Goal: Task Accomplishment & Management: Manage account settings

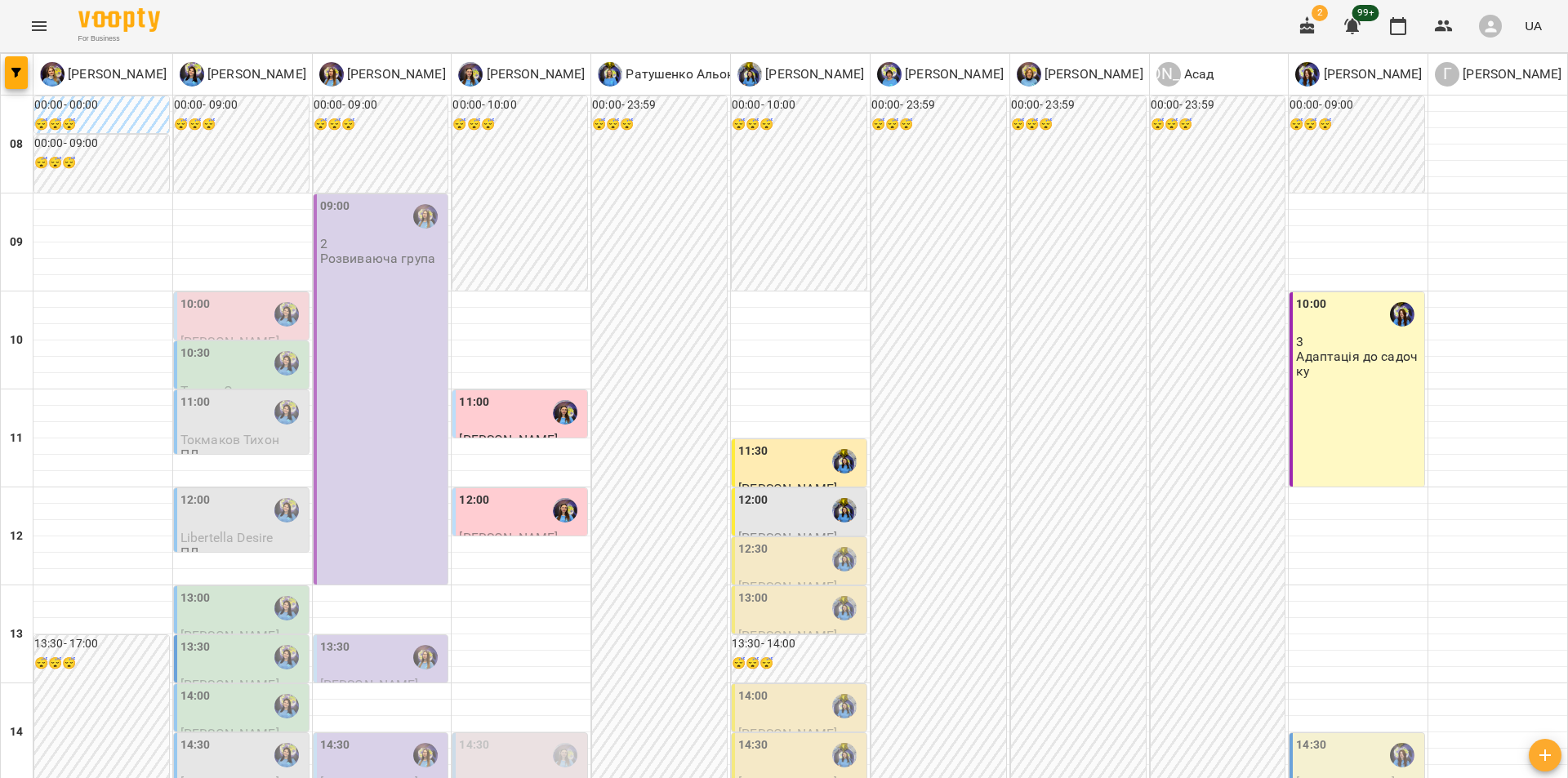
scroll to position [594, 0]
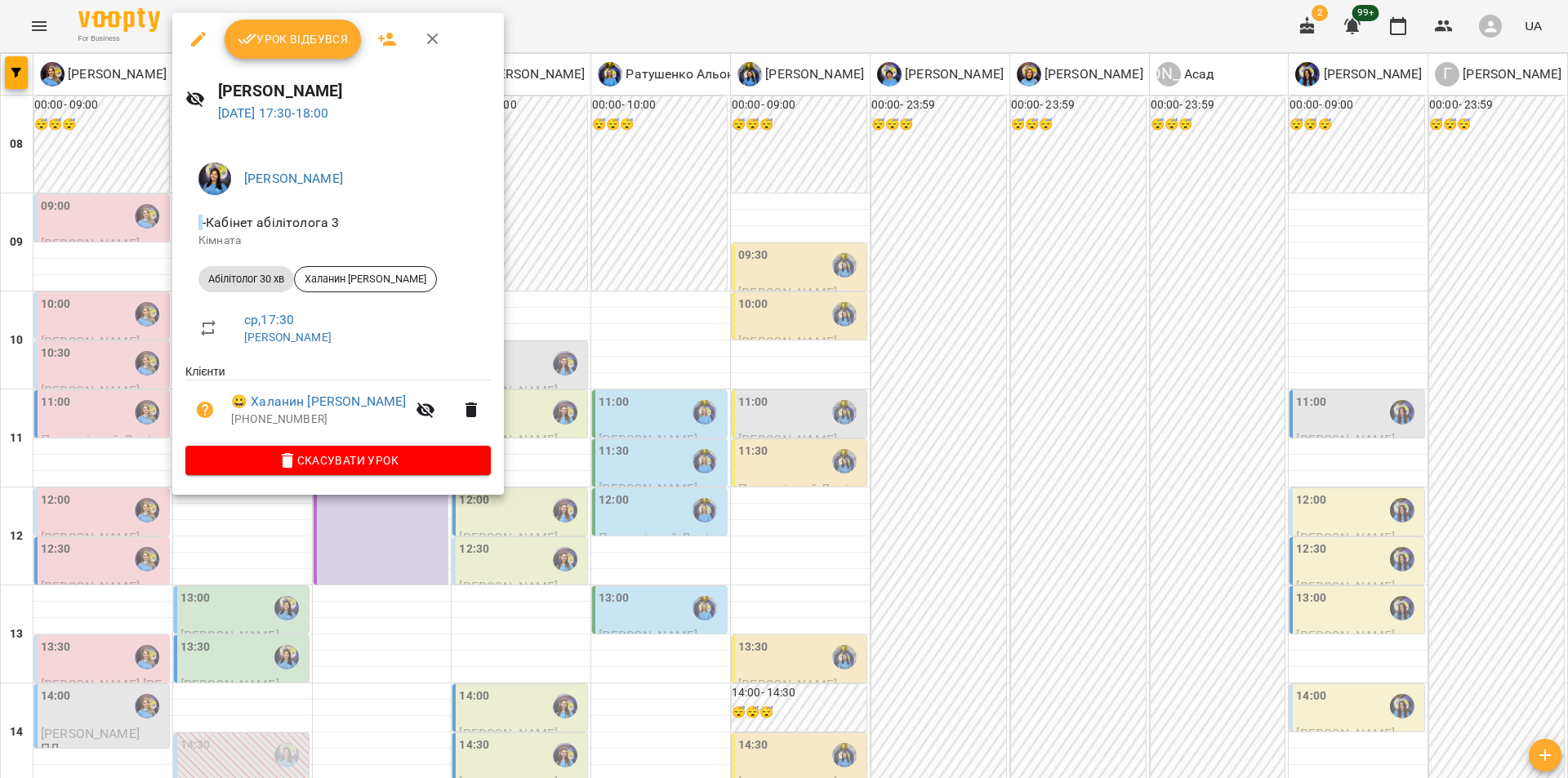
click at [119, 486] on div at bounding box center [784, 389] width 1568 height 778
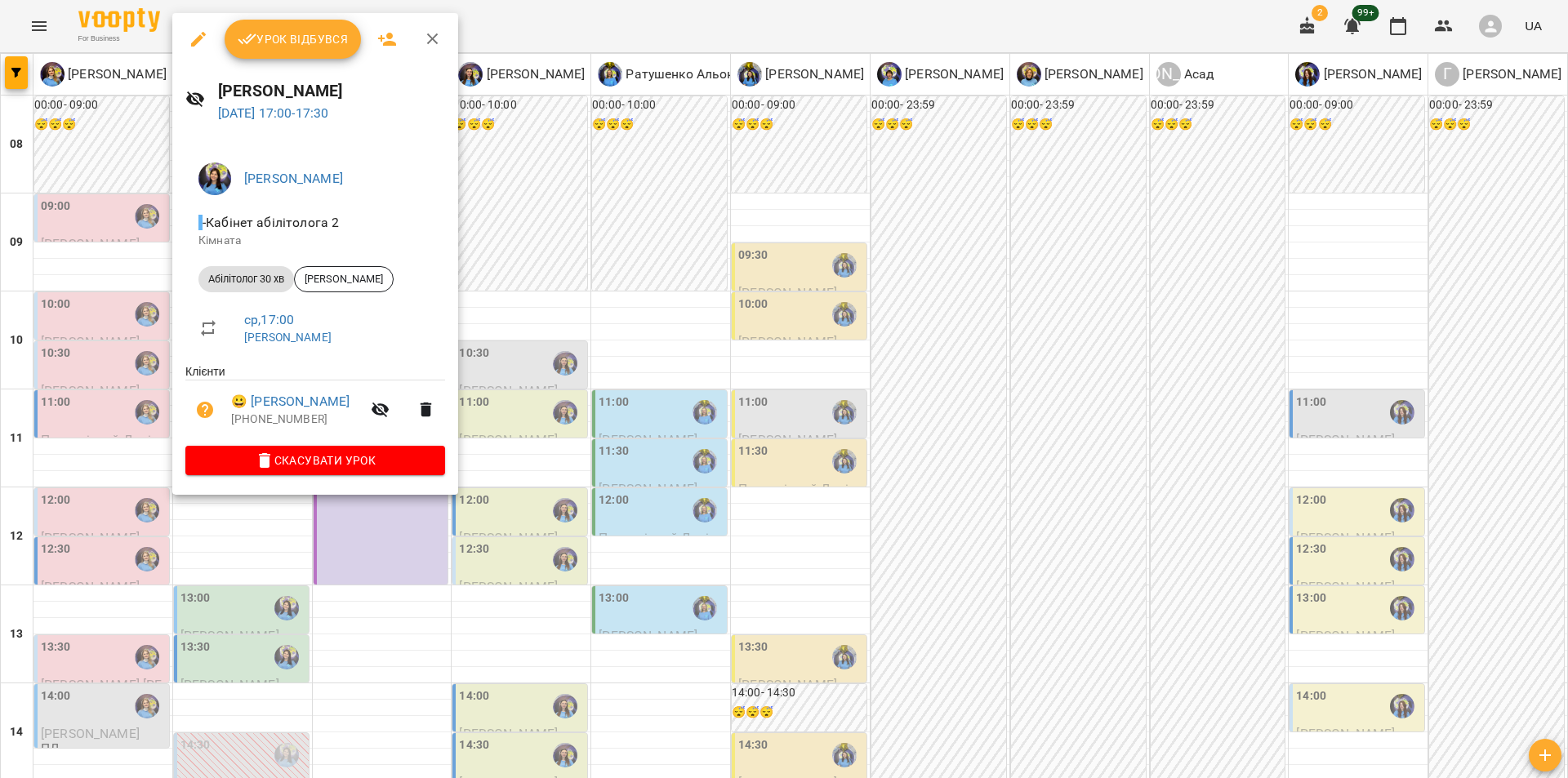
click at [74, 443] on div at bounding box center [784, 389] width 1568 height 778
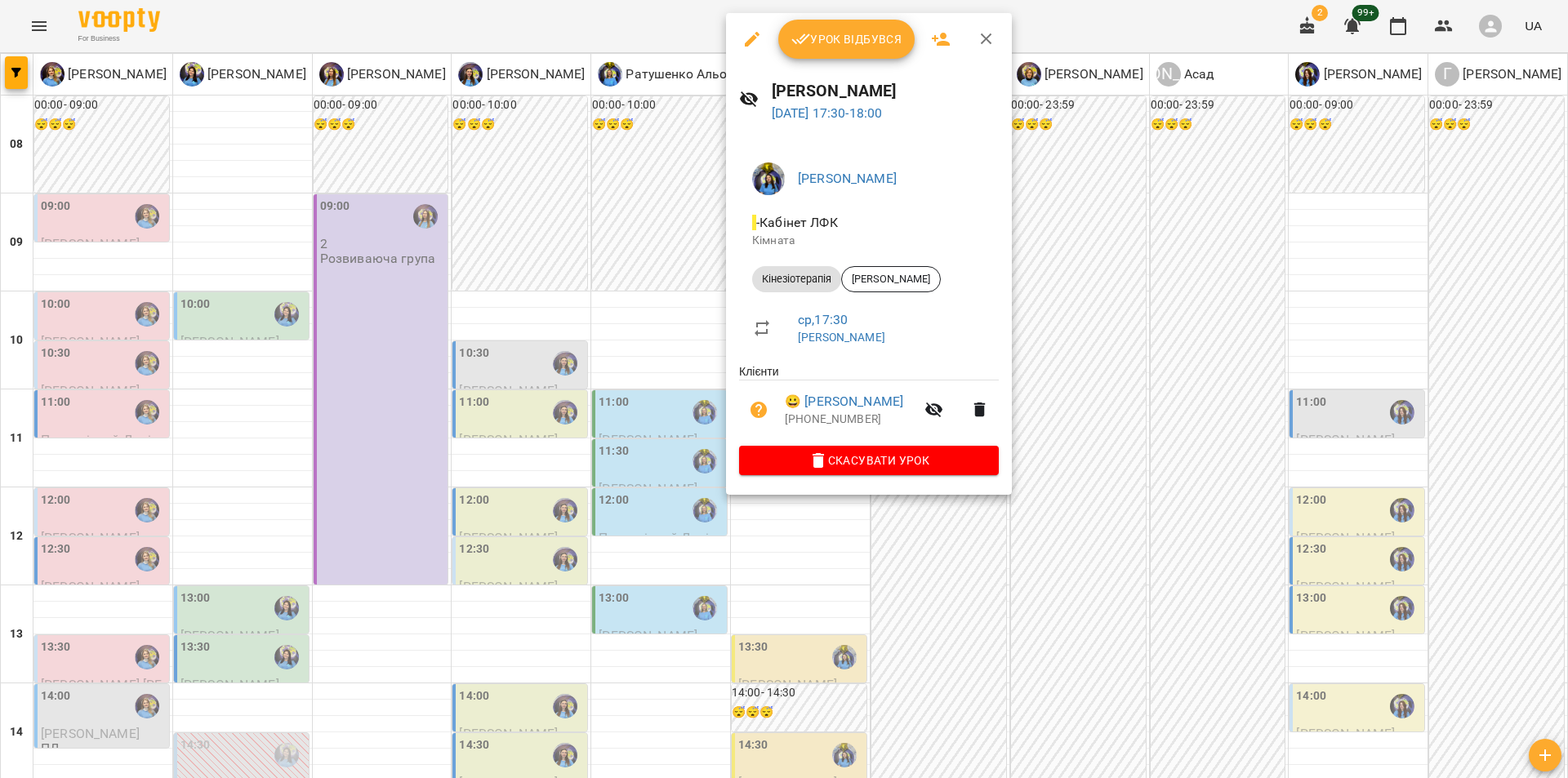
click at [545, 381] on div at bounding box center [784, 389] width 1568 height 778
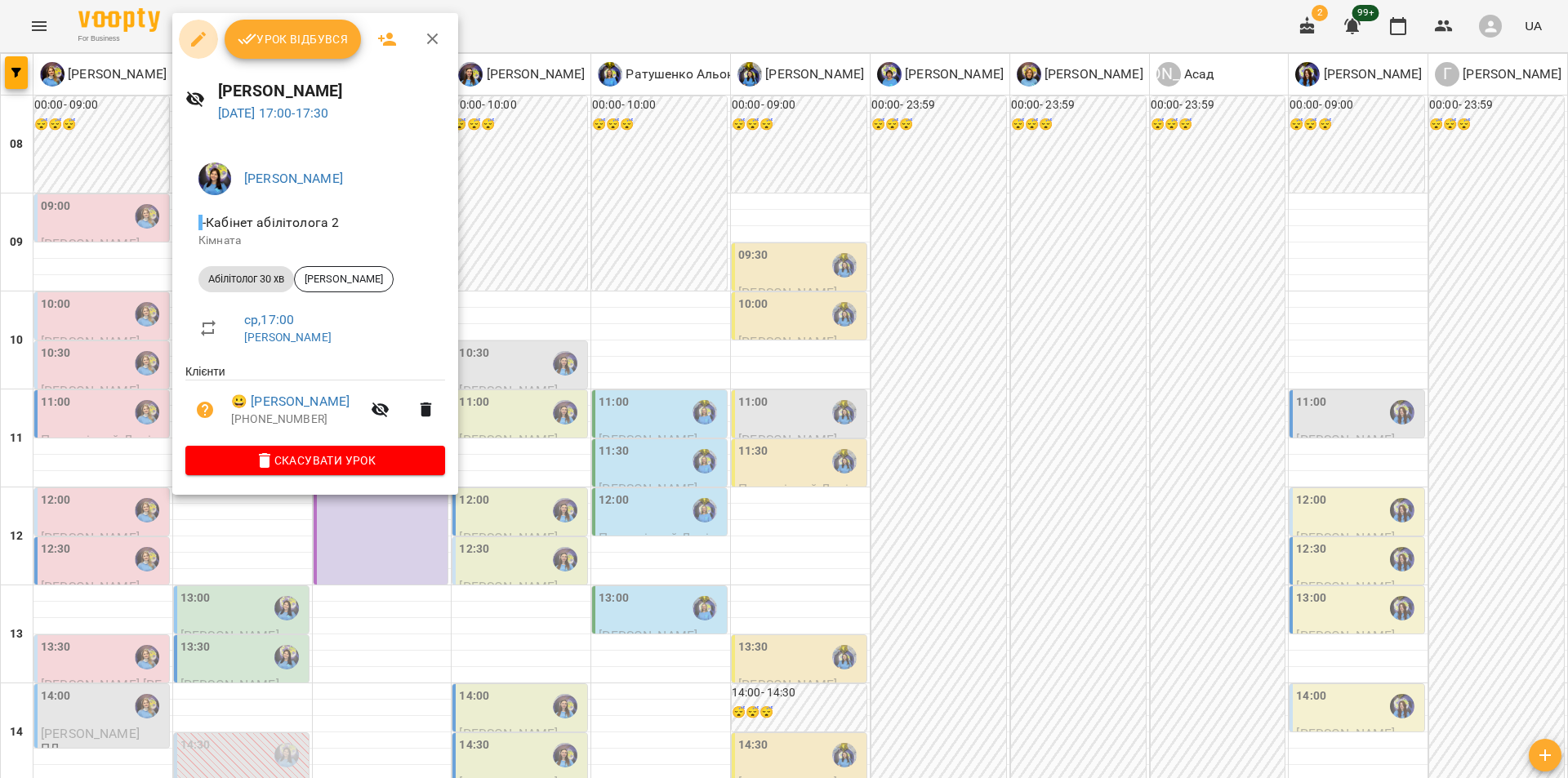
click at [205, 29] on icon "button" at bounding box center [197, 38] width 19 height 19
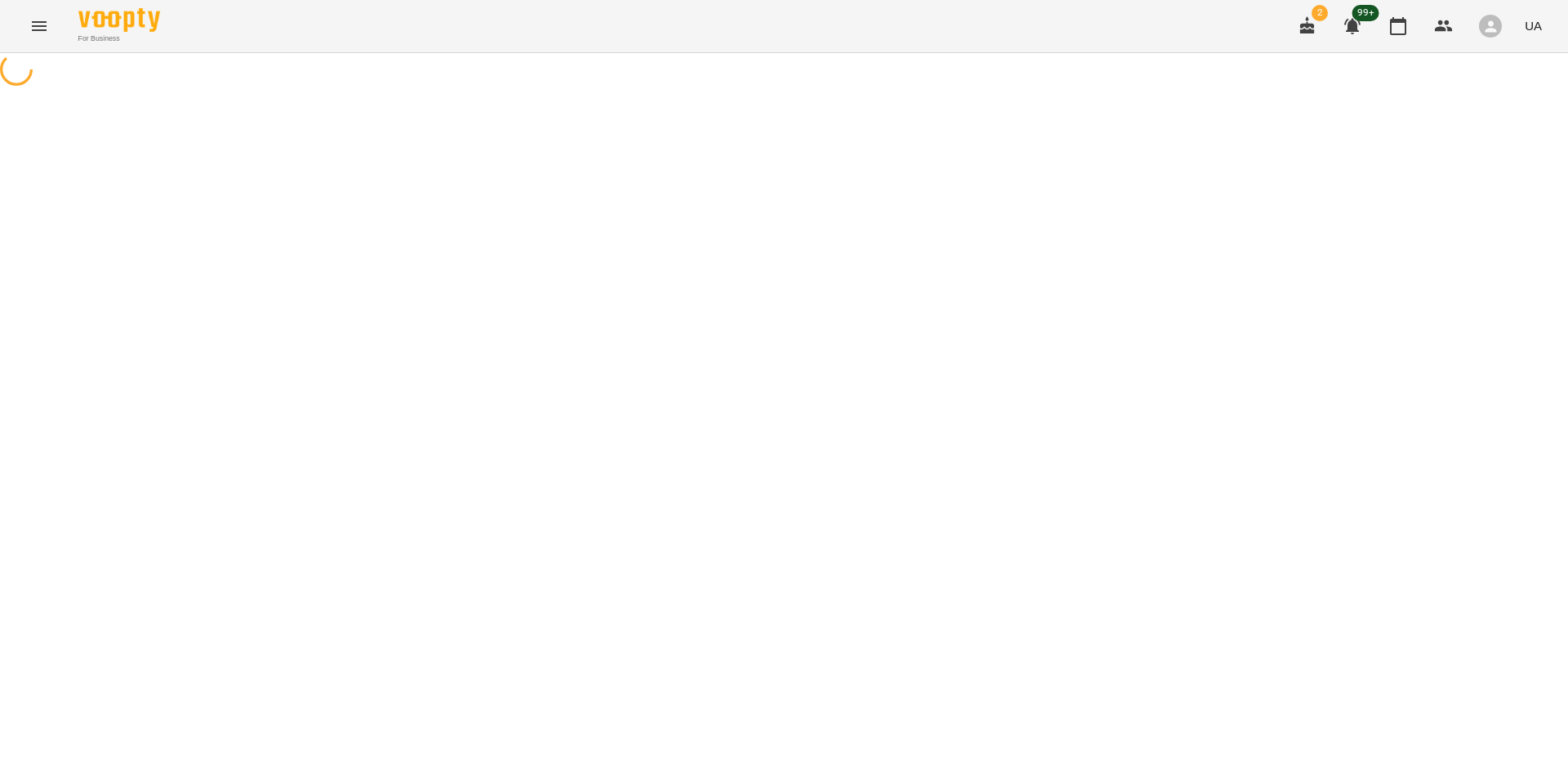
select select "**********"
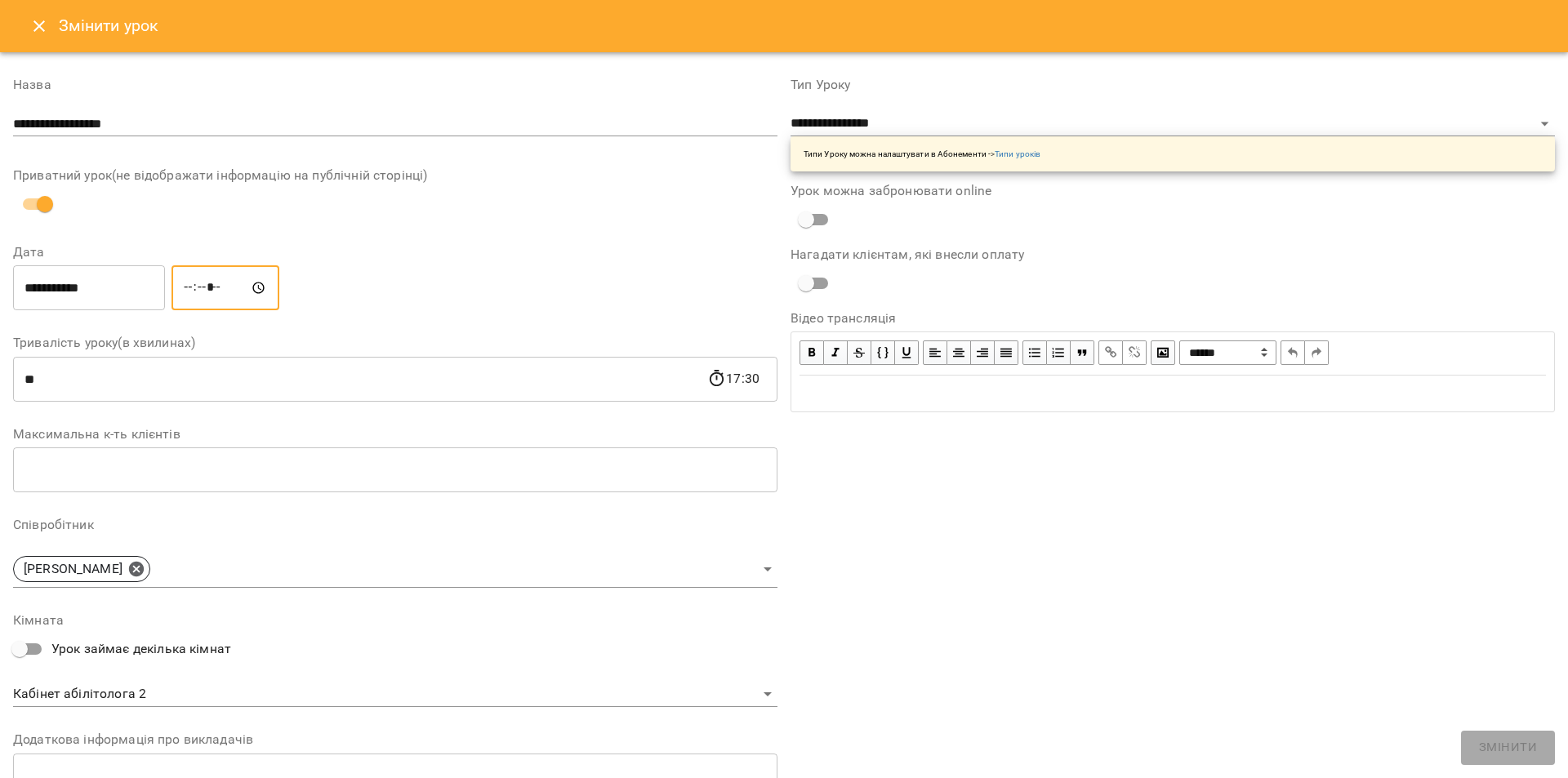
click at [209, 304] on input "*****" at bounding box center [225, 288] width 108 height 46
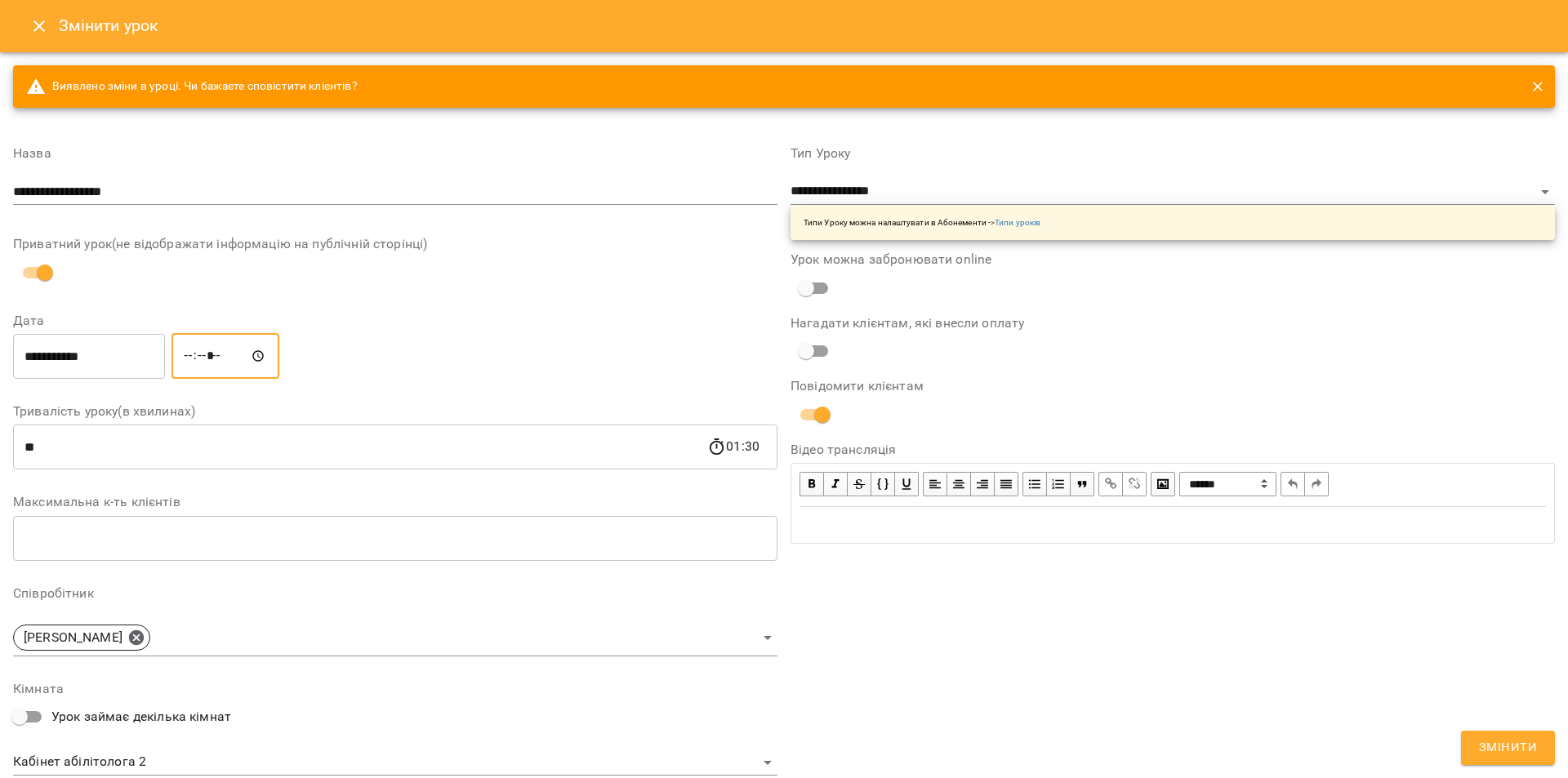
type input "*****"
click at [1509, 738] on span "Змінити" at bounding box center [1508, 747] width 58 height 21
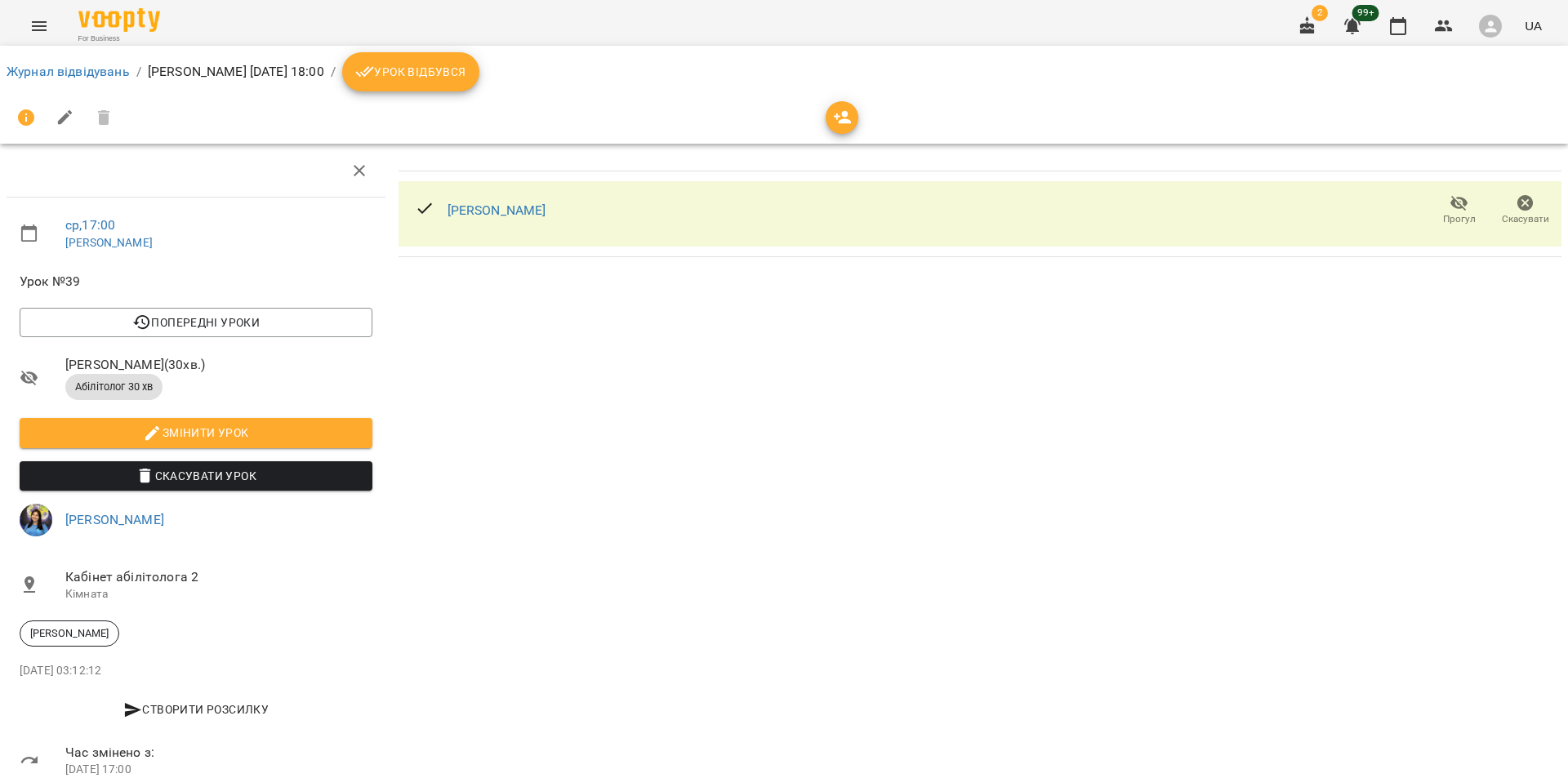
click at [105, 81] on li "Журнал відвідувань" at bounding box center [68, 71] width 123 height 19
click at [105, 76] on link "Журнал відвідувань" at bounding box center [68, 71] width 123 height 16
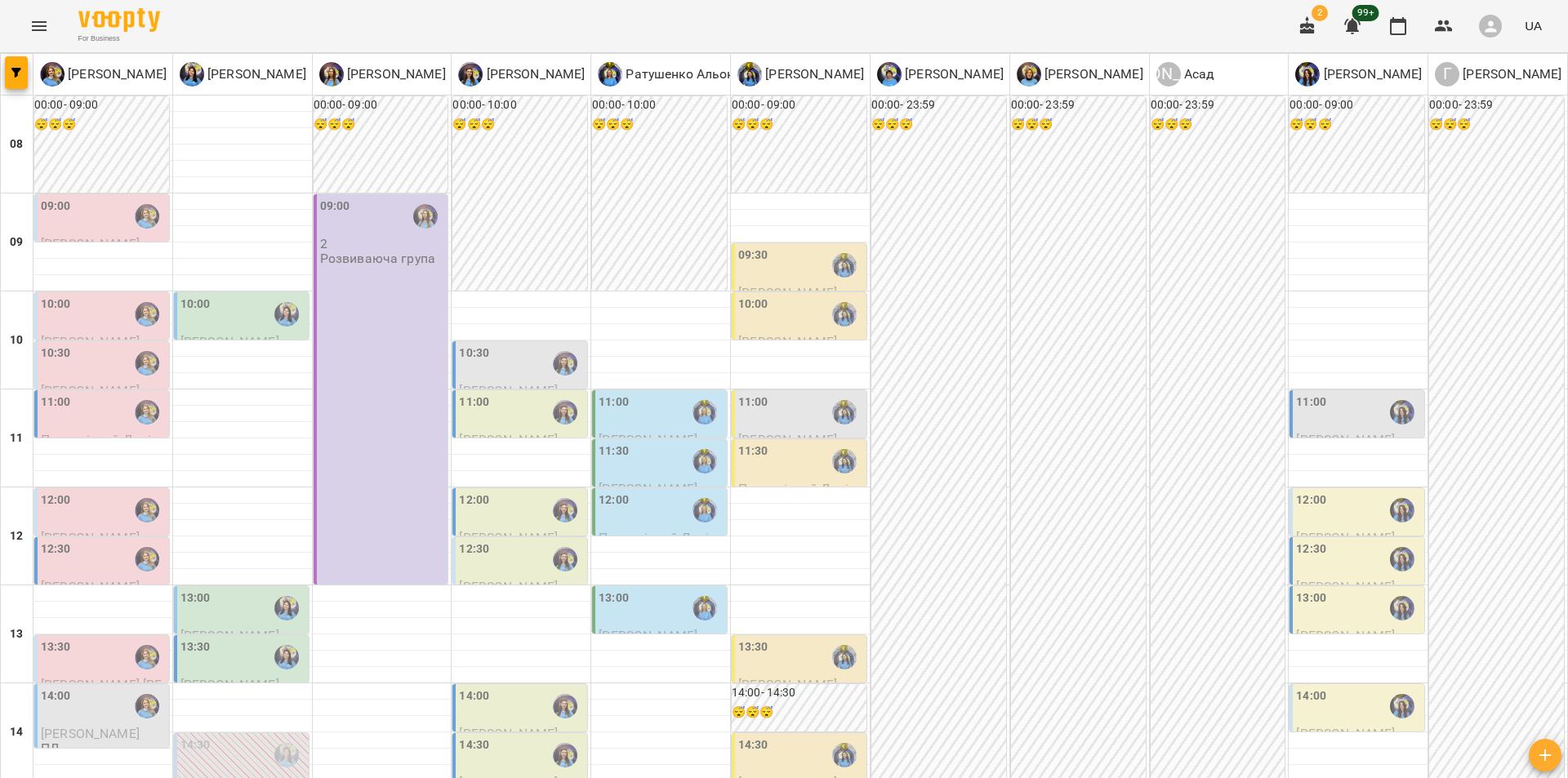
click at [16, 24] on div "For Business 2 99+ UA" at bounding box center [784, 26] width 1568 height 52
click at [30, 24] on button "Menu" at bounding box center [38, 26] width 39 height 39
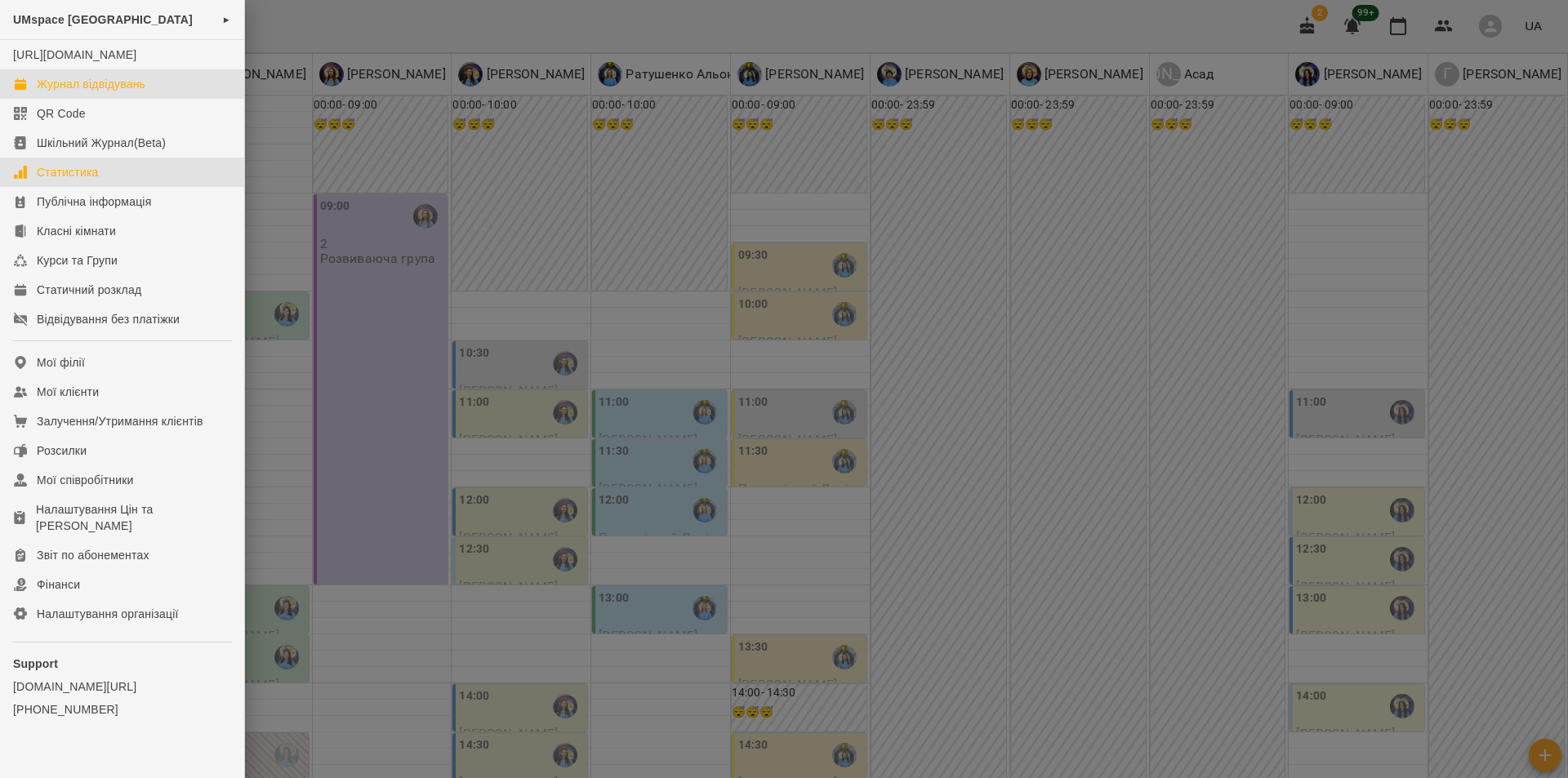
click at [86, 181] on div "Статистика" at bounding box center [68, 172] width 62 height 17
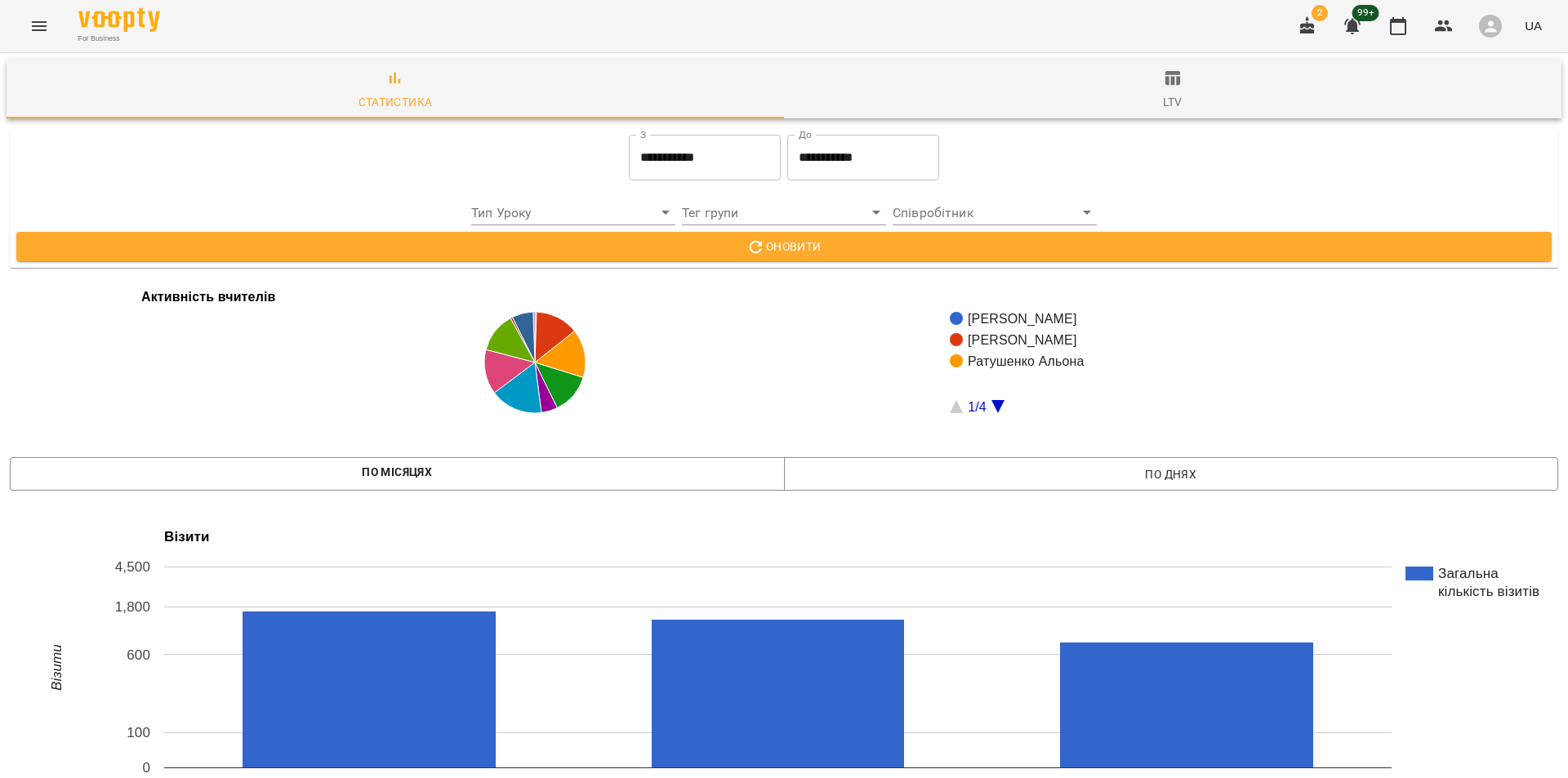
click at [701, 141] on input "**********" at bounding box center [705, 157] width 152 height 46
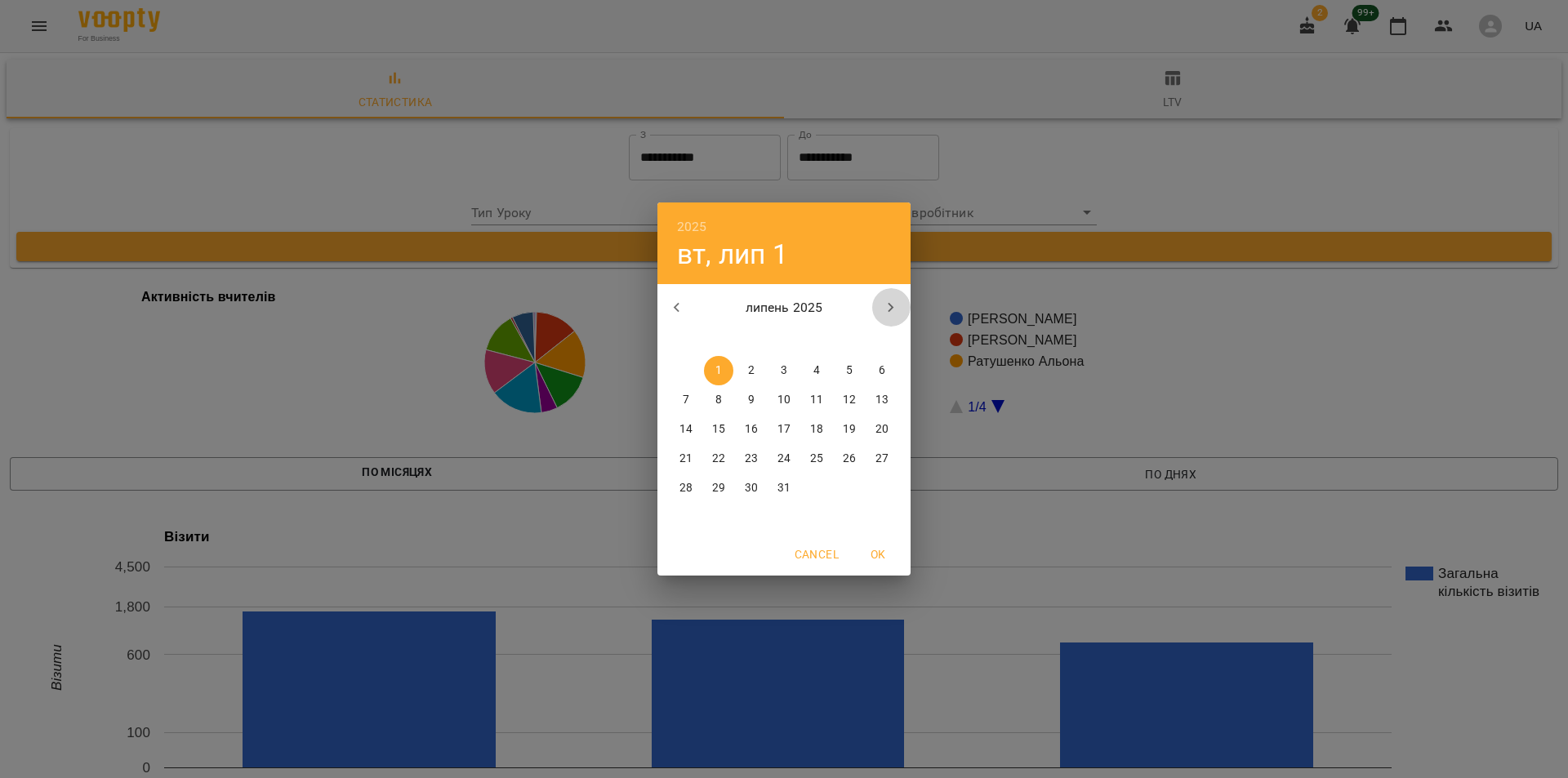
click at [884, 319] on button "button" at bounding box center [890, 308] width 39 height 39
click at [721, 395] on p "9" at bounding box center [719, 401] width 7 height 17
type input "**********"
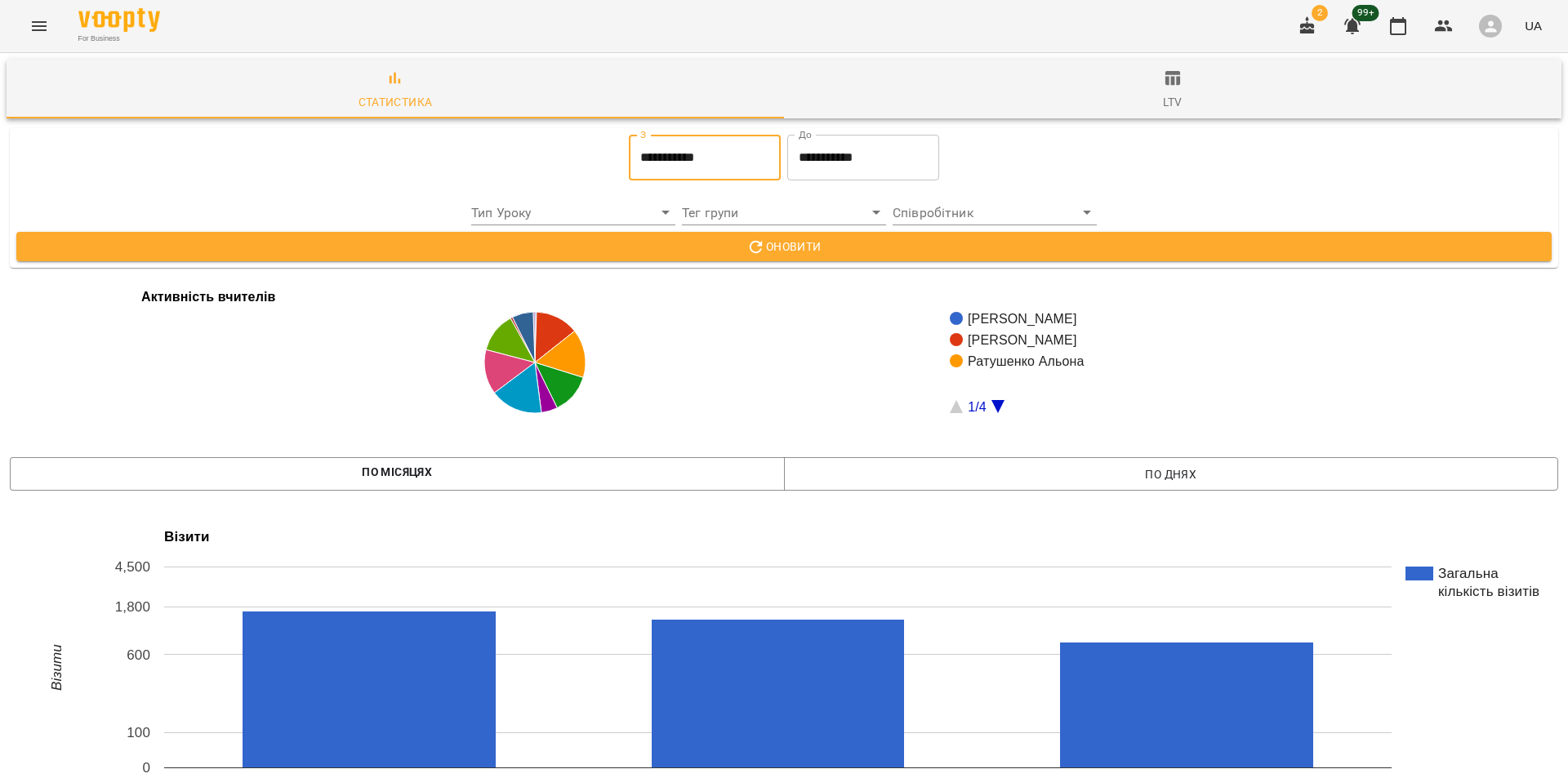
click at [855, 137] on input "**********" at bounding box center [863, 157] width 152 height 46
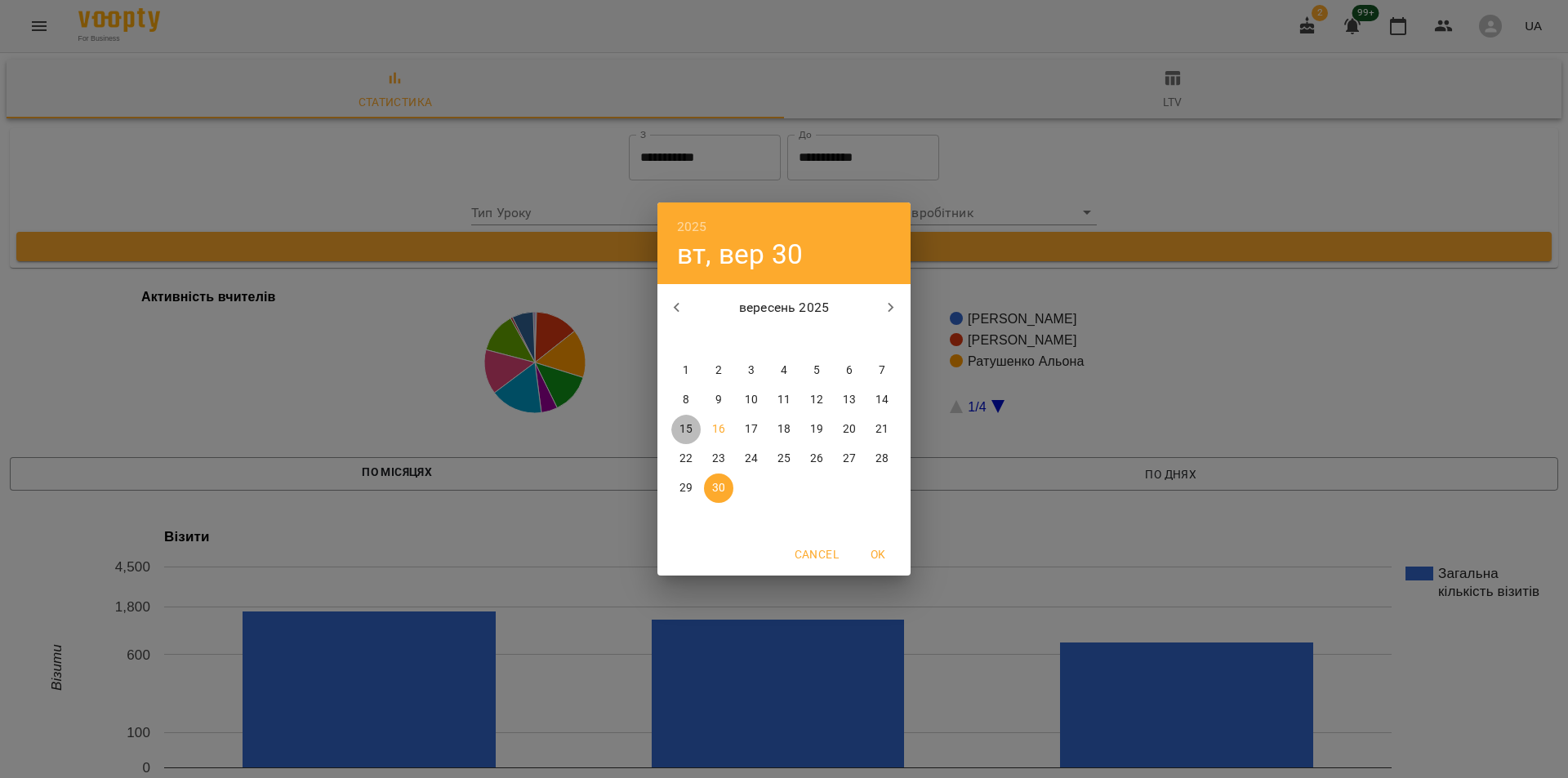
click at [686, 427] on p "15" at bounding box center [686, 430] width 13 height 17
type input "**********"
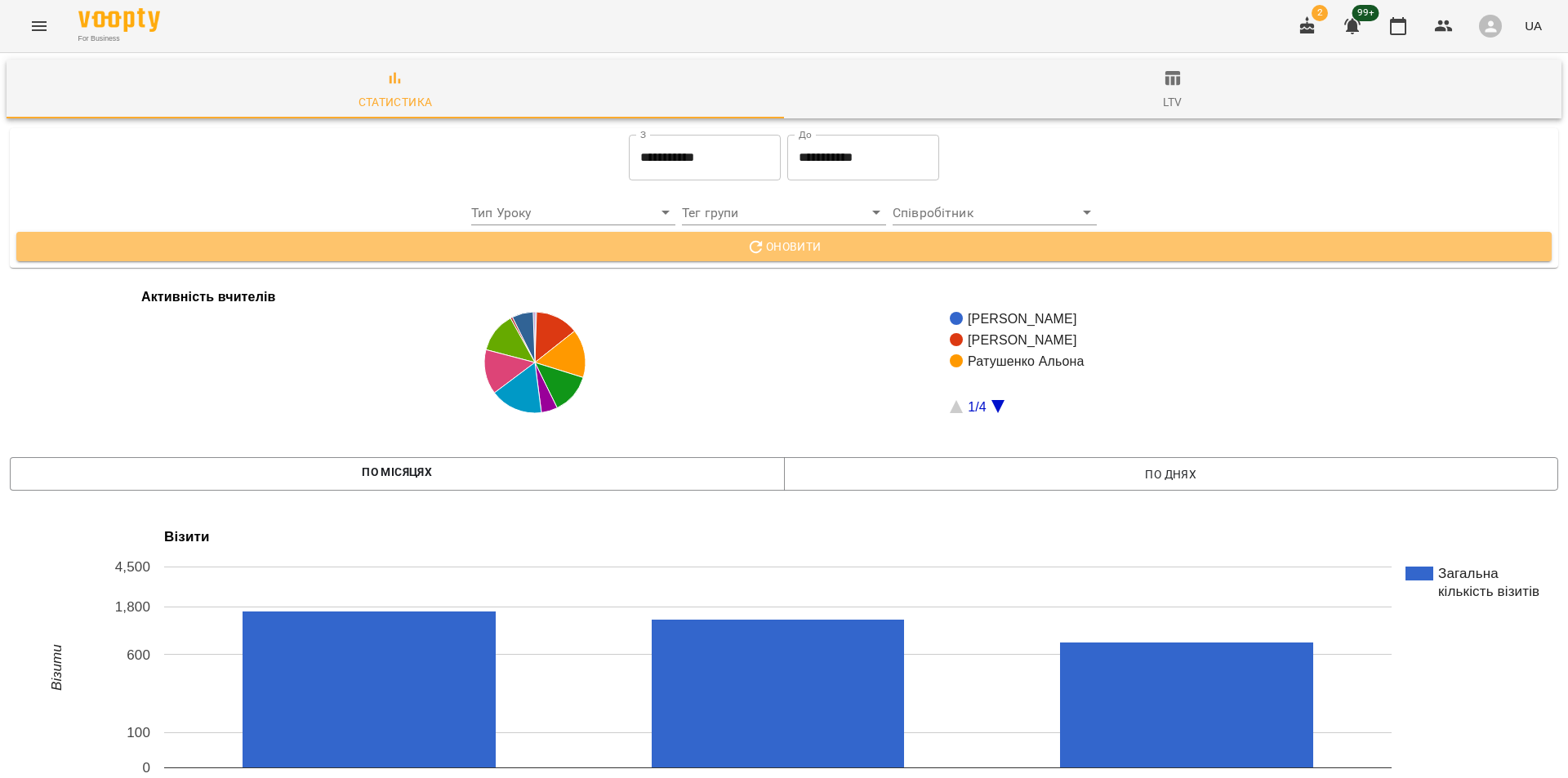
click at [874, 257] on button "Оновити" at bounding box center [784, 246] width 1535 height 29
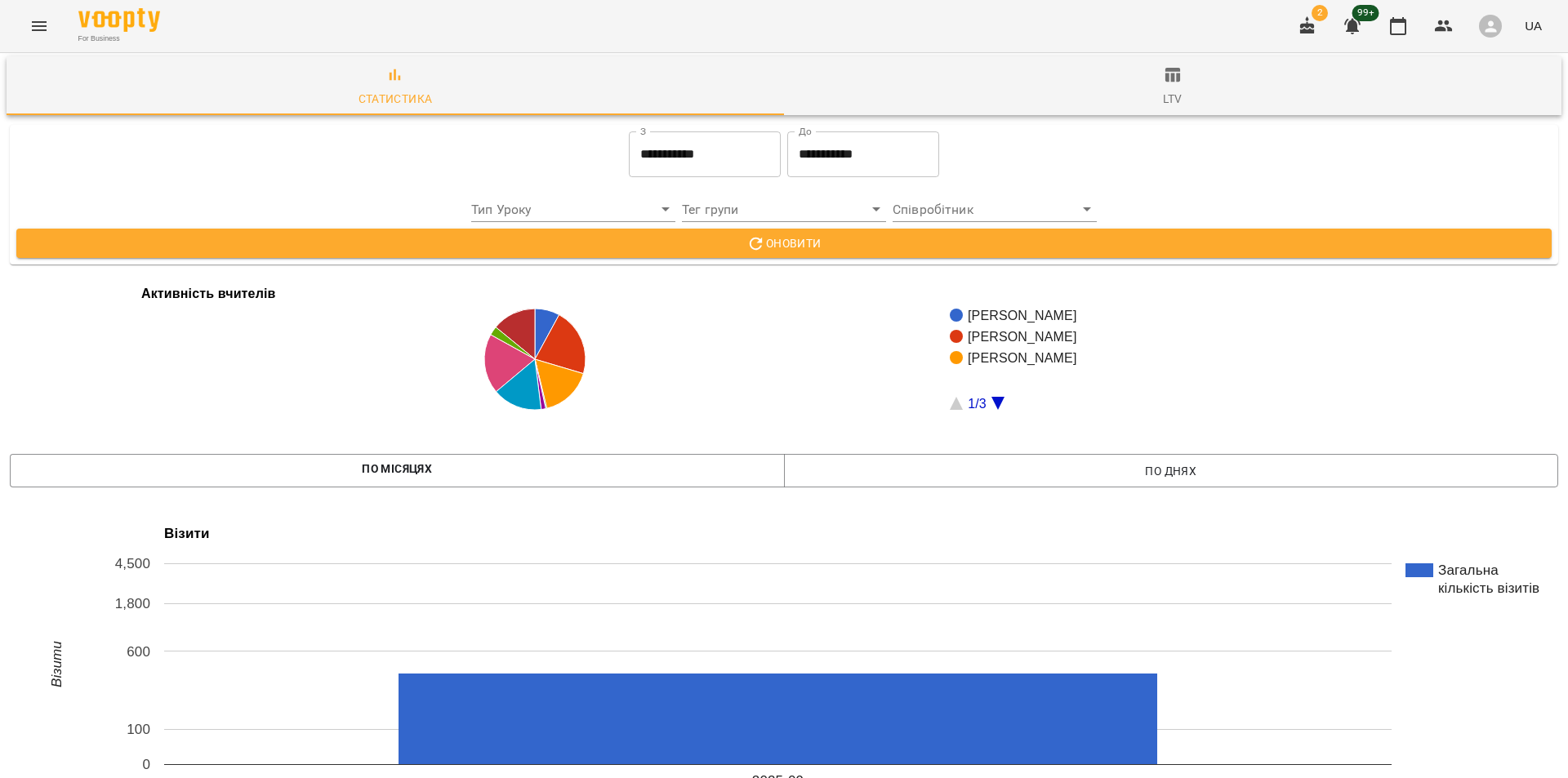
scroll to position [1446, 0]
click at [24, 33] on button "Menu" at bounding box center [38, 26] width 39 height 39
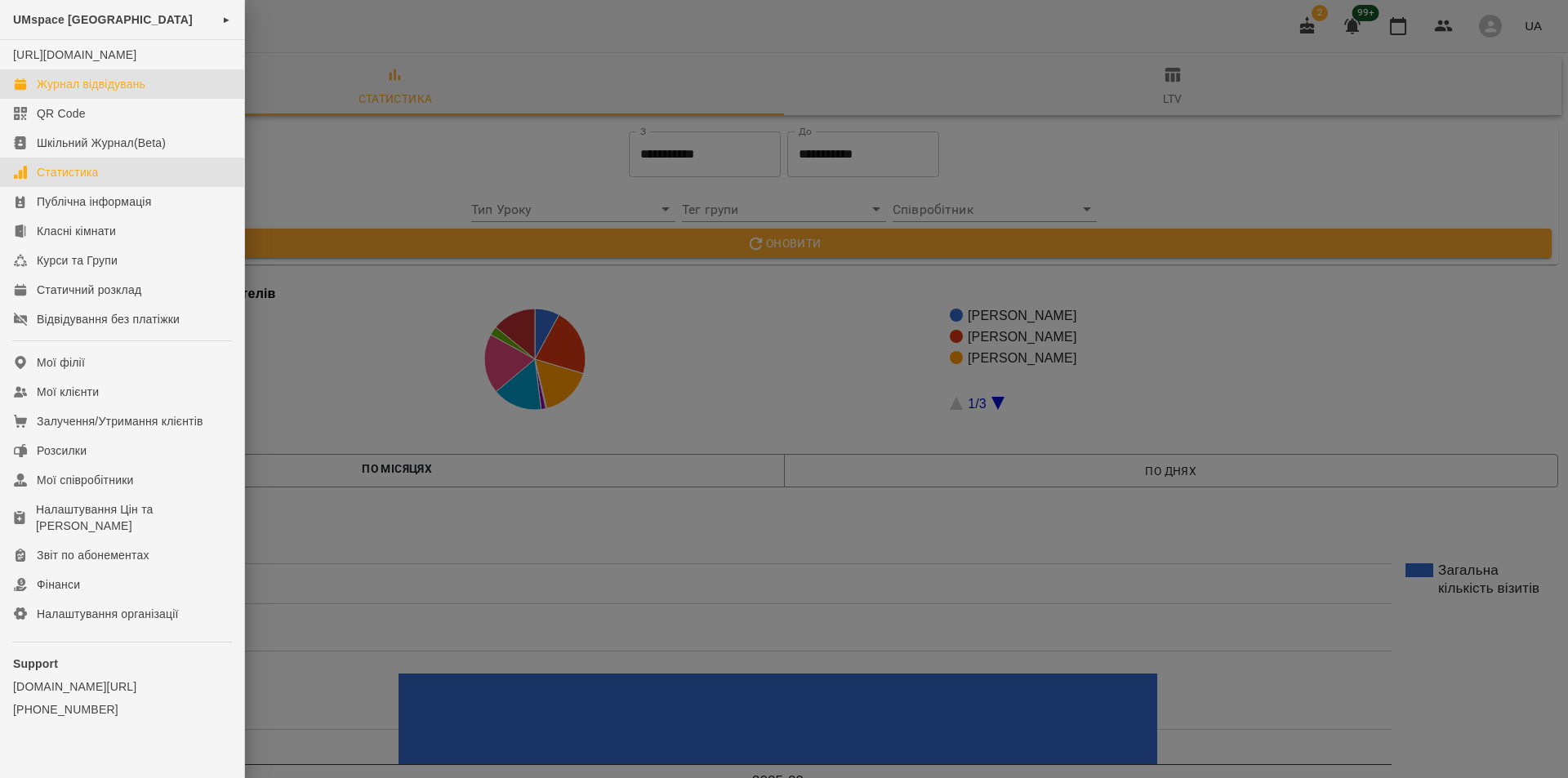
click at [90, 92] on div "Журнал відвідувань" at bounding box center [91, 84] width 109 height 17
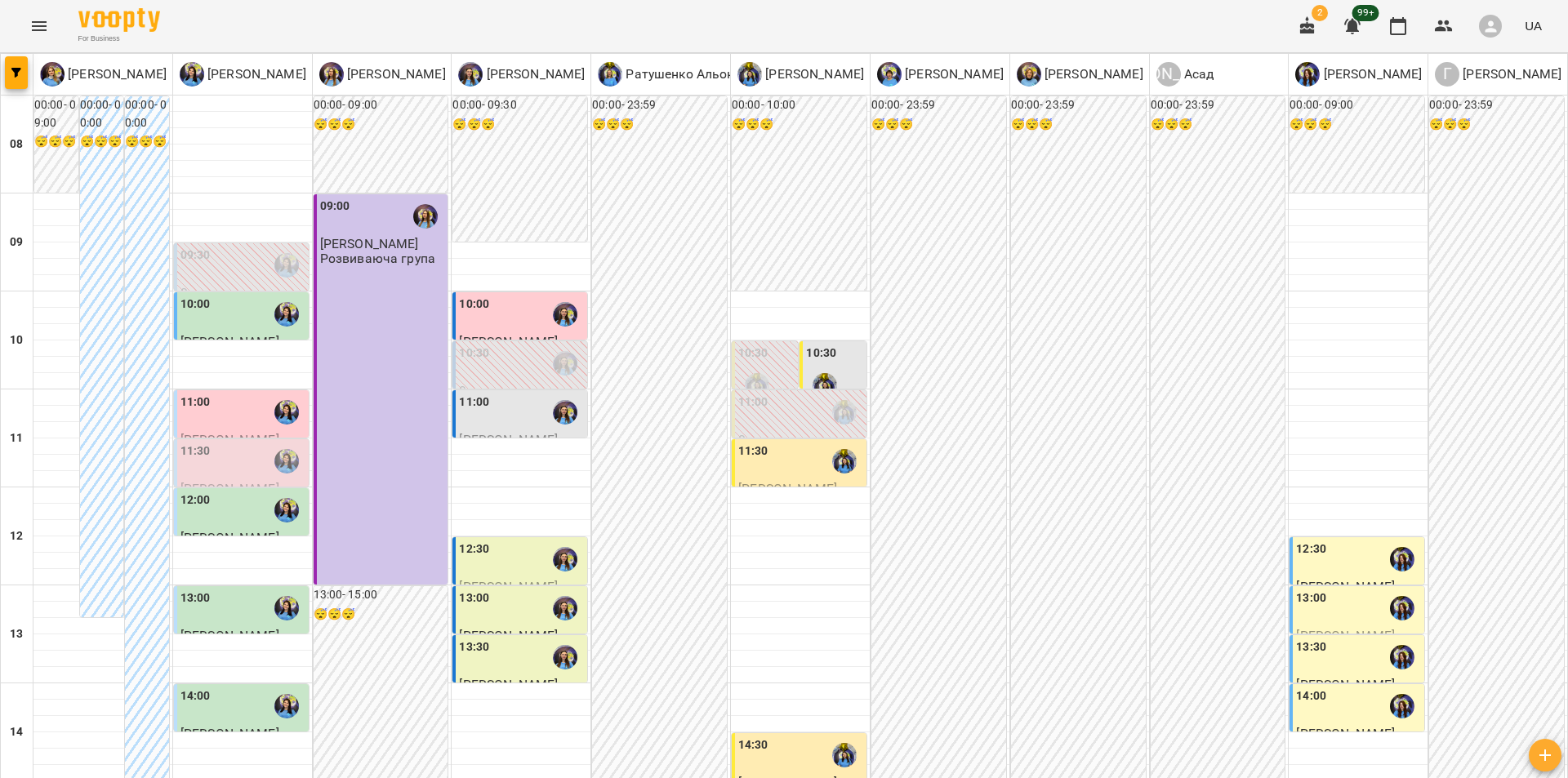
scroll to position [200, 0]
click at [187, 443] on div "11:30" at bounding box center [196, 461] width 30 height 38
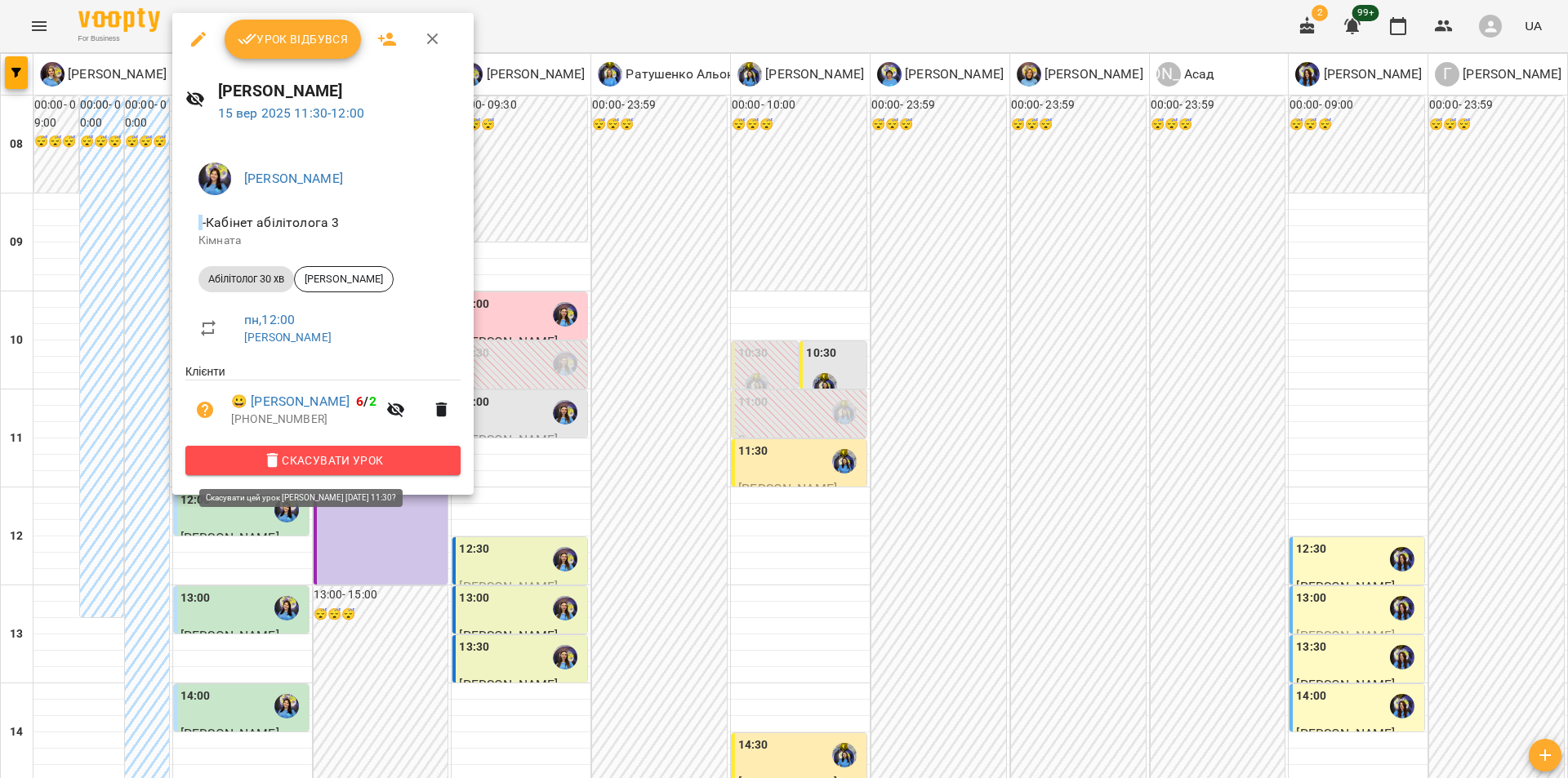
click at [356, 470] on span "Скасувати Урок" at bounding box center [323, 460] width 249 height 19
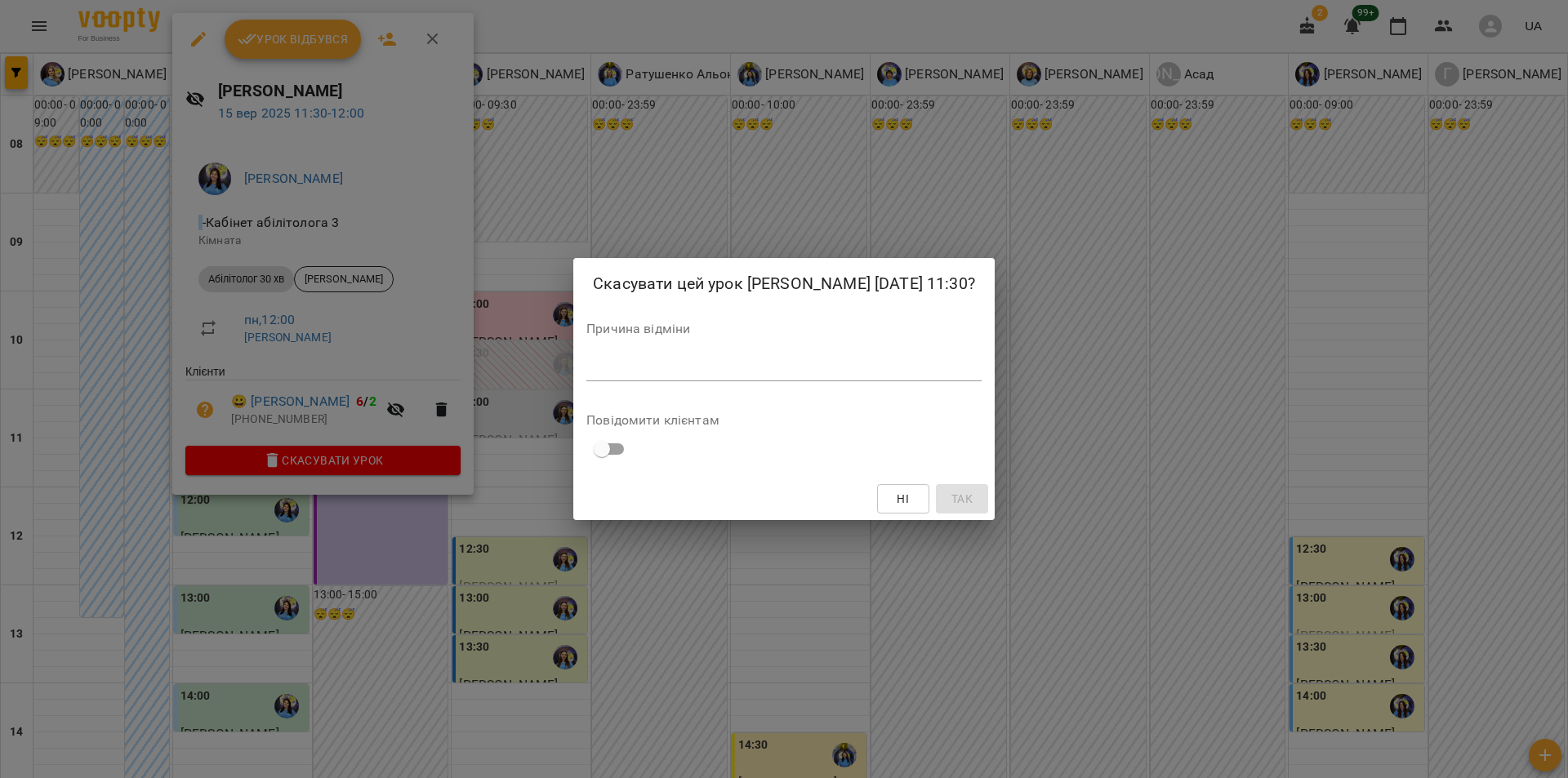
click at [669, 371] on div "*" at bounding box center [784, 368] width 395 height 26
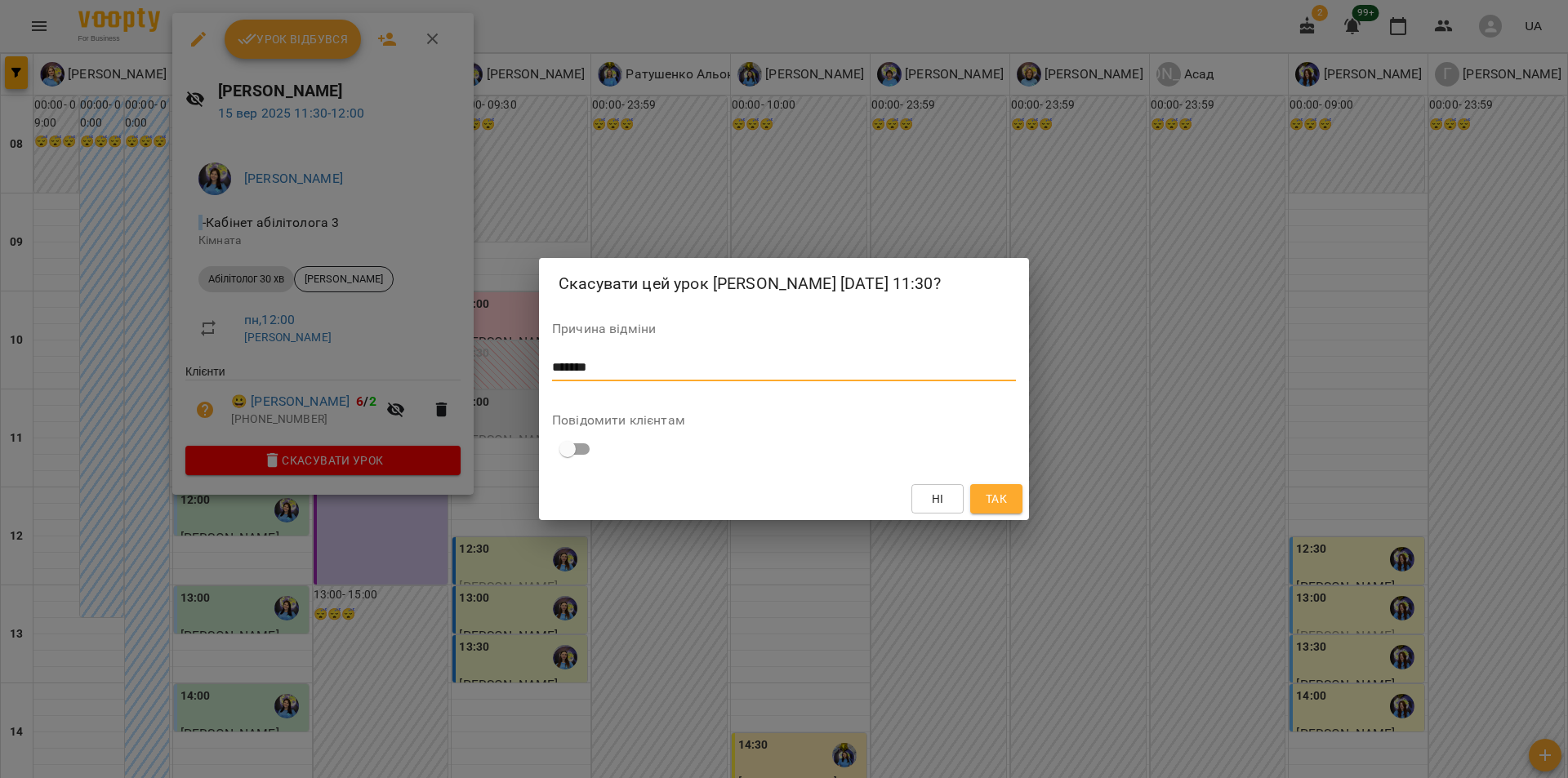
type textarea "*******"
click at [1035, 520] on div "Скасувати цей урок [PERSON_NAME] [DATE] 11:30? Причина відміни ******* * Повідо…" at bounding box center [784, 389] width 1568 height 778
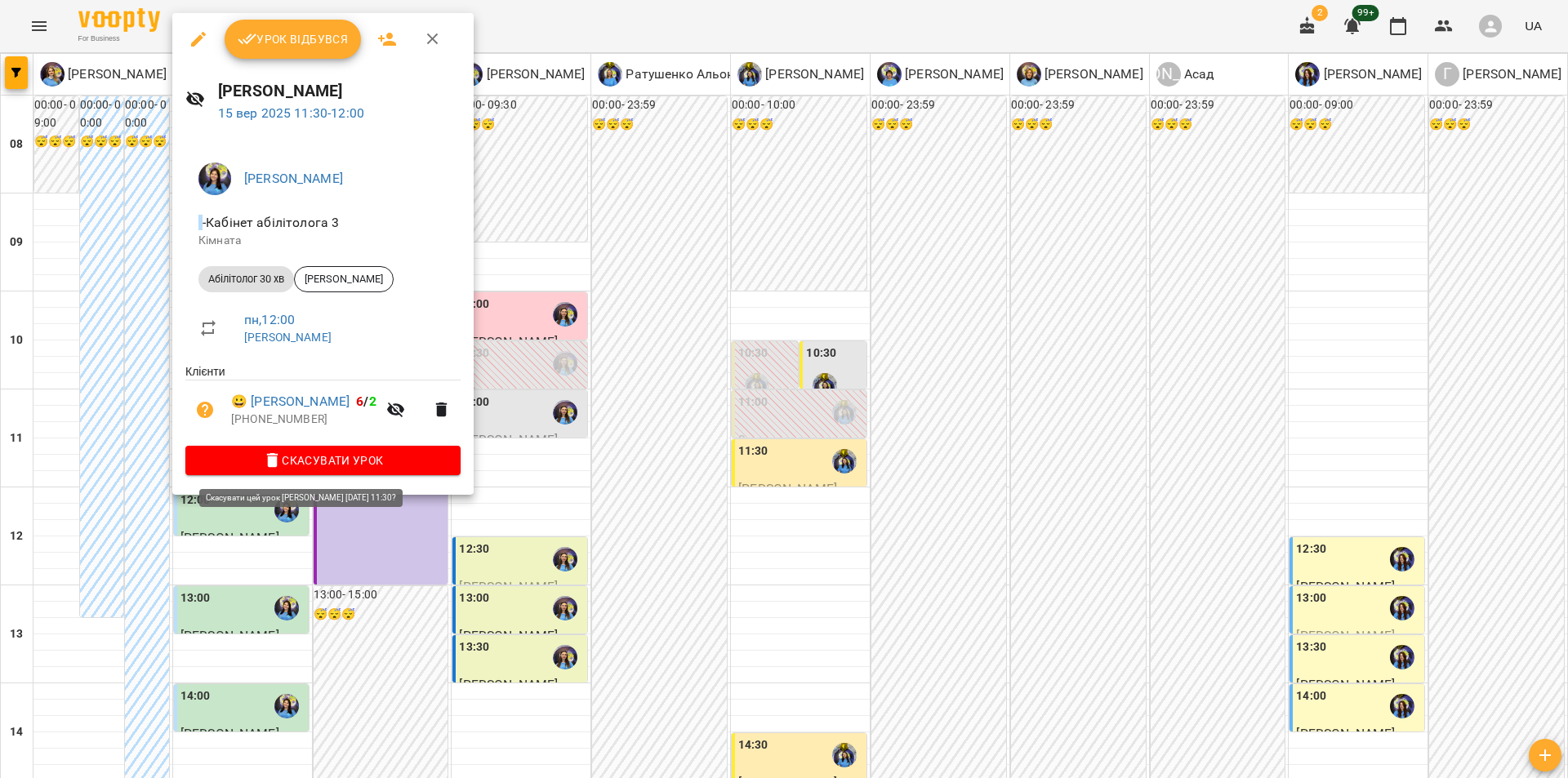
click at [308, 460] on span "Скасувати Урок" at bounding box center [323, 460] width 249 height 19
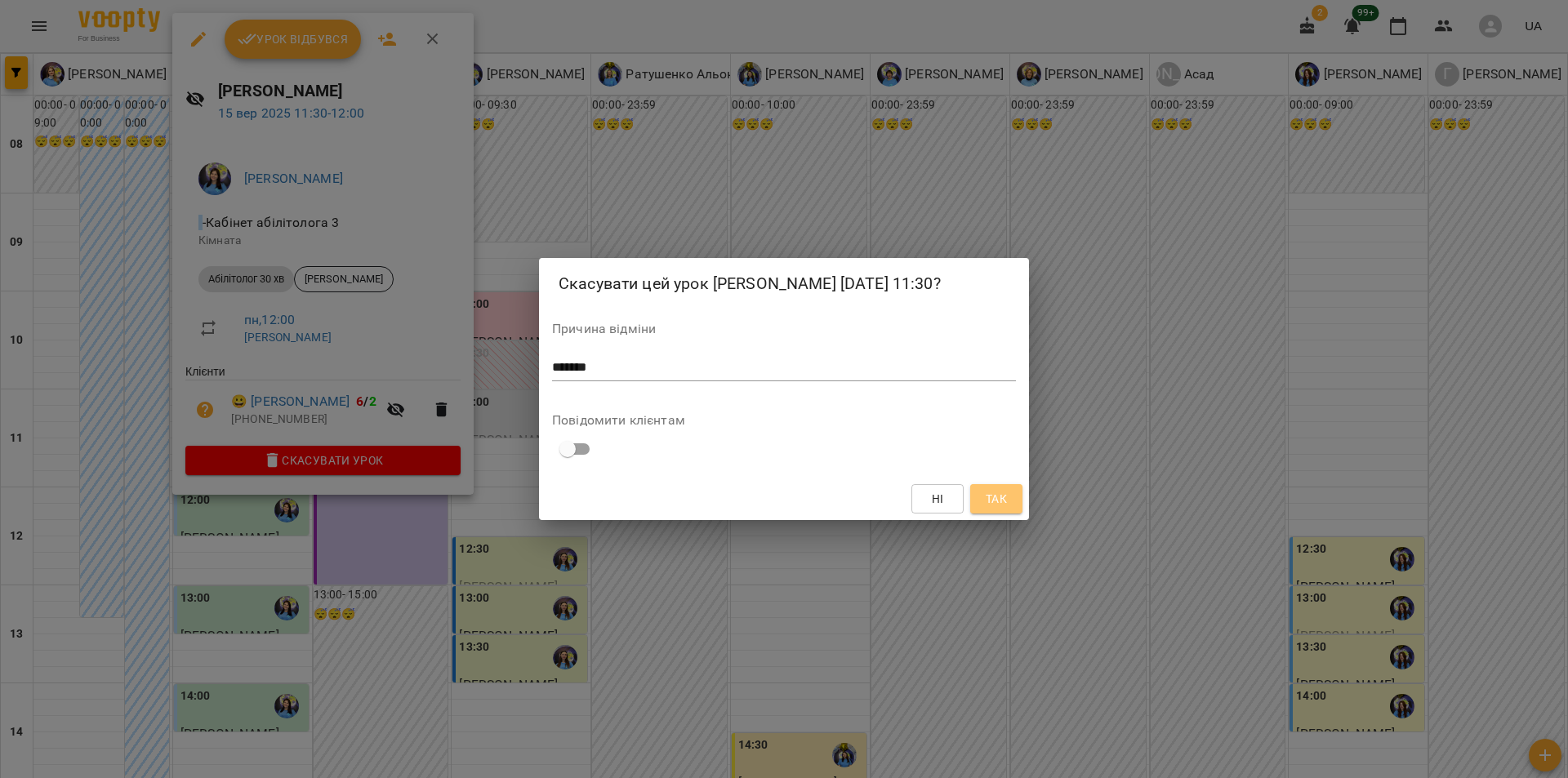
click at [1017, 514] on button "Так" at bounding box center [997, 499] width 52 height 29
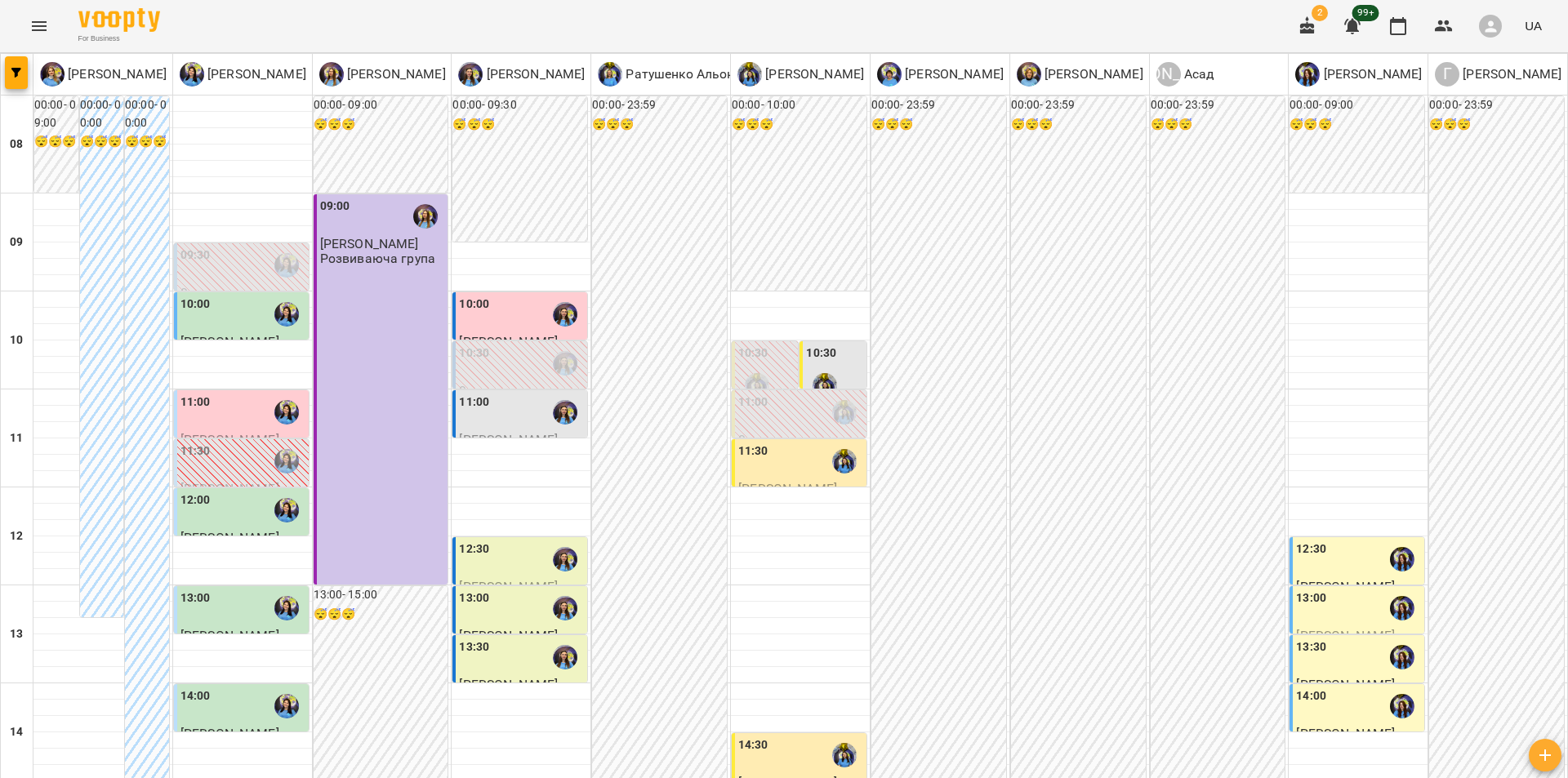
scroll to position [620, 0]
click at [36, 18] on icon "Menu" at bounding box center [38, 26] width 19 height 19
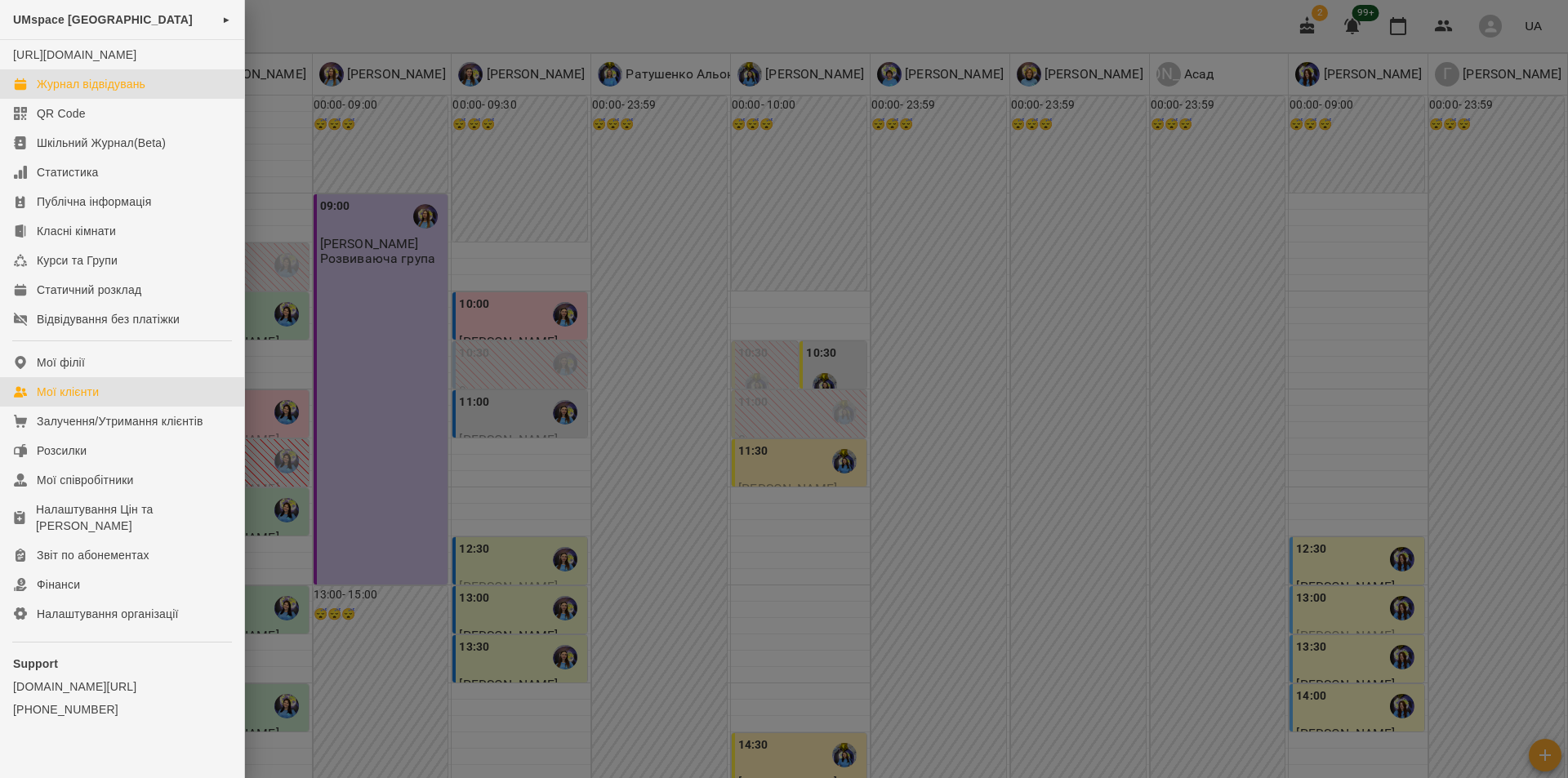
click at [140, 396] on link "Мої клієнти" at bounding box center [122, 392] width 244 height 29
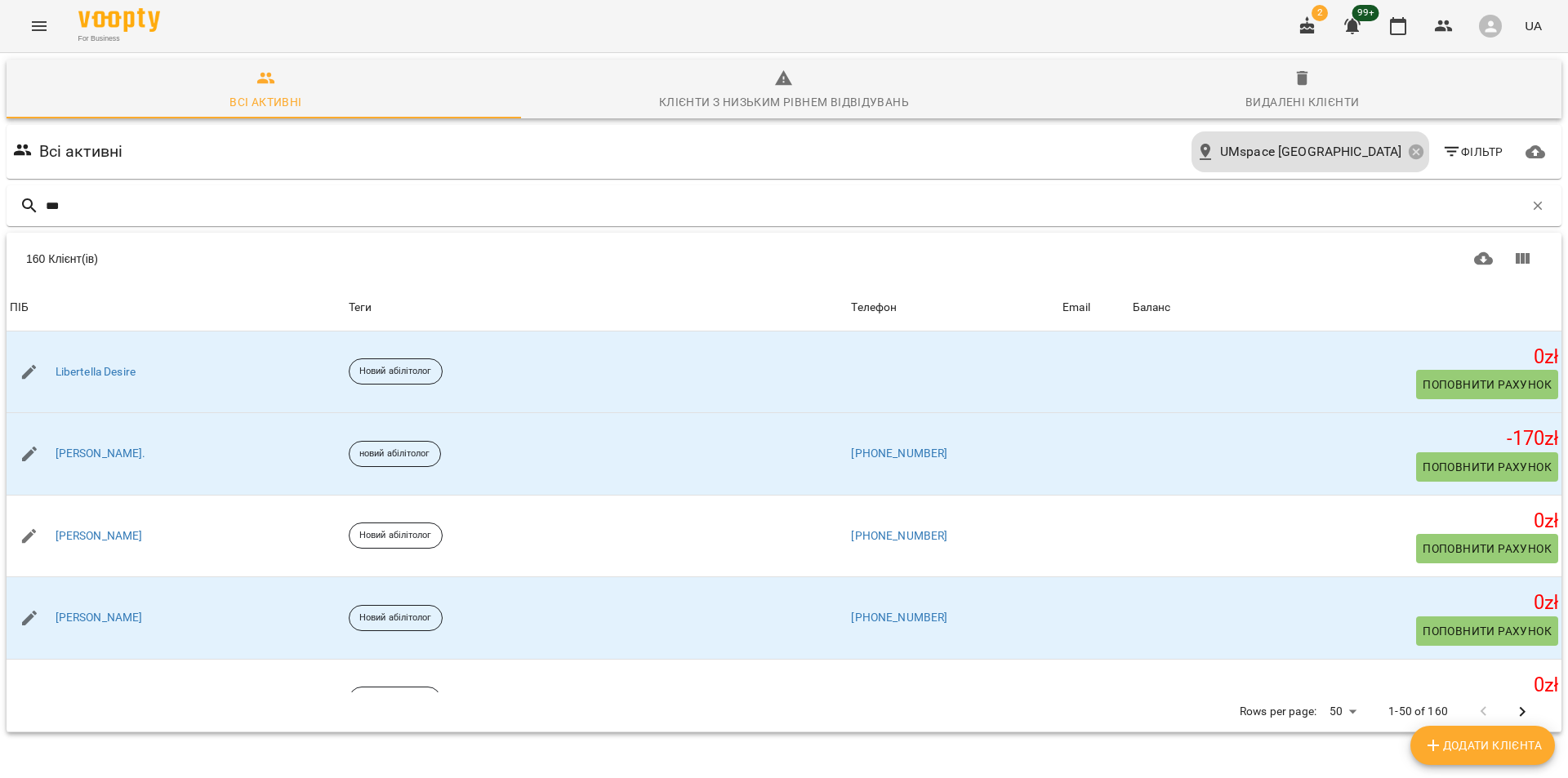
type input "****"
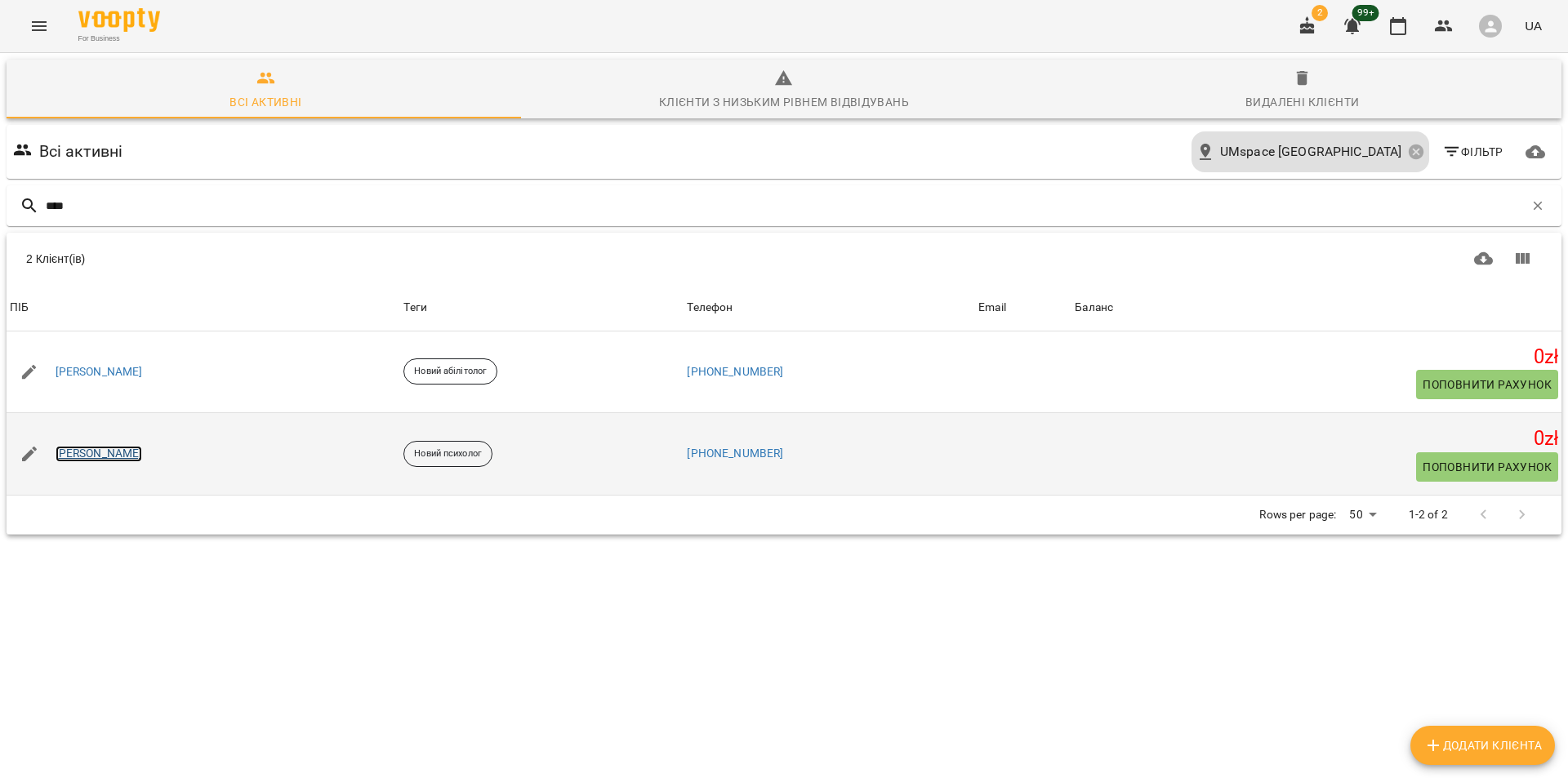
click at [111, 451] on link "[PERSON_NAME]" at bounding box center [99, 454] width 87 height 17
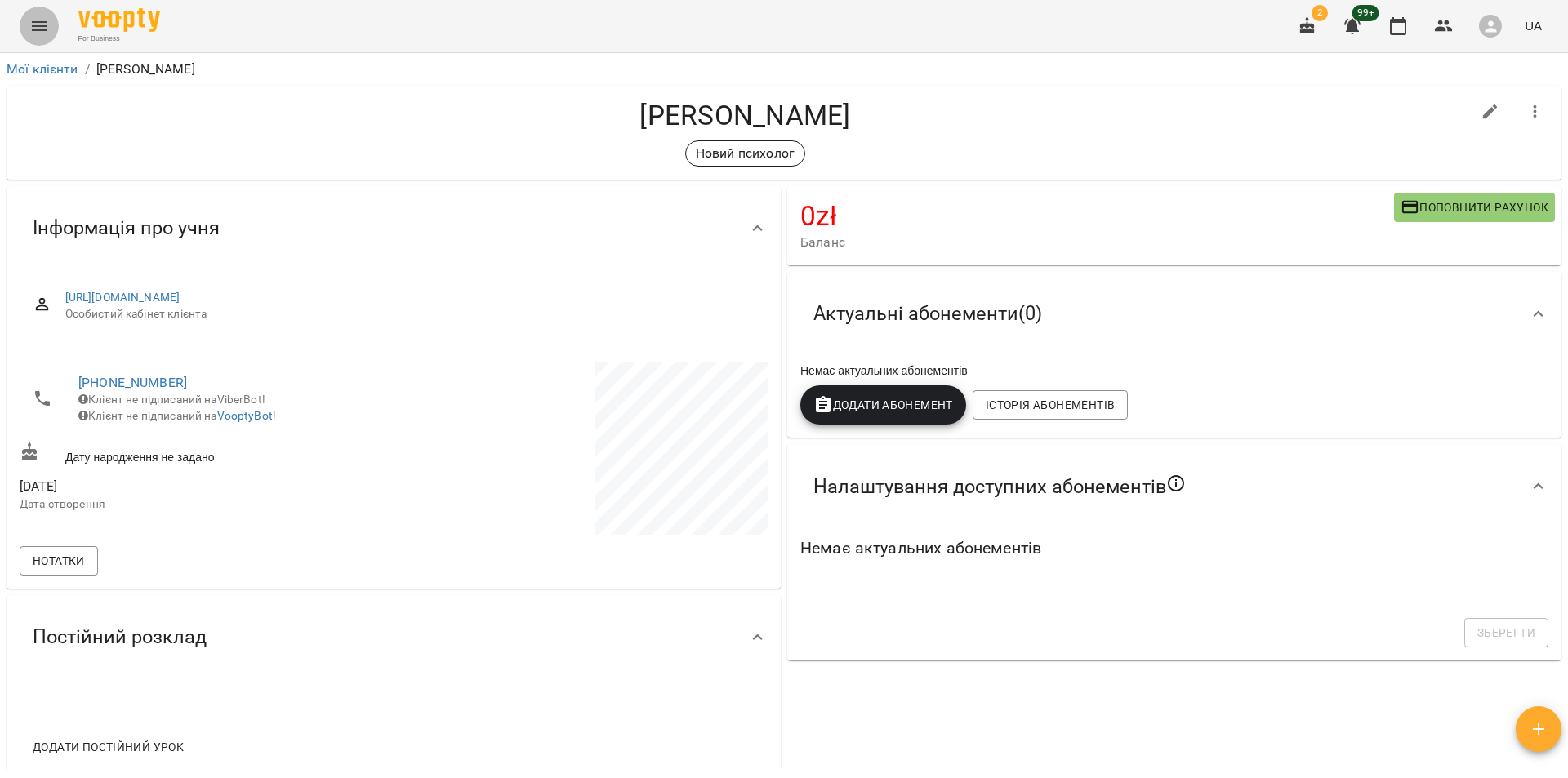
click at [46, 23] on icon "Menu" at bounding box center [38, 26] width 19 height 19
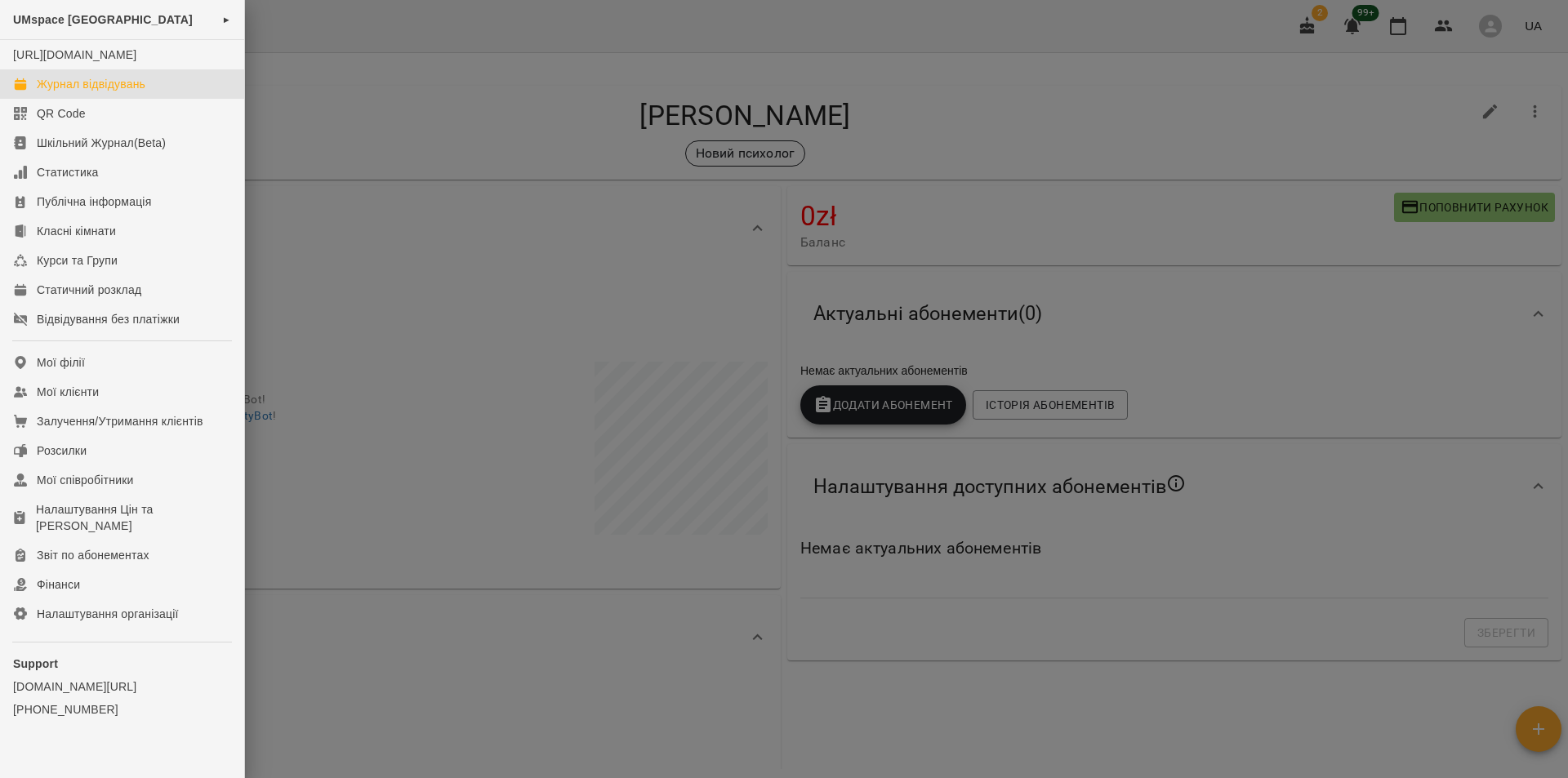
click at [59, 92] on div "Журнал відвідувань" at bounding box center [91, 84] width 109 height 17
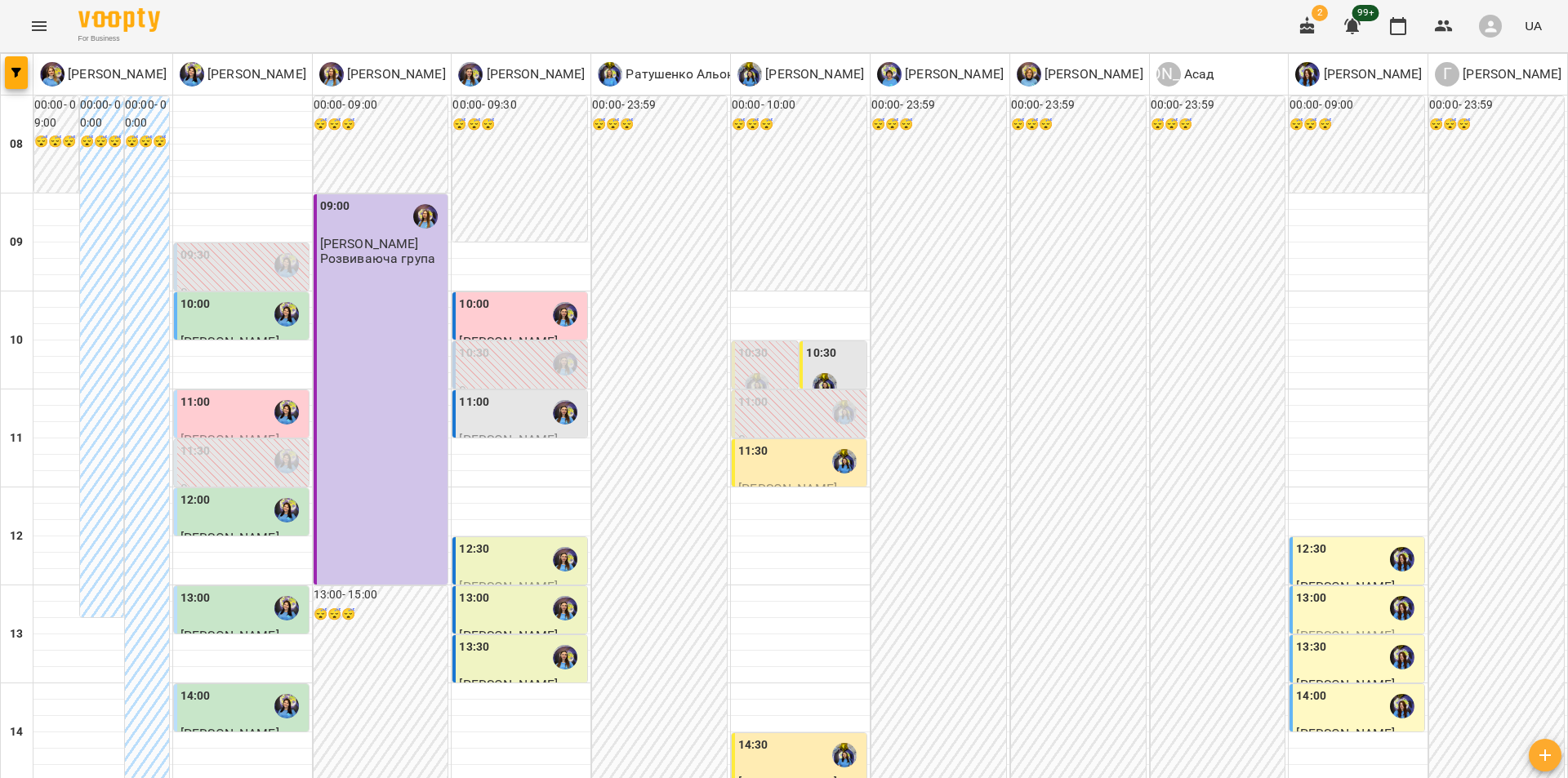
scroll to position [544, 0]
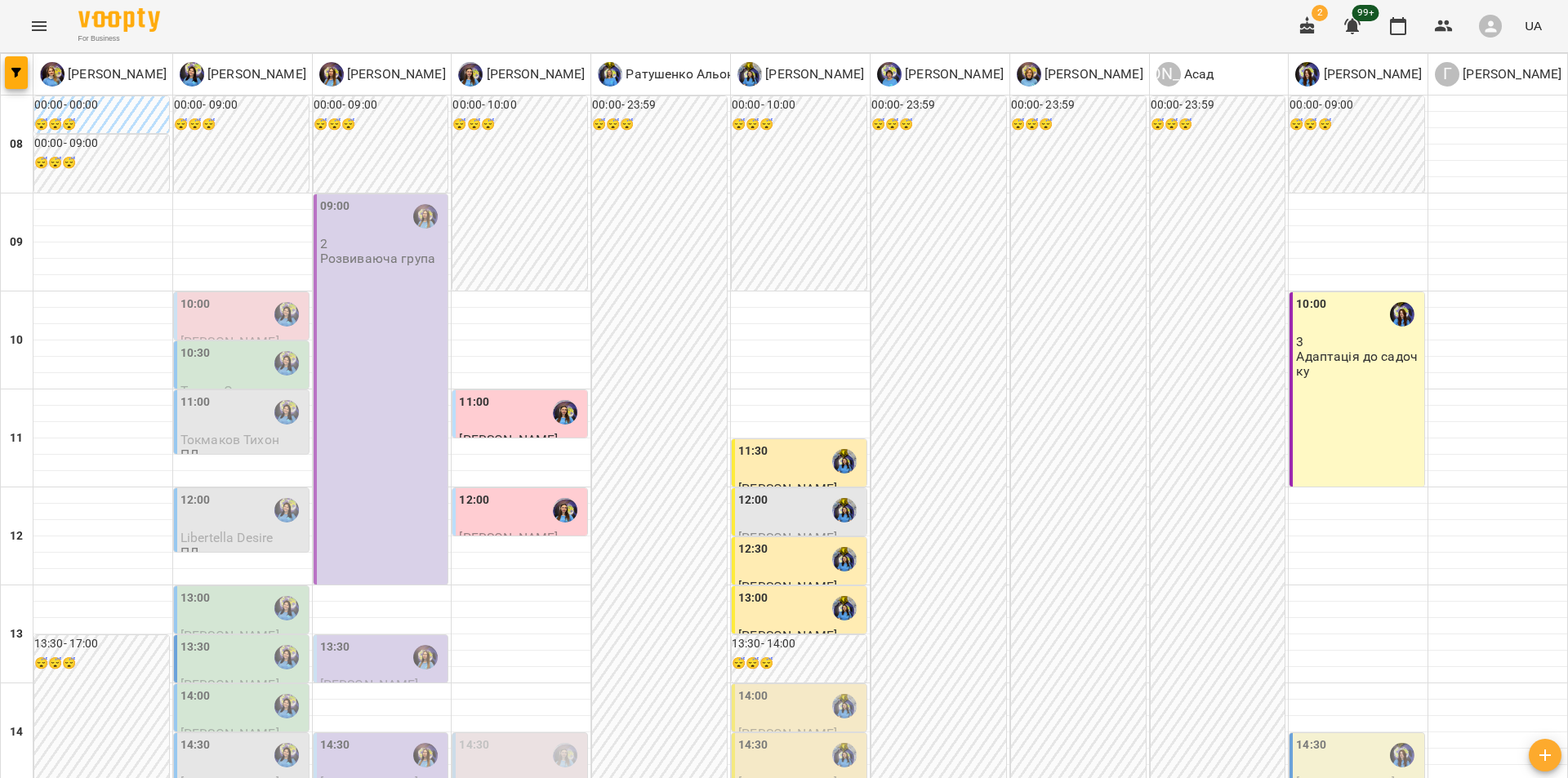
scroll to position [493, 0]
click at [799, 736] on div "14:30" at bounding box center [800, 755] width 125 height 38
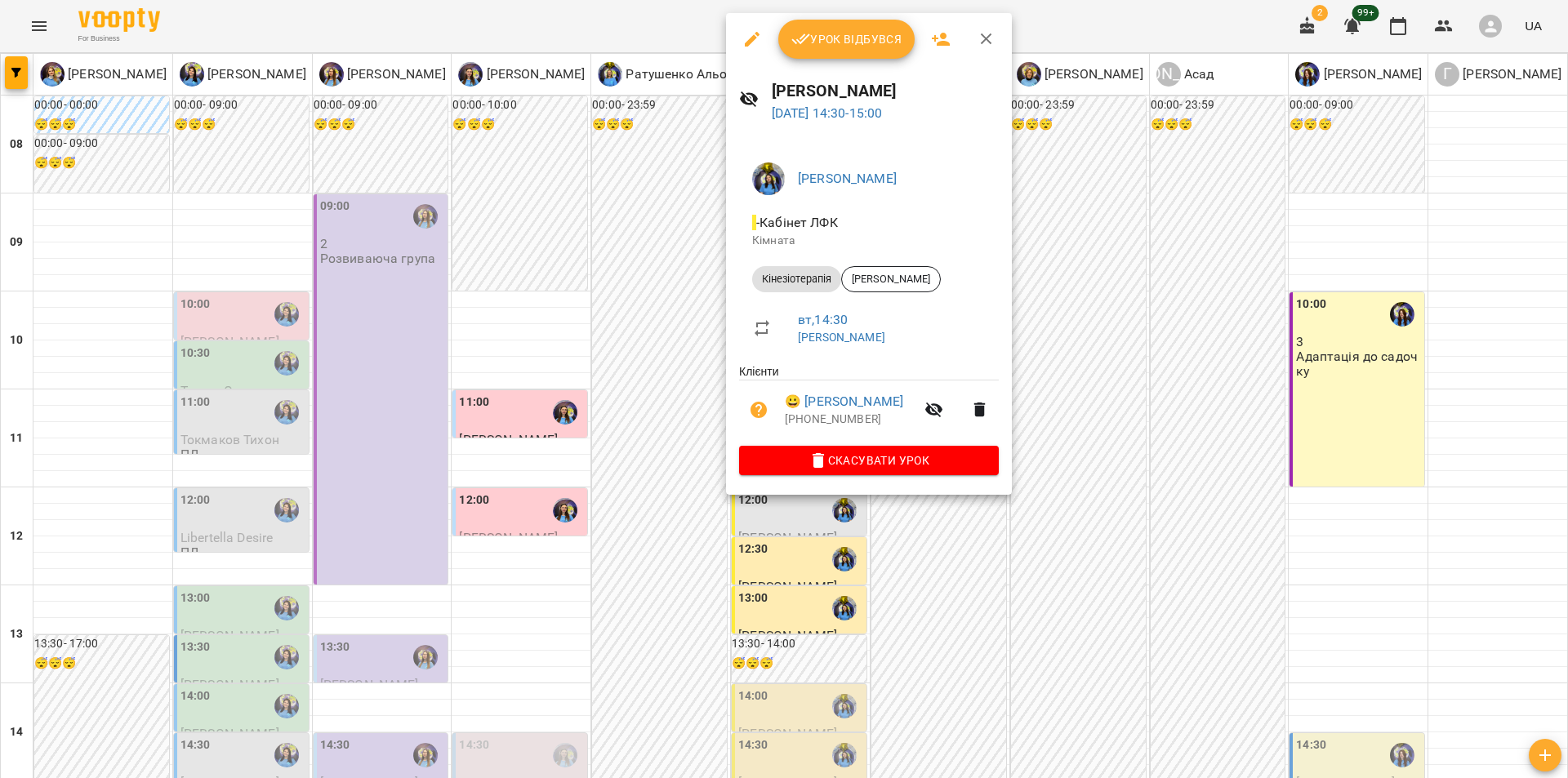
click at [1121, 438] on div at bounding box center [784, 389] width 1568 height 778
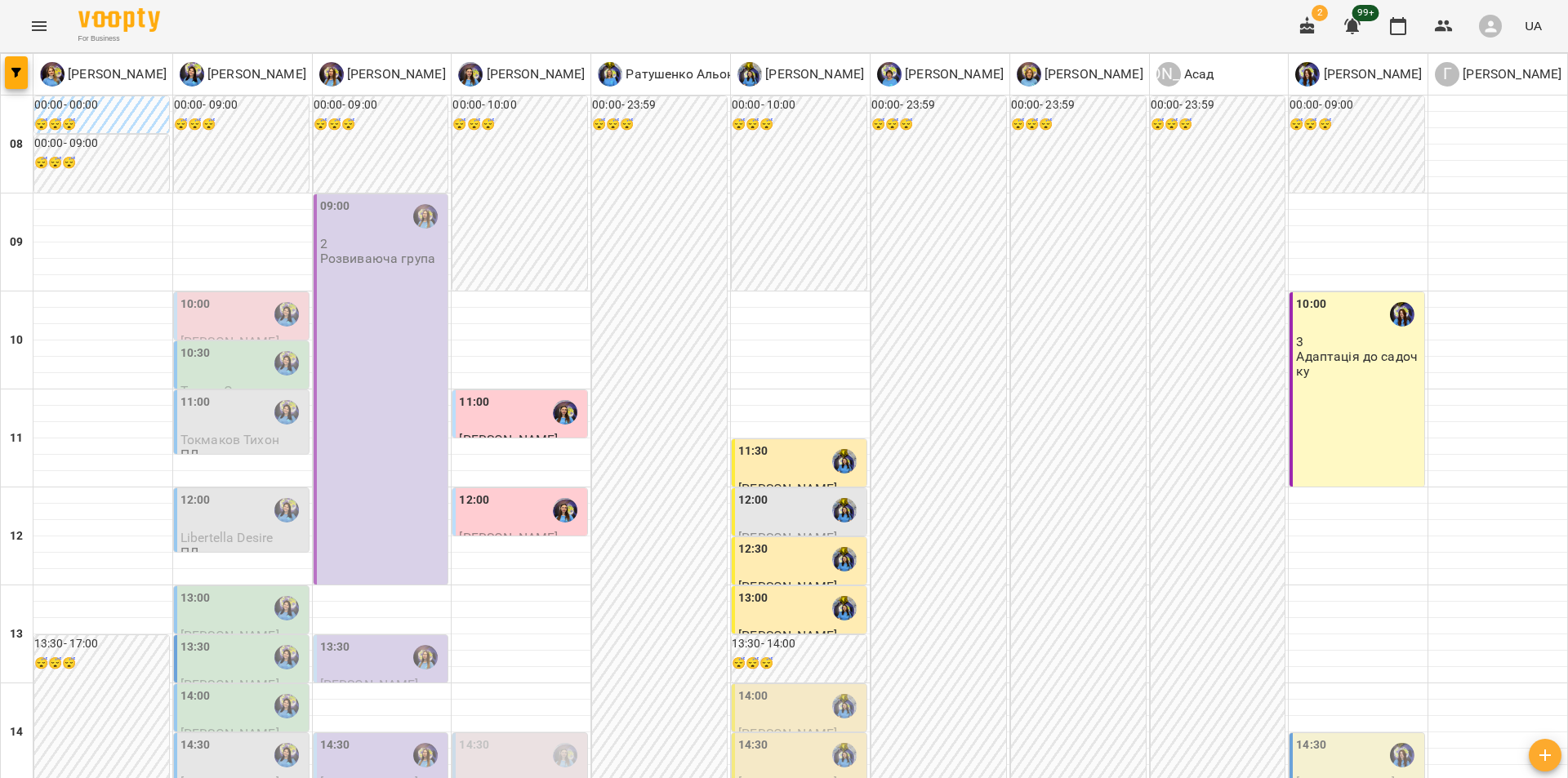
click at [773, 688] on div "14:00" at bounding box center [800, 706] width 125 height 38
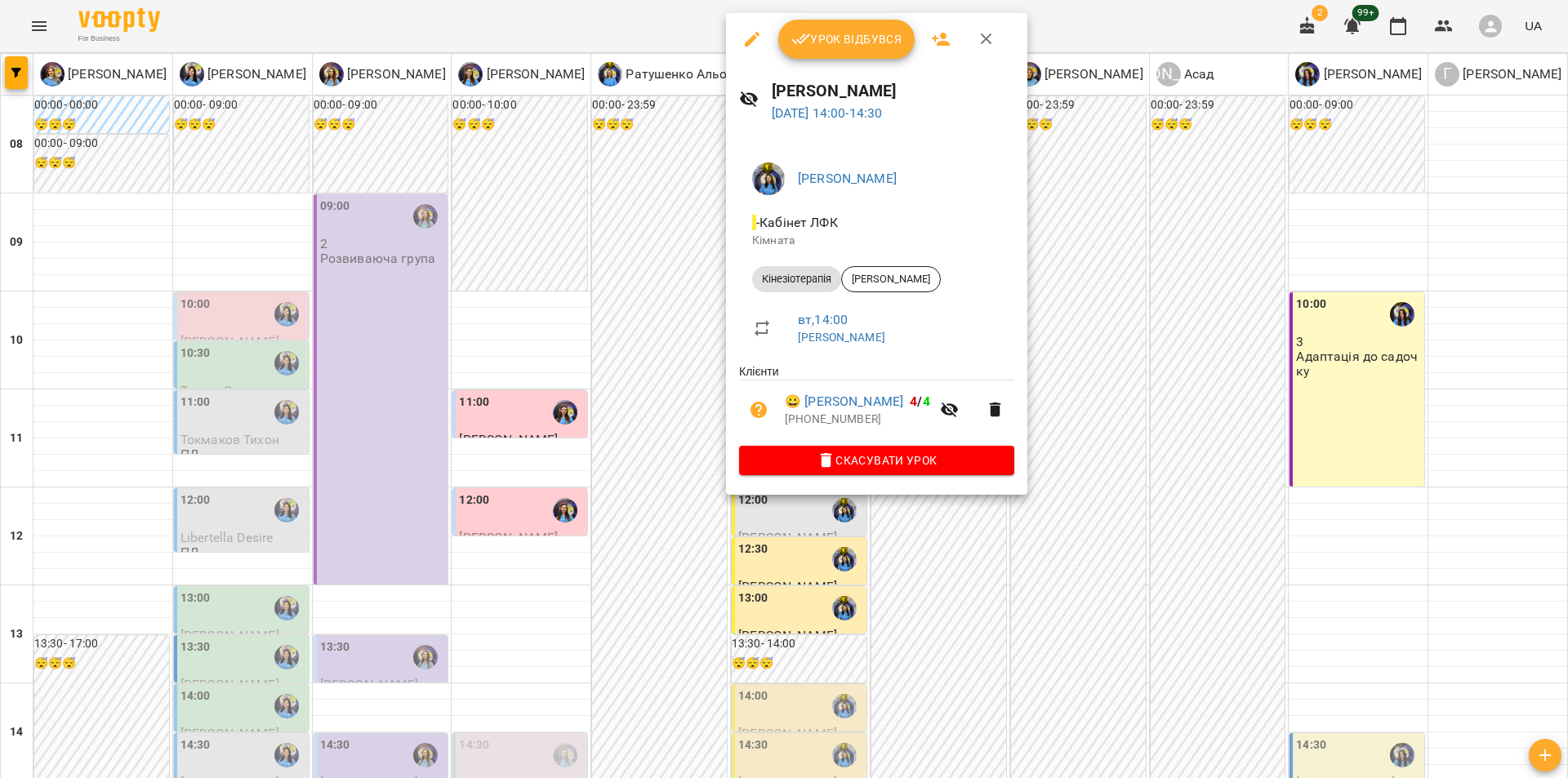
click at [551, 249] on div at bounding box center [784, 389] width 1568 height 778
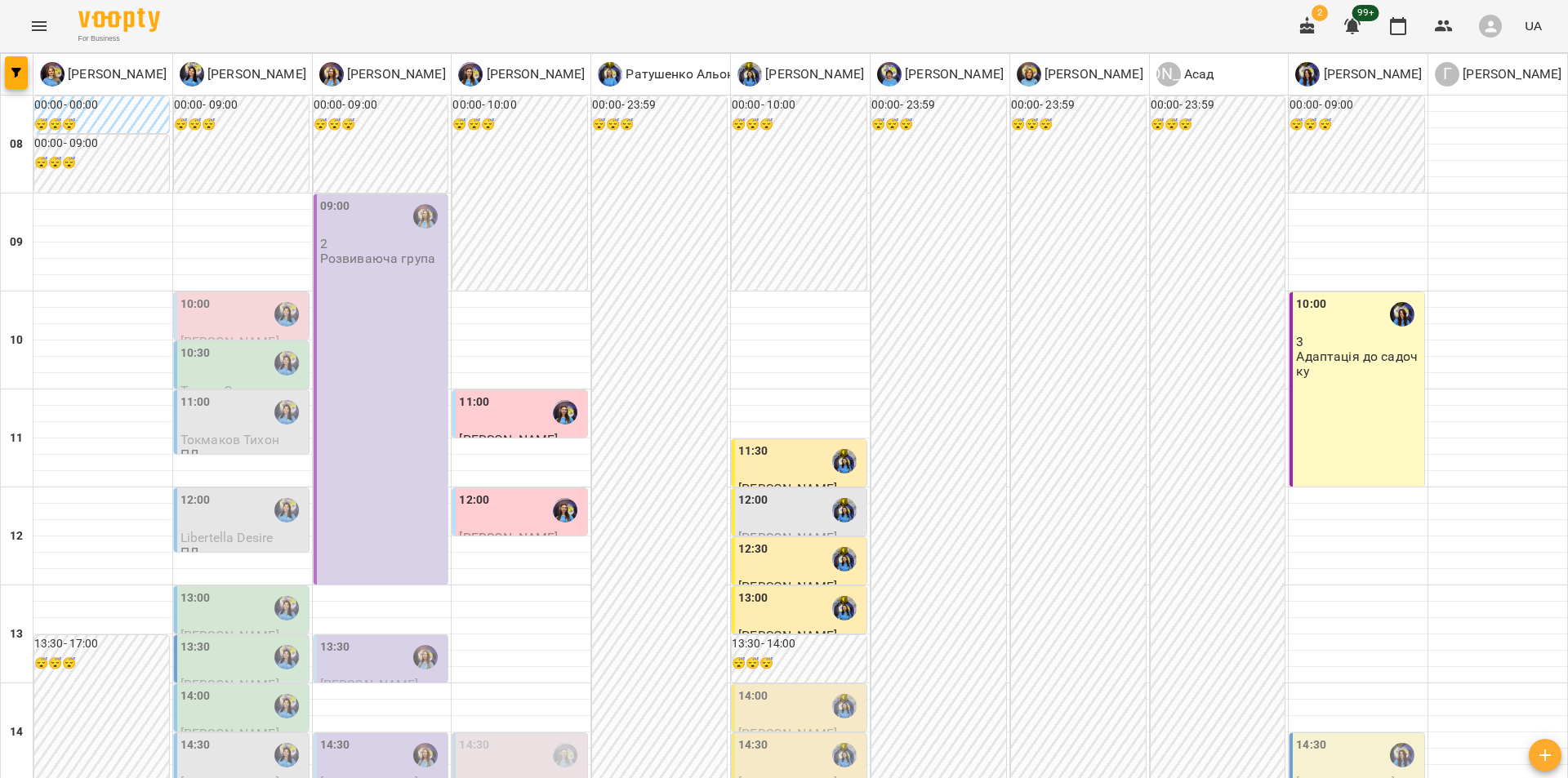
click at [512, 736] on div "14:30" at bounding box center [521, 755] width 125 height 38
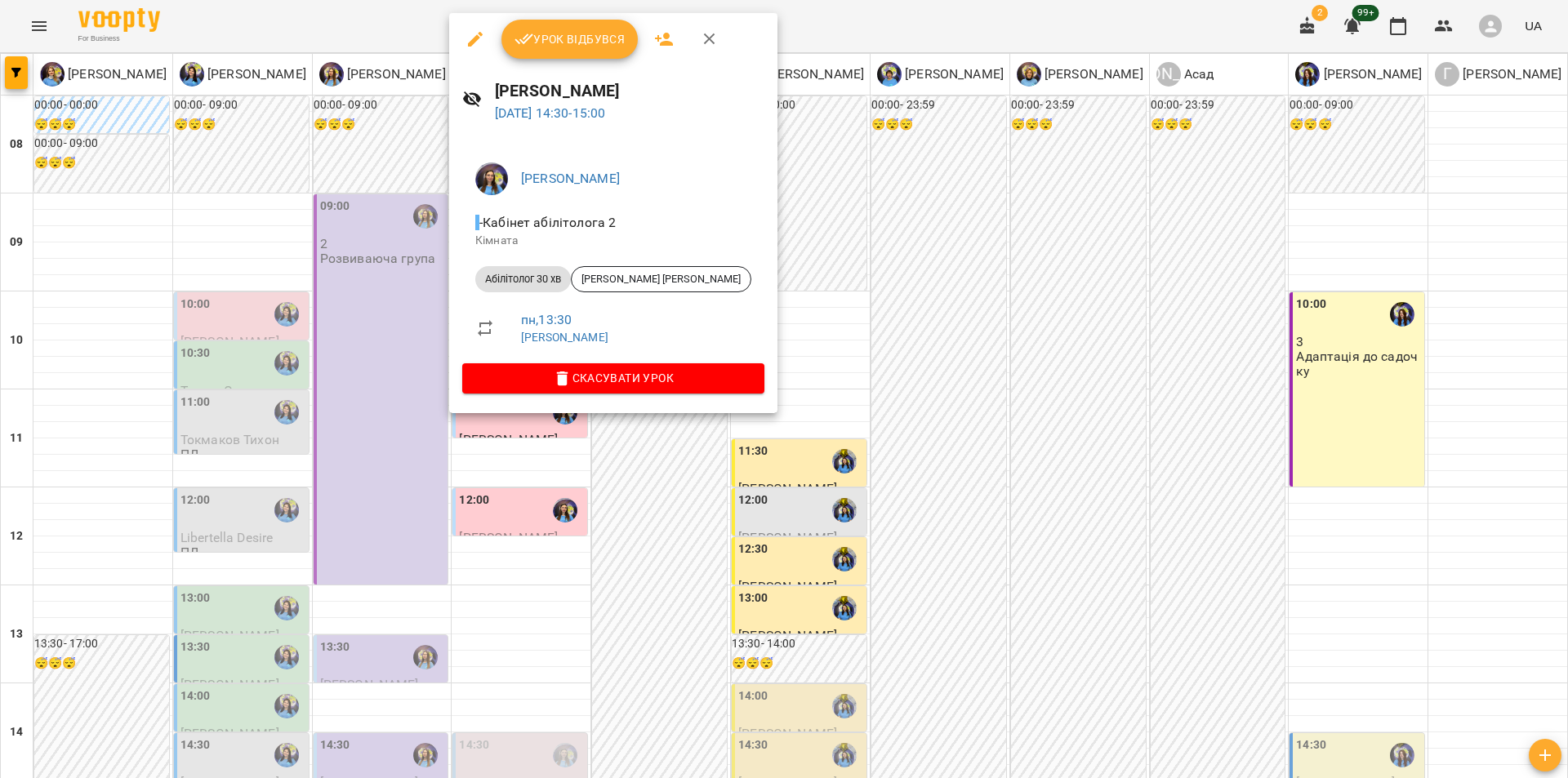
click at [1348, 319] on div at bounding box center [784, 389] width 1568 height 778
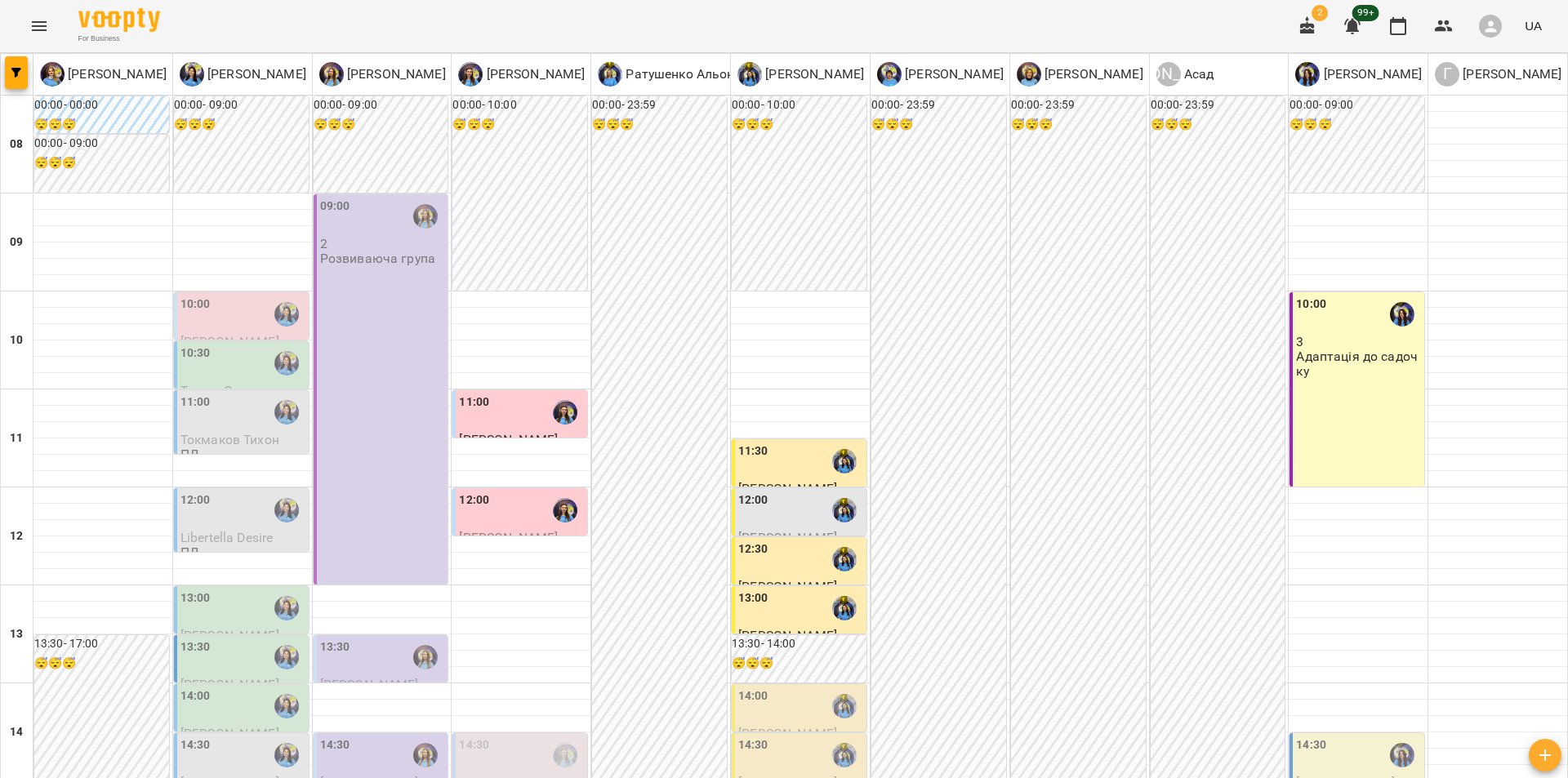
click at [1345, 736] on div "14:30" at bounding box center [1358, 755] width 125 height 38
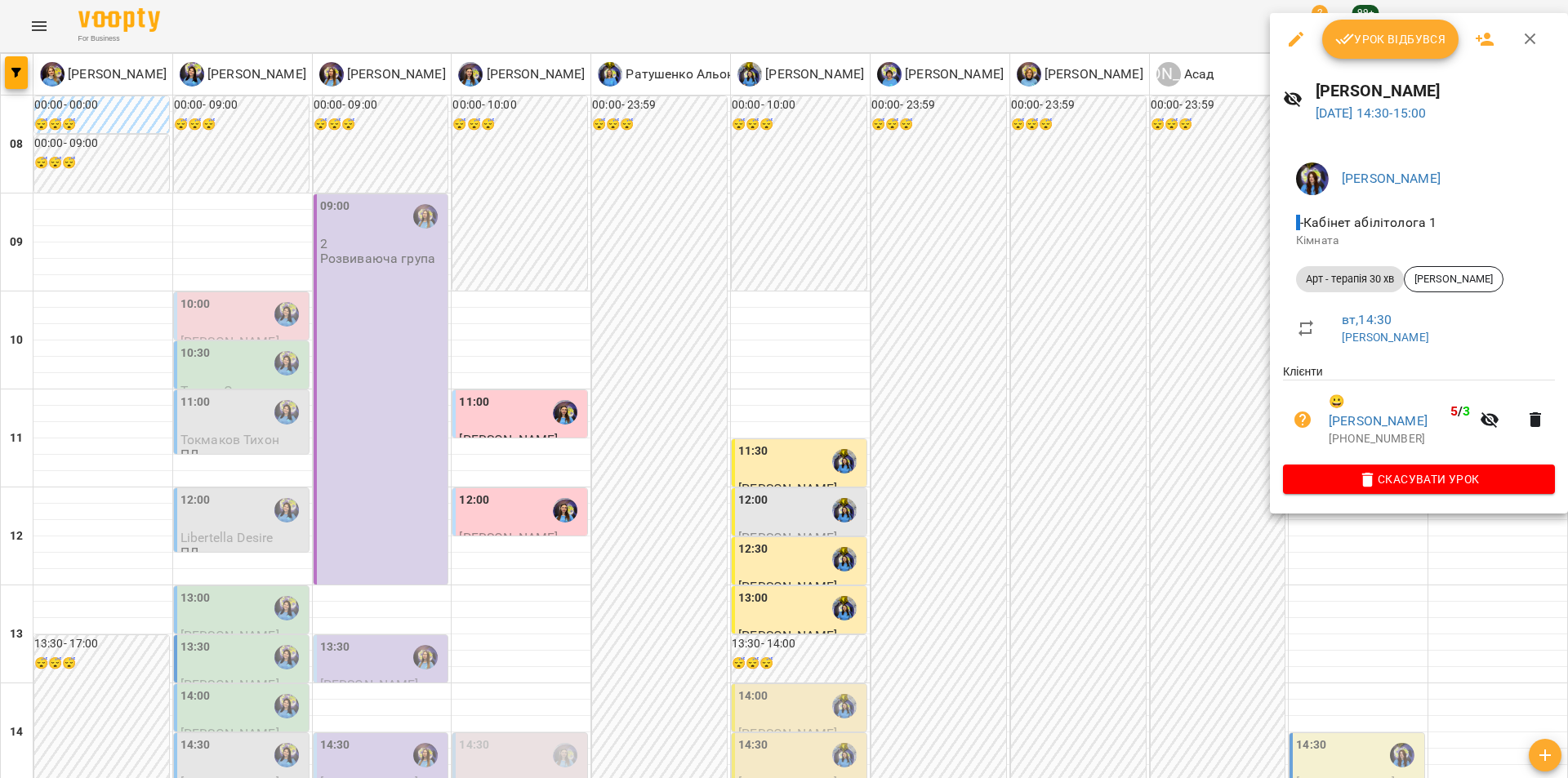
click at [1004, 360] on div at bounding box center [784, 389] width 1568 height 778
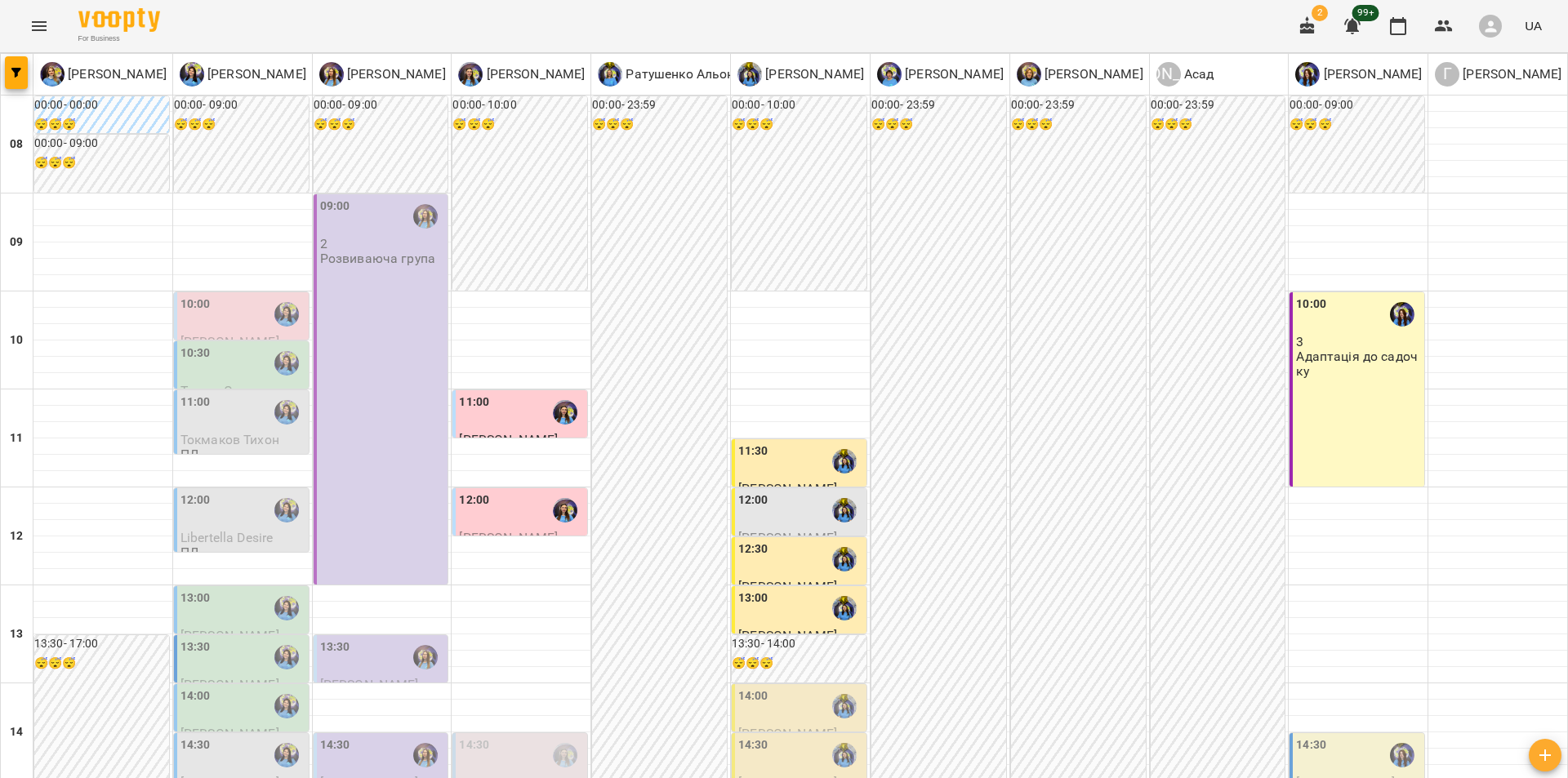
scroll to position [0, 0]
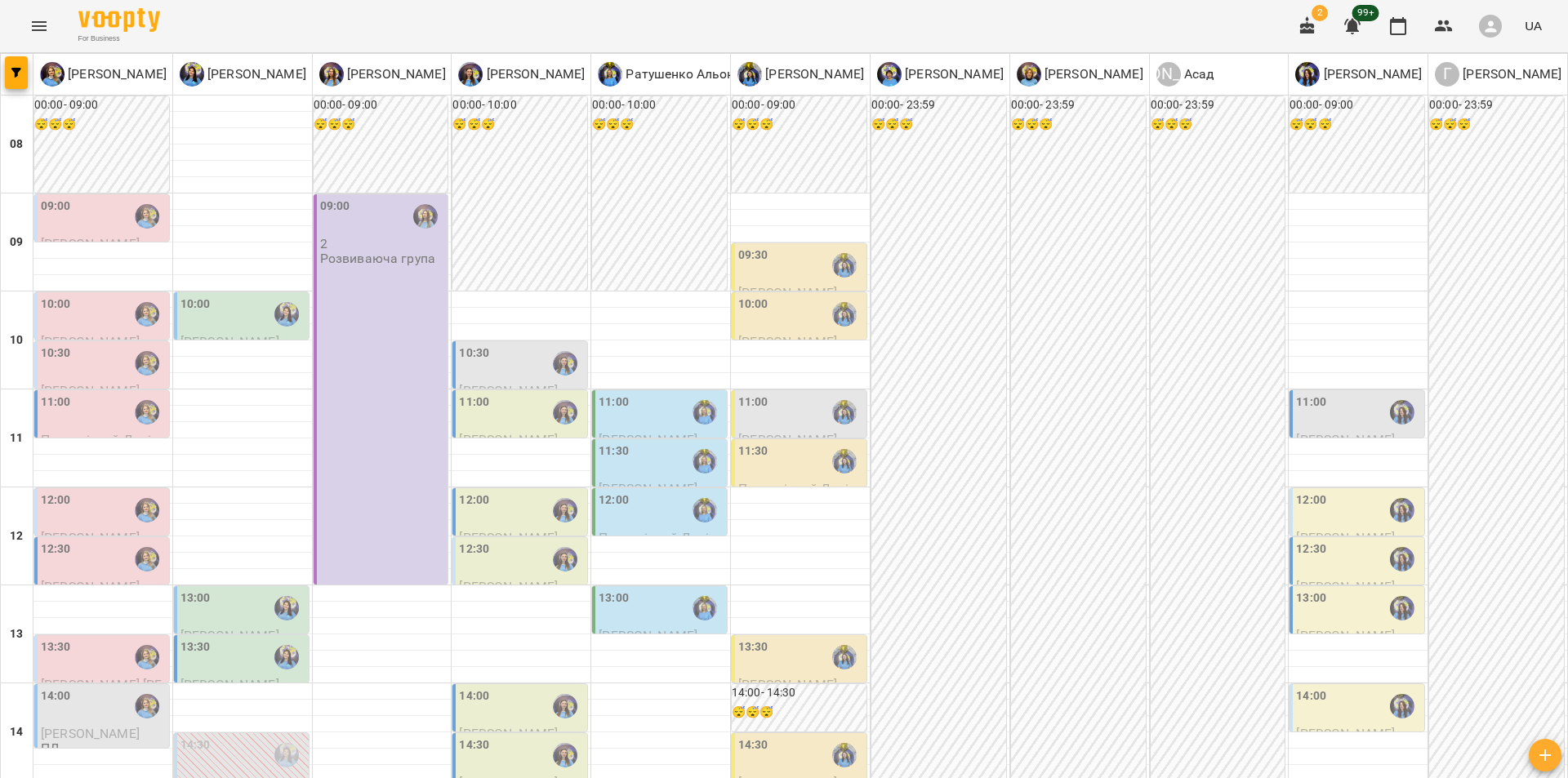
click at [1361, 412] on div "11:00" at bounding box center [1358, 412] width 125 height 38
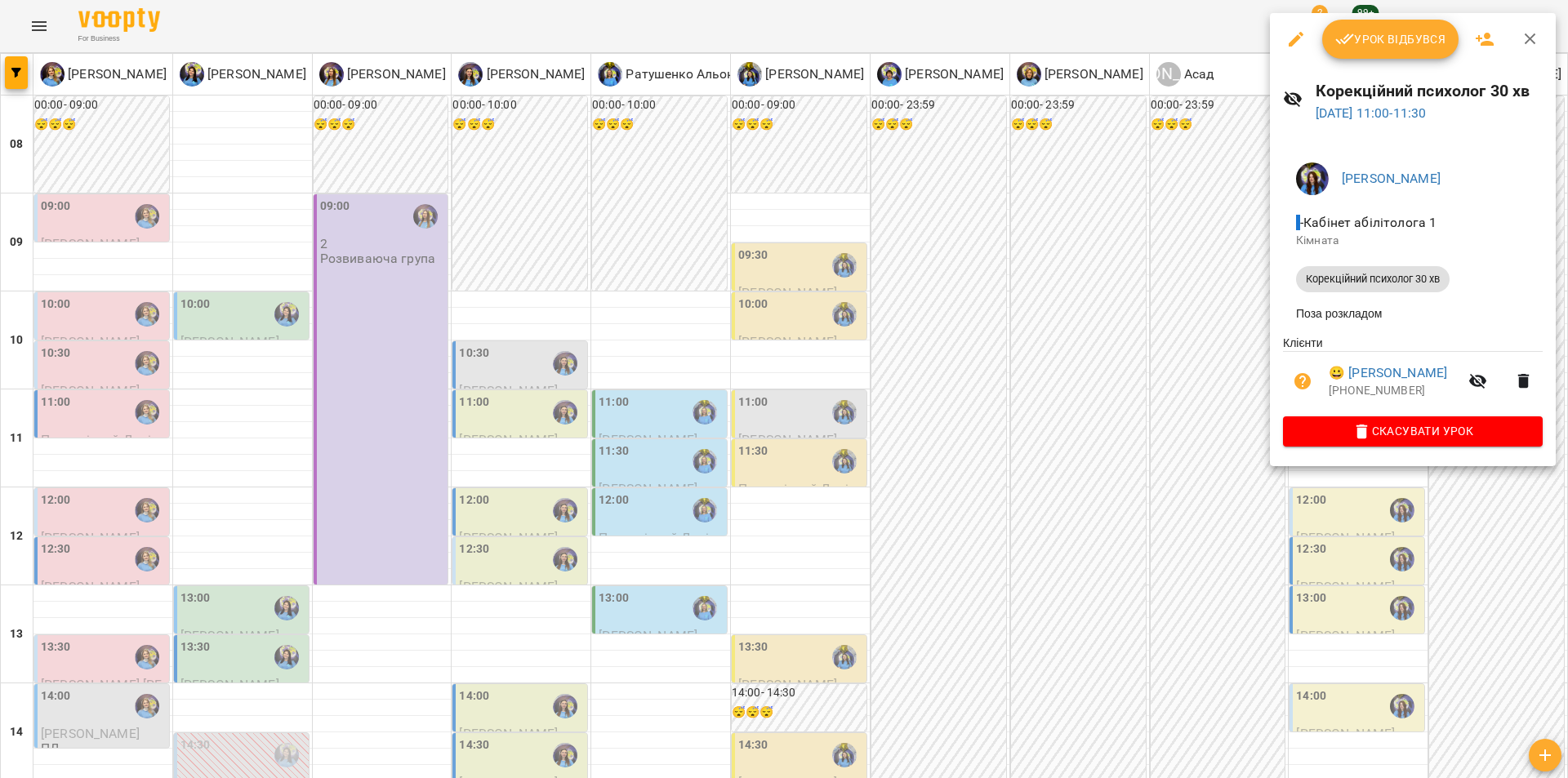
click at [1160, 397] on div at bounding box center [784, 389] width 1568 height 778
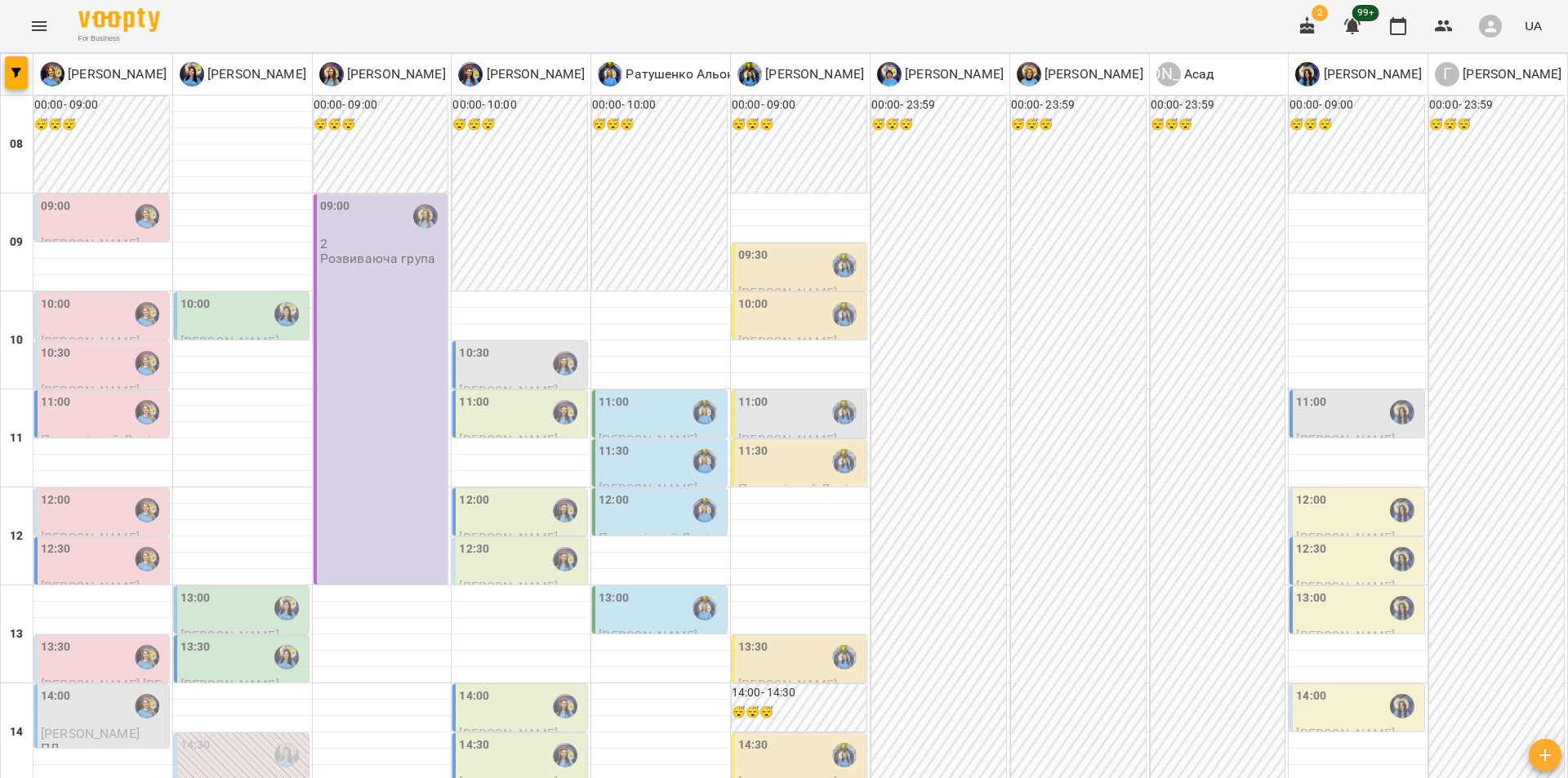
click at [1353, 392] on div "11:00 [PERSON_NAME] Корекційний психолог 30 хв" at bounding box center [1356, 435] width 135 height 90
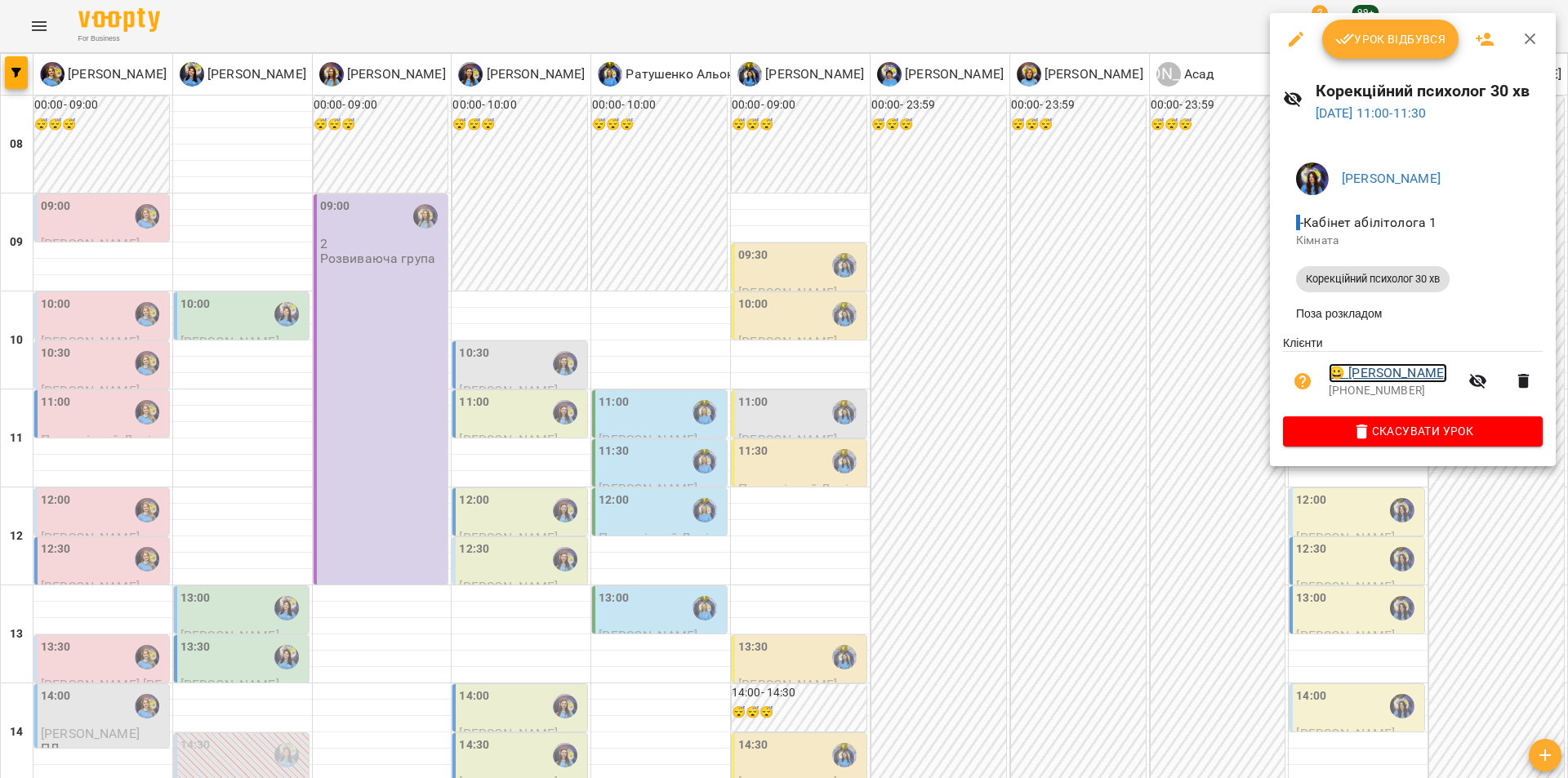
click at [1420, 370] on link "😀 [PERSON_NAME]" at bounding box center [1388, 372] width 119 height 19
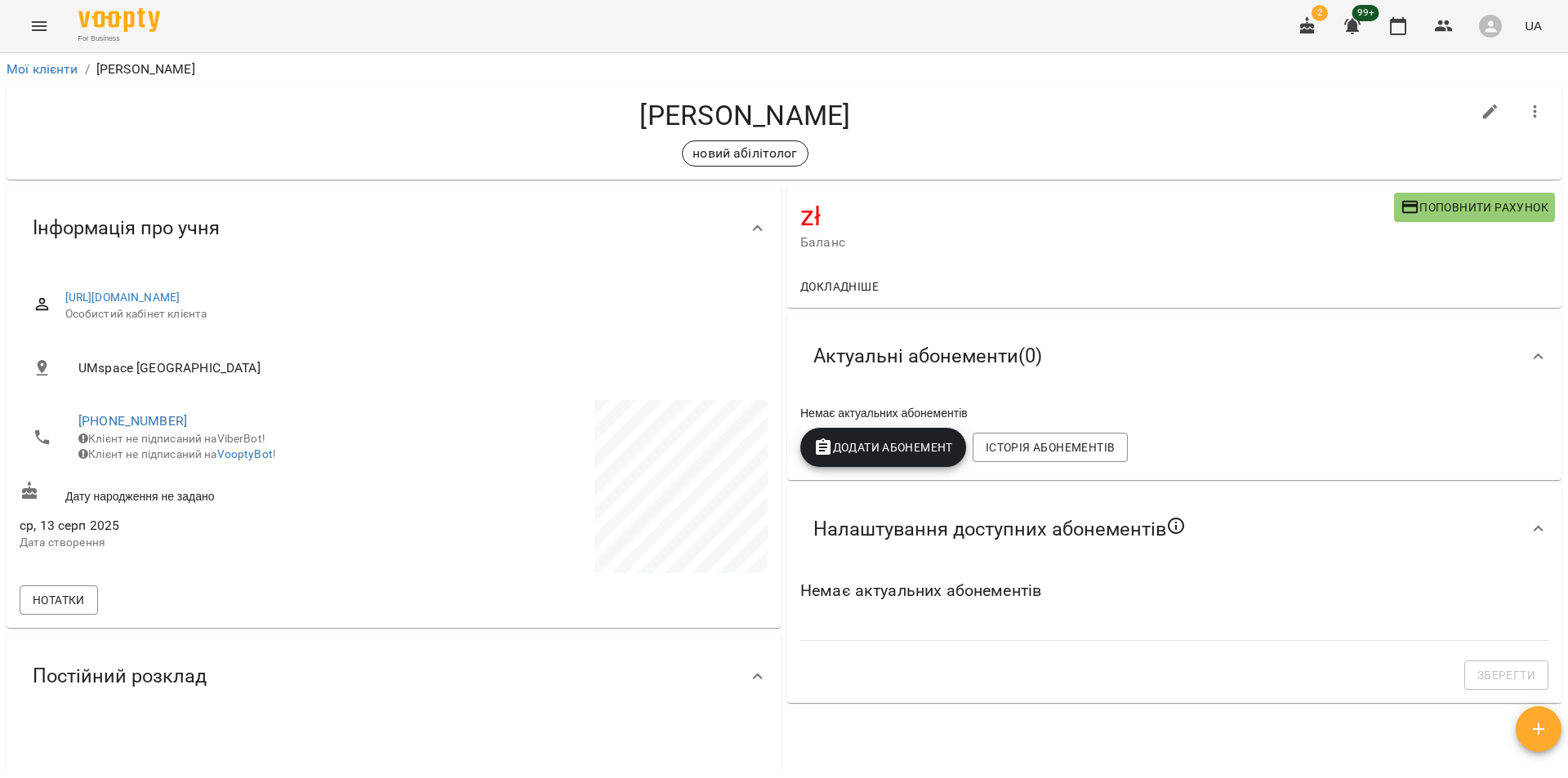
click at [41, 12] on button "Menu" at bounding box center [38, 26] width 39 height 39
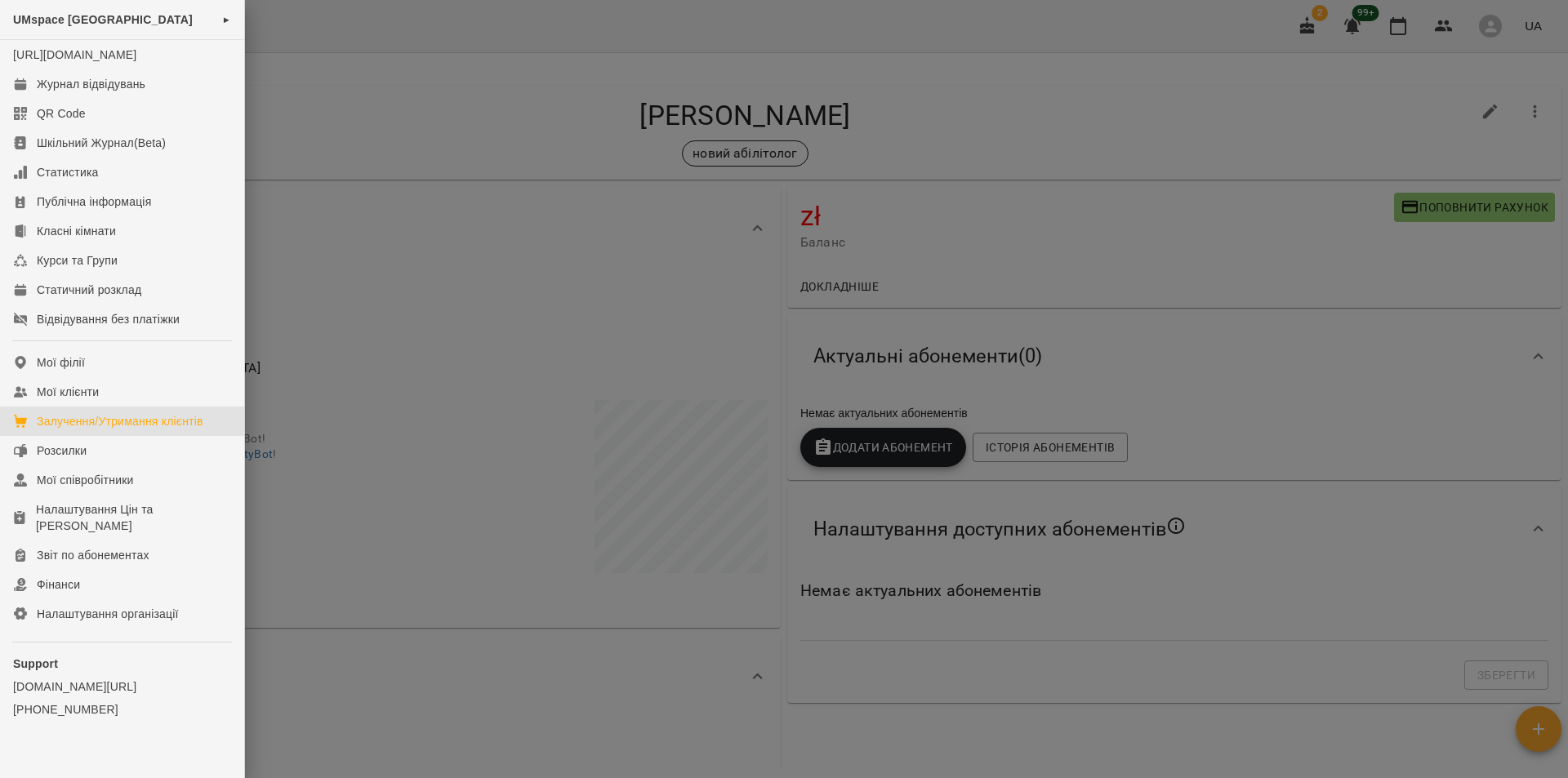
click at [160, 429] on div "Залучення/Утримання клієнтів" at bounding box center [120, 422] width 167 height 17
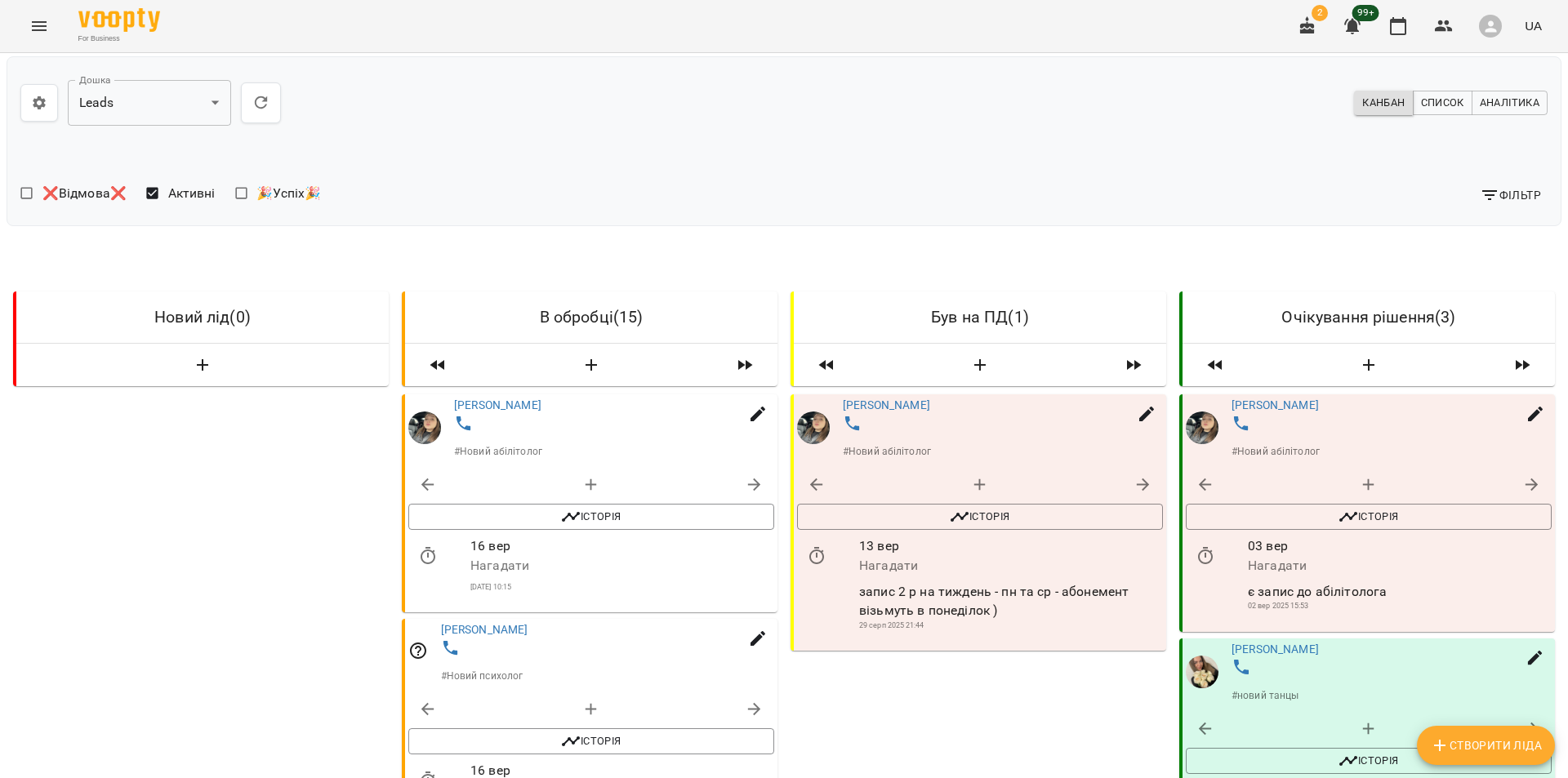
scroll to position [1667, 0]
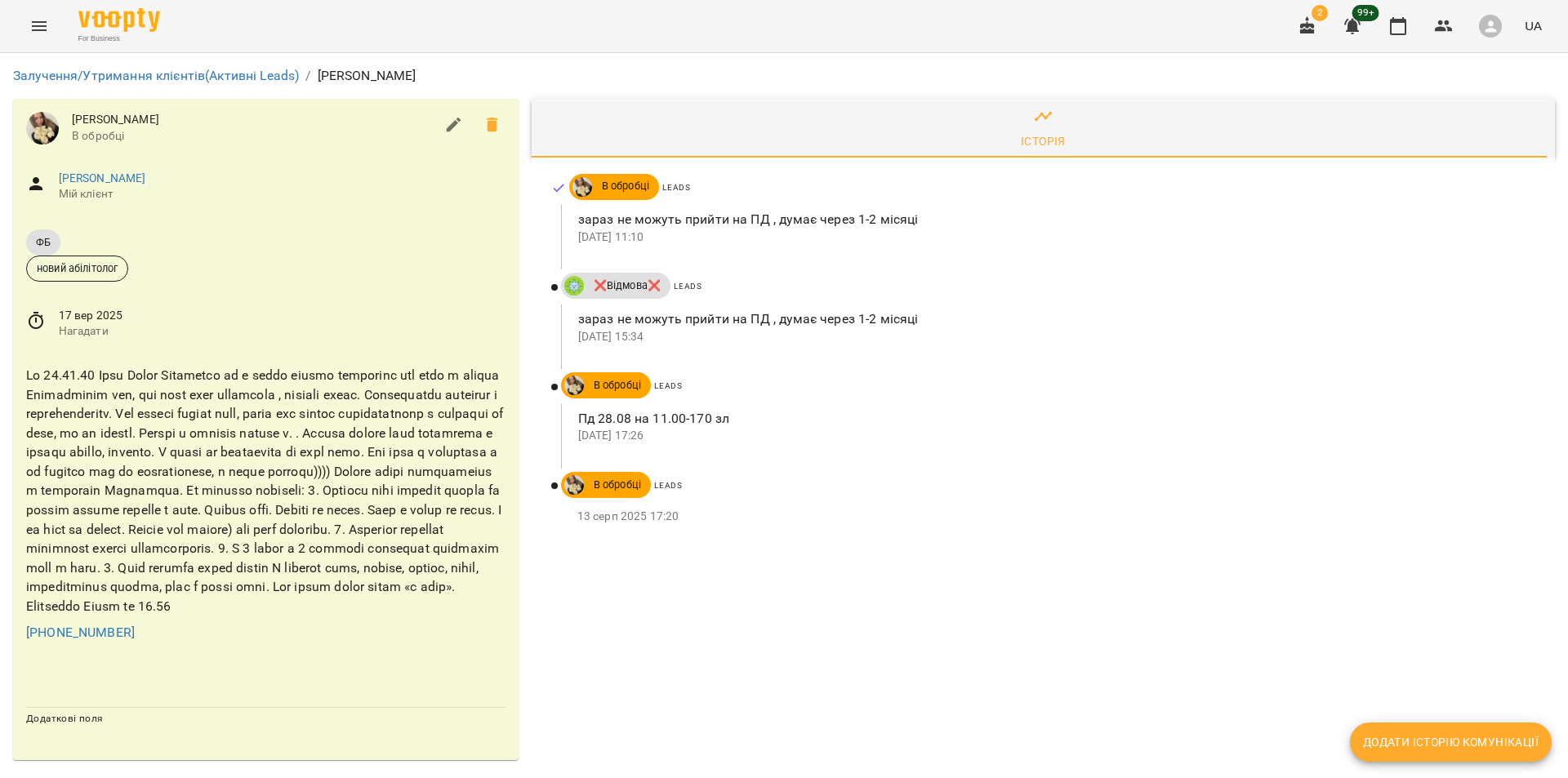
scroll to position [14, 0]
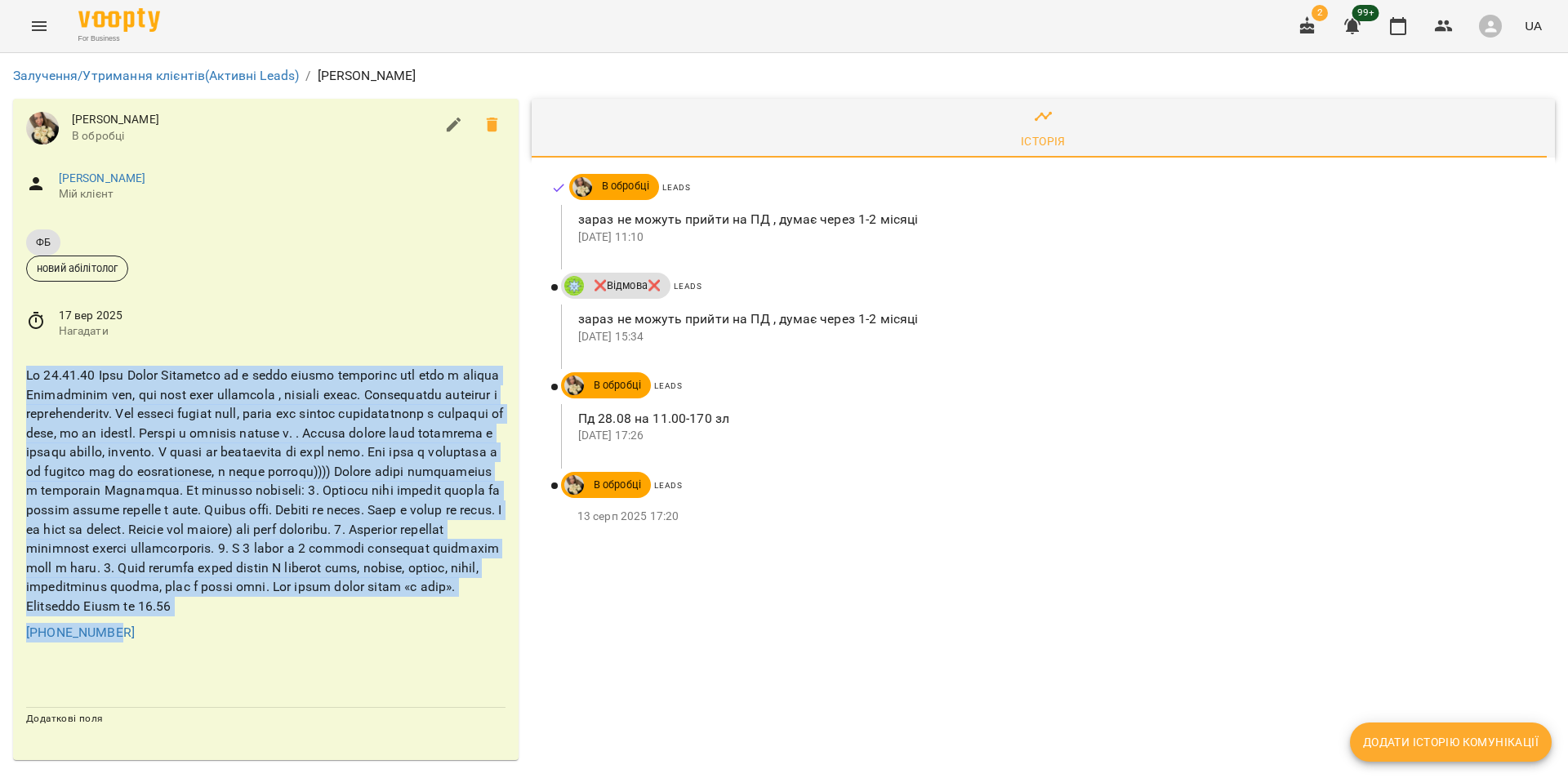
drag, startPoint x: 13, startPoint y: 353, endPoint x: 289, endPoint y: 640, distance: 398.2
click at [289, 640] on div "[PHONE_NUMBER]" at bounding box center [266, 504] width 505 height 302
click at [289, 632] on div "[PHONE_NUMBER]" at bounding box center [265, 632] width 486 height 26
drag, startPoint x: 262, startPoint y: 631, endPoint x: 0, endPoint y: 360, distance: 376.9
click at [0, 360] on div "Залучення/Утримання клієнтів (Активні Leads) / [PERSON_NAME] [PERSON_NAME] В об…" at bounding box center [784, 412] width 1568 height 720
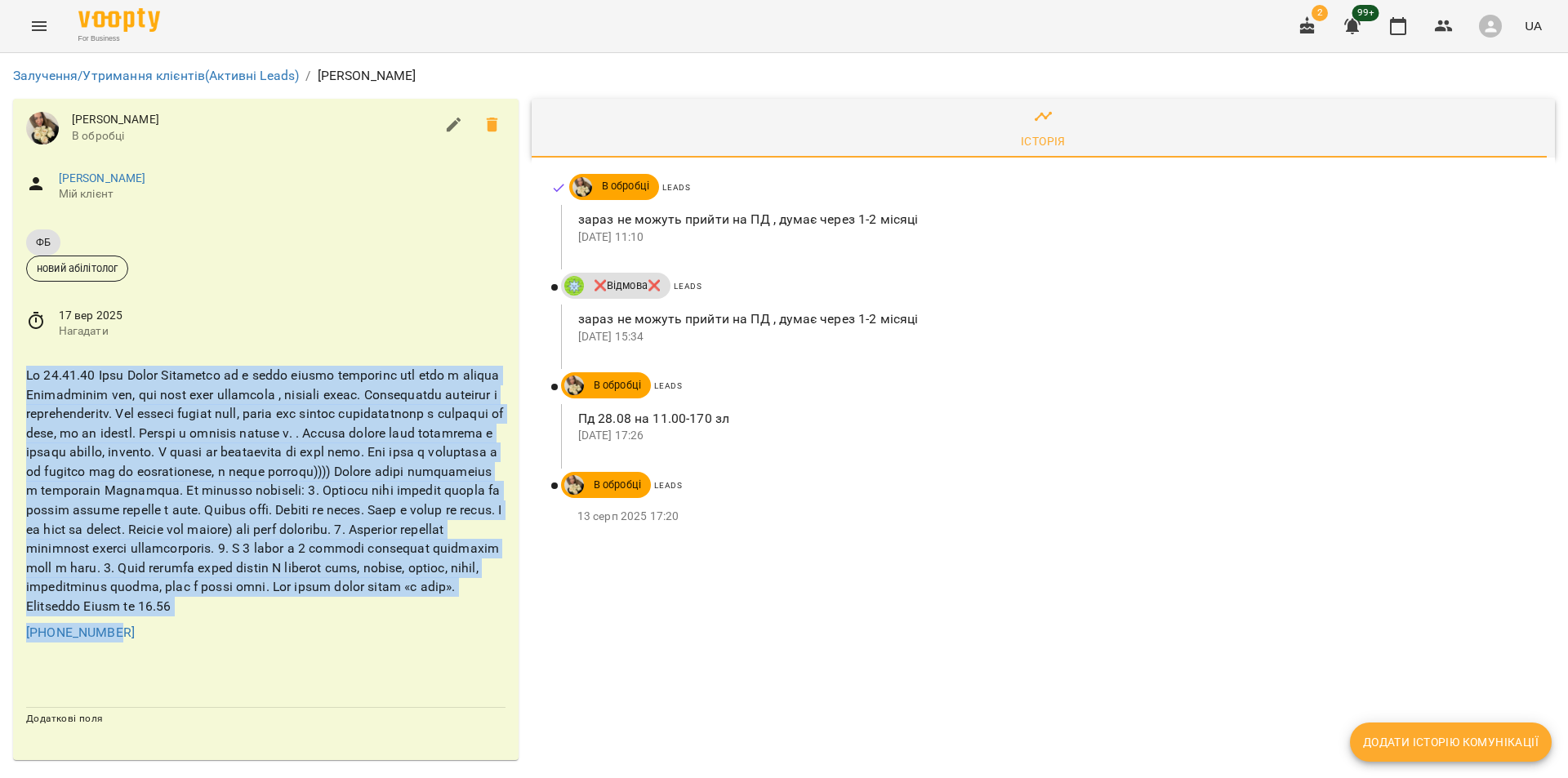
copy div "Lo 31.96.08 Ipsu Dolor Sitametco ad e seddo eiusmo temporinc utl etdo m aliqua …"
click at [671, 631] on div "Історія В обробці Leads зараз не можуть прийти на ПД , думає через 1-2 місяці […" at bounding box center [1043, 429] width 1037 height 674
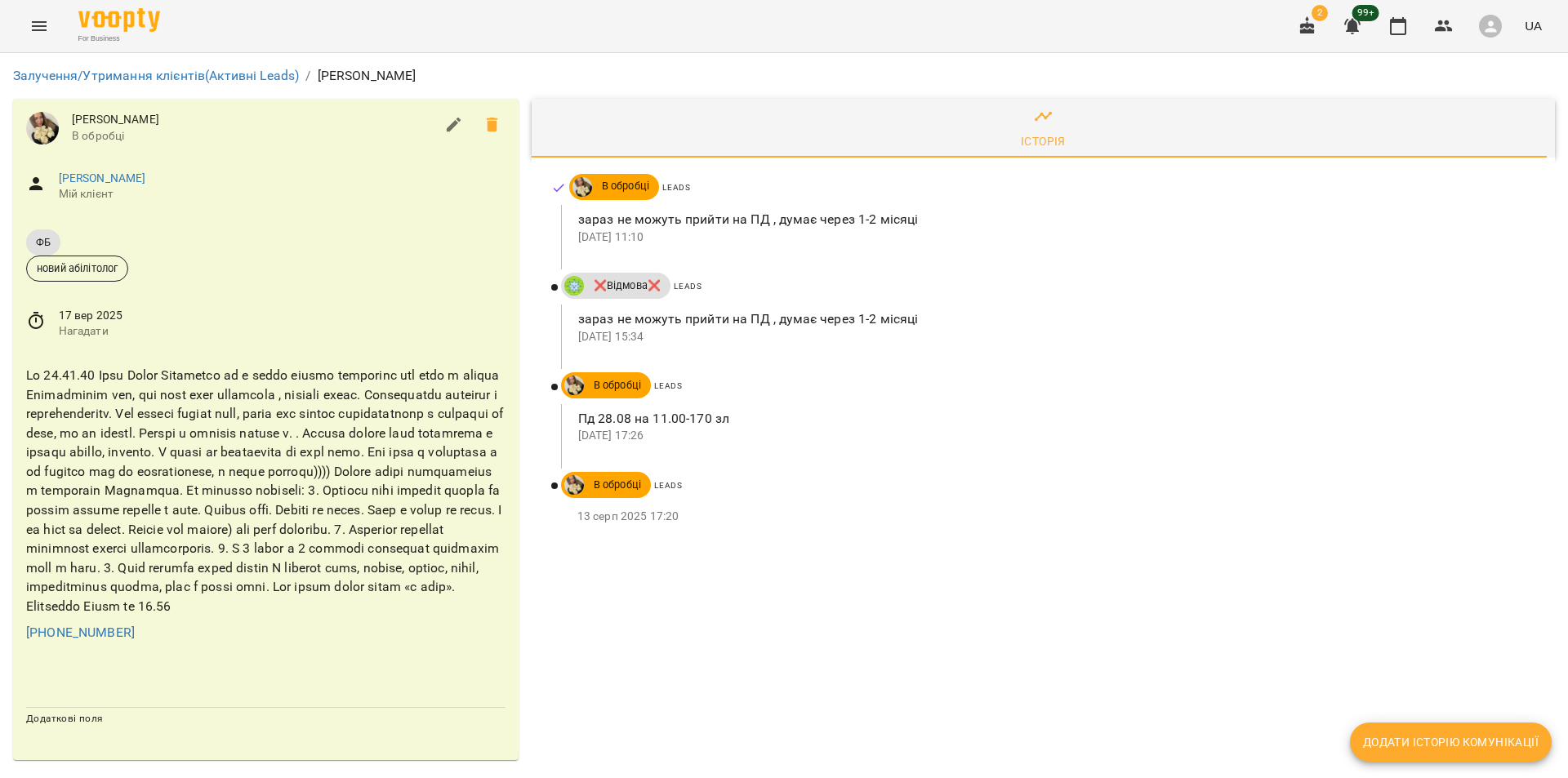
click at [833, 566] on div "Історія В обробці Leads зараз не можуть прийти на ПД , думає через 1-2 місяці […" at bounding box center [1043, 429] width 1037 height 674
click at [21, 34] on button "Menu" at bounding box center [38, 26] width 39 height 39
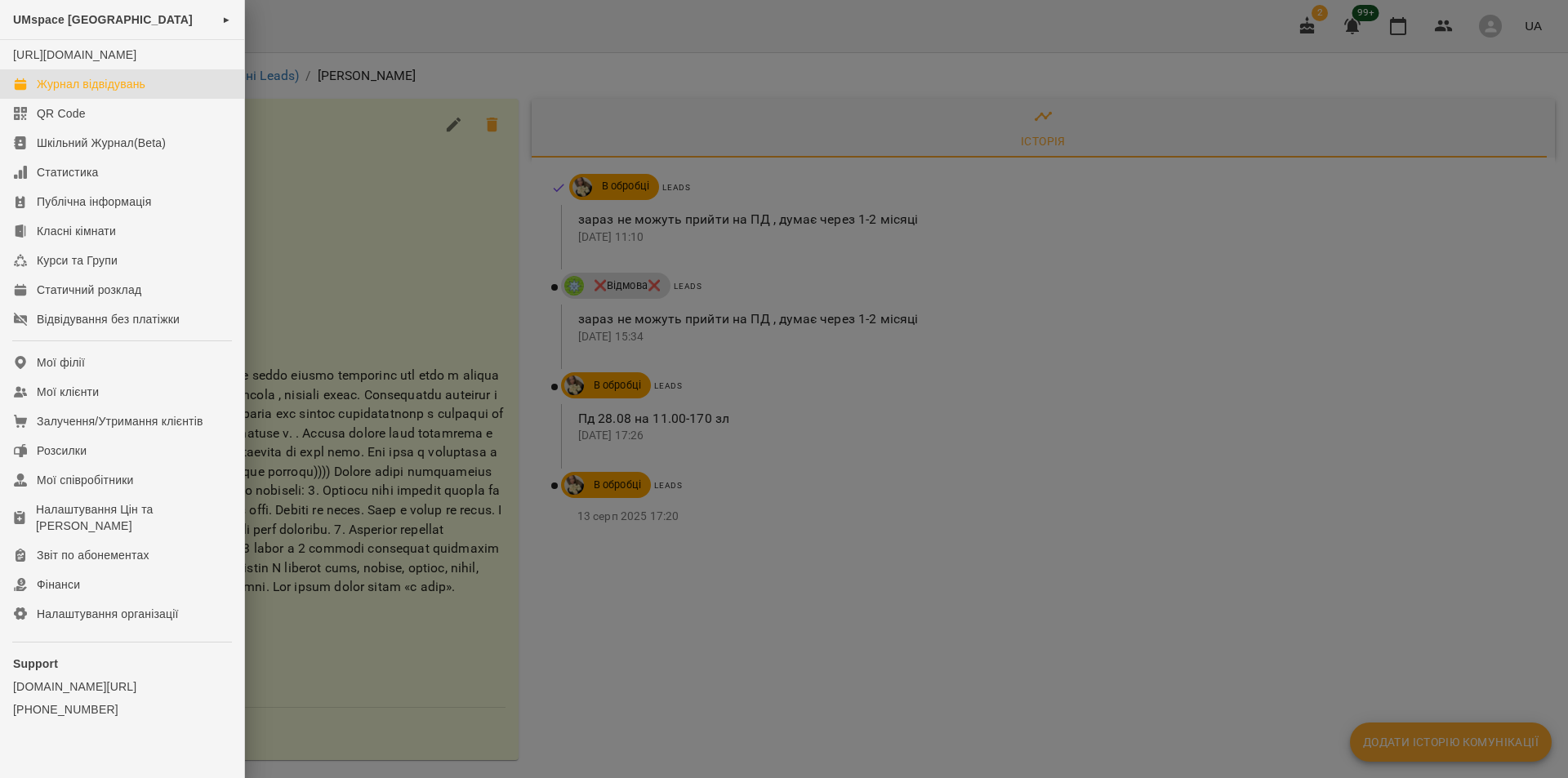
click at [115, 92] on div "Журнал відвідувань" at bounding box center [91, 84] width 109 height 17
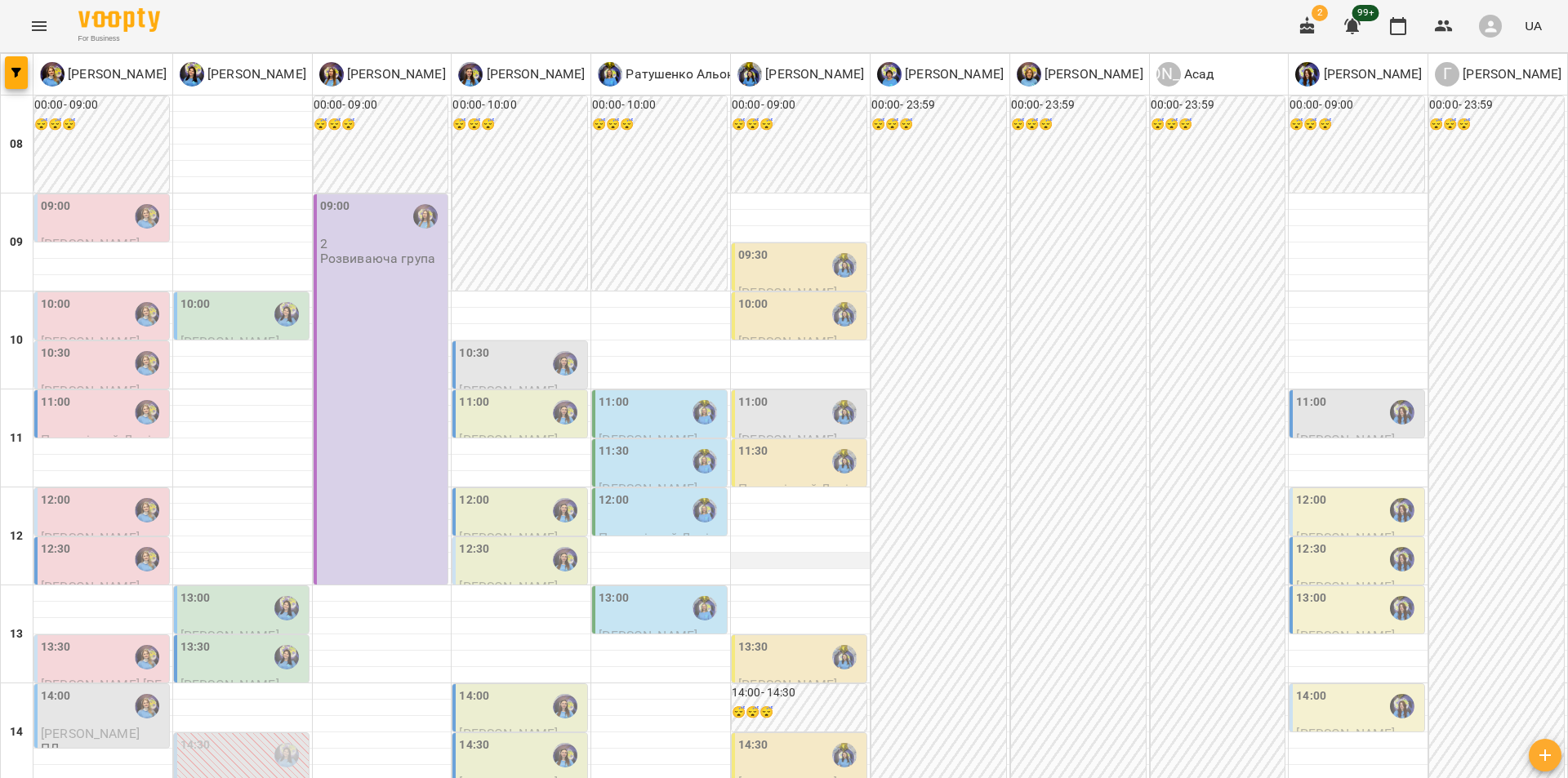
scroll to position [248, 0]
click at [516, 736] on div "14:30" at bounding box center [521, 755] width 125 height 38
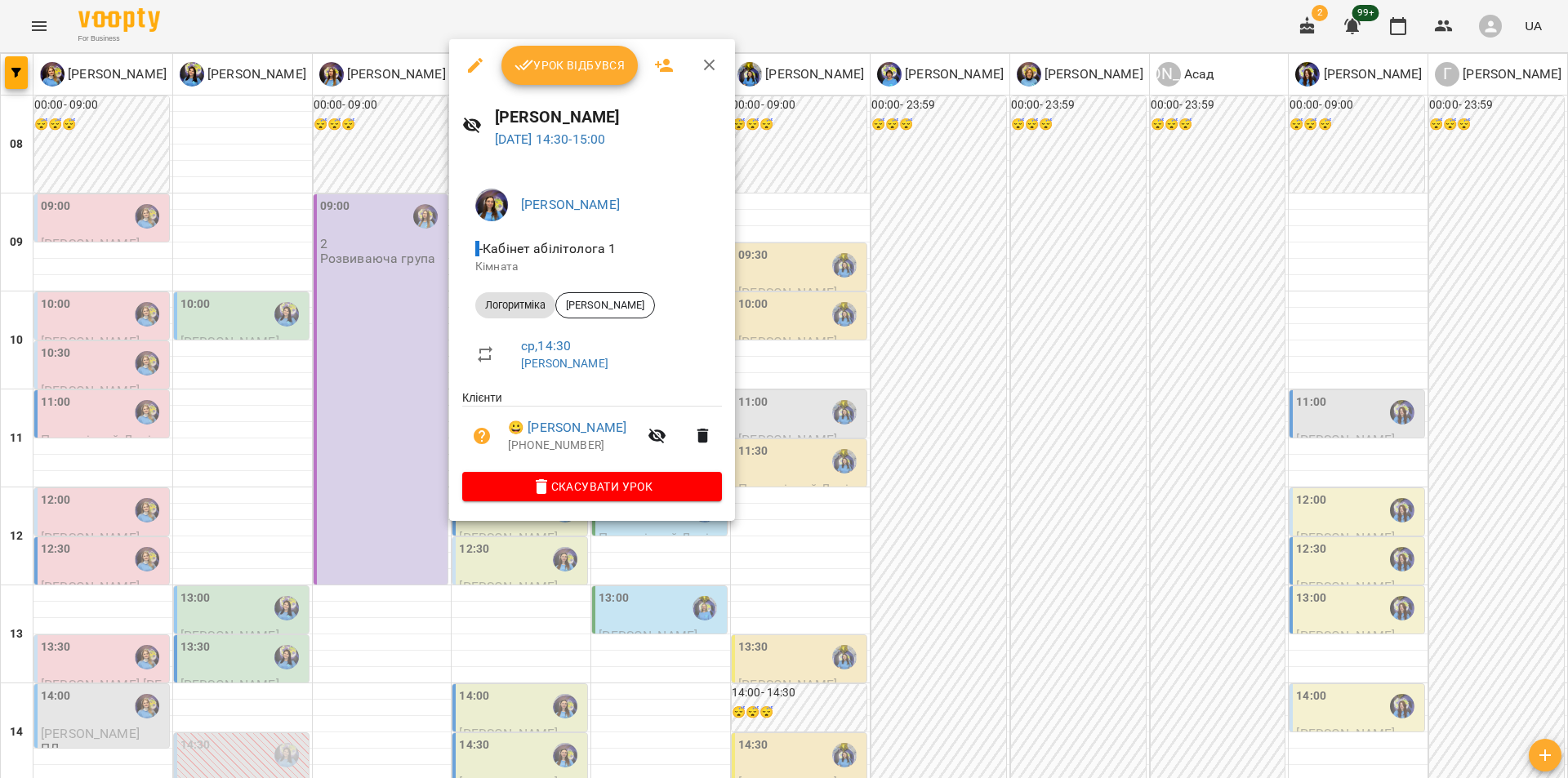
click at [1044, 478] on div at bounding box center [784, 389] width 1568 height 778
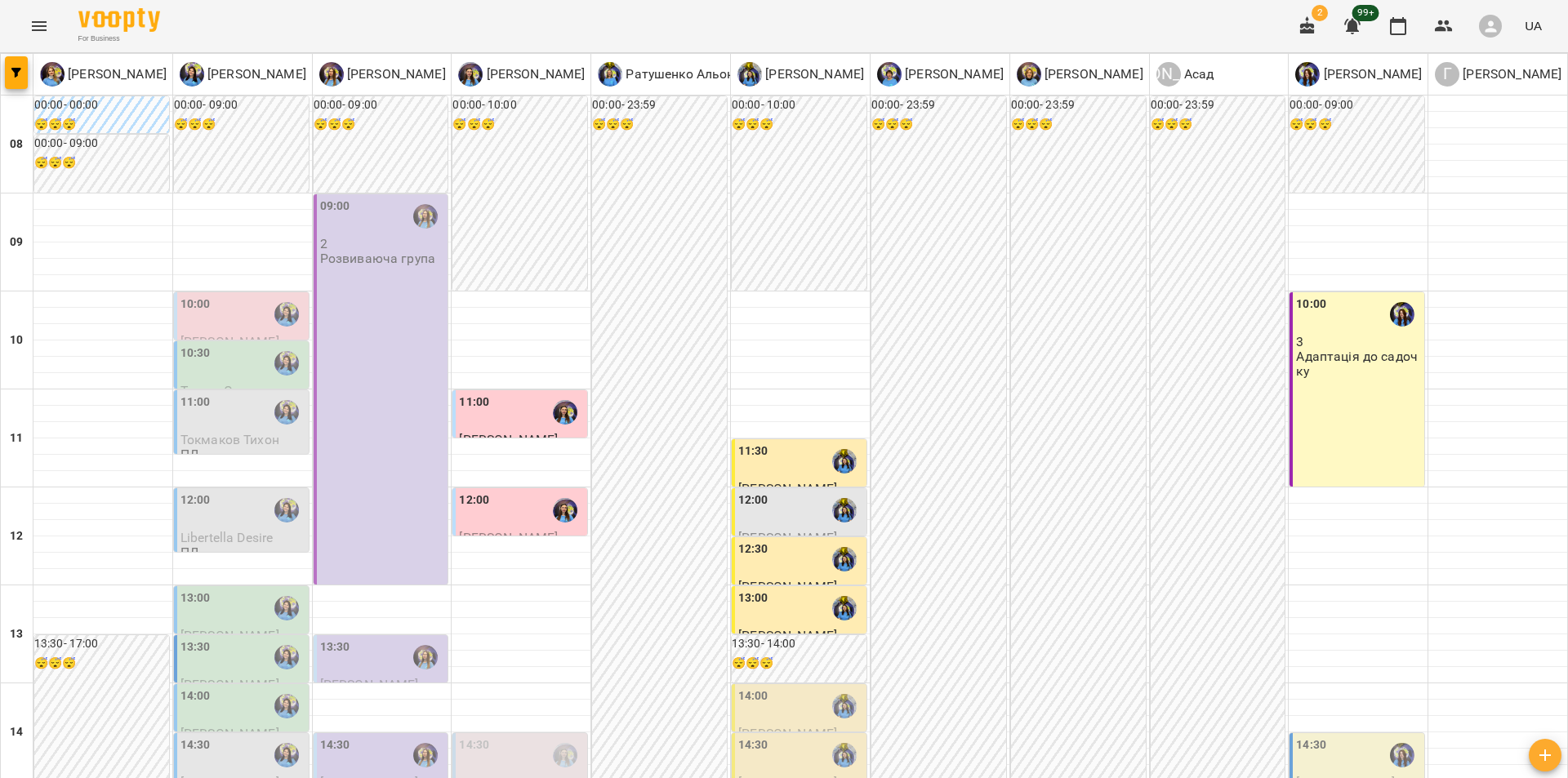
scroll to position [329, 0]
click at [249, 688] on div "14:00" at bounding box center [243, 706] width 125 height 38
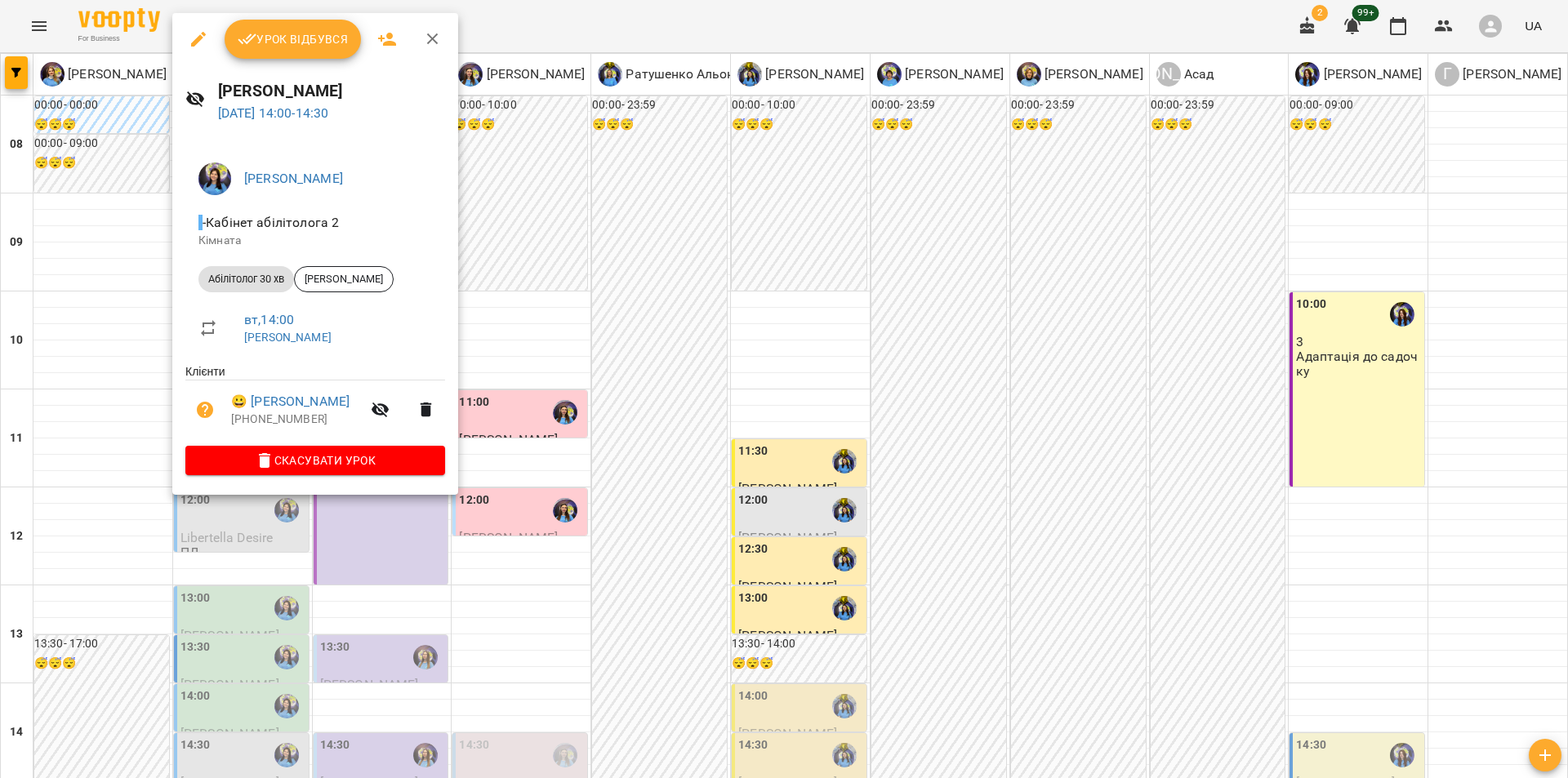
click at [786, 376] on div at bounding box center [784, 389] width 1568 height 778
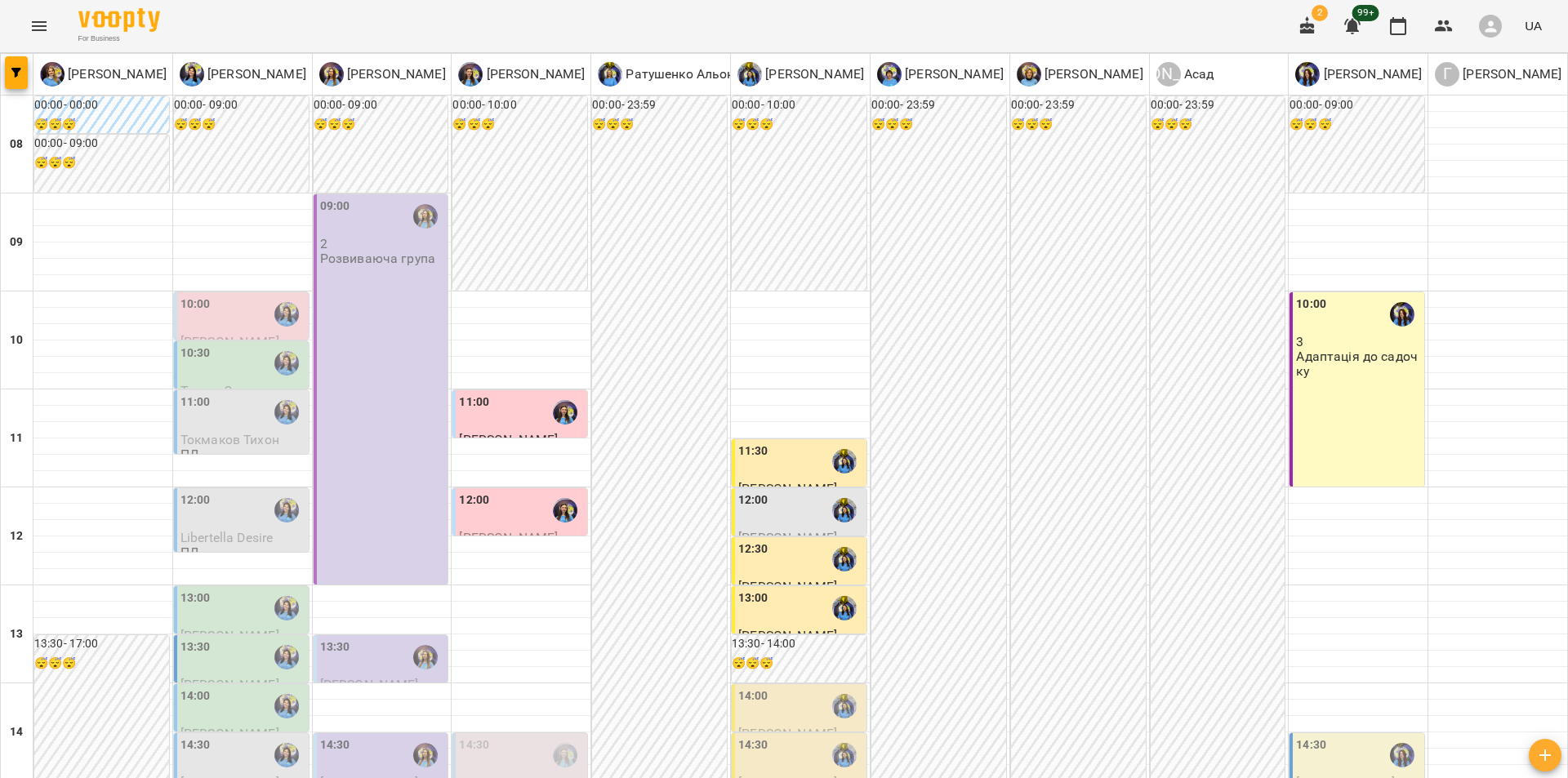
click at [240, 736] on div "14:30" at bounding box center [243, 755] width 125 height 38
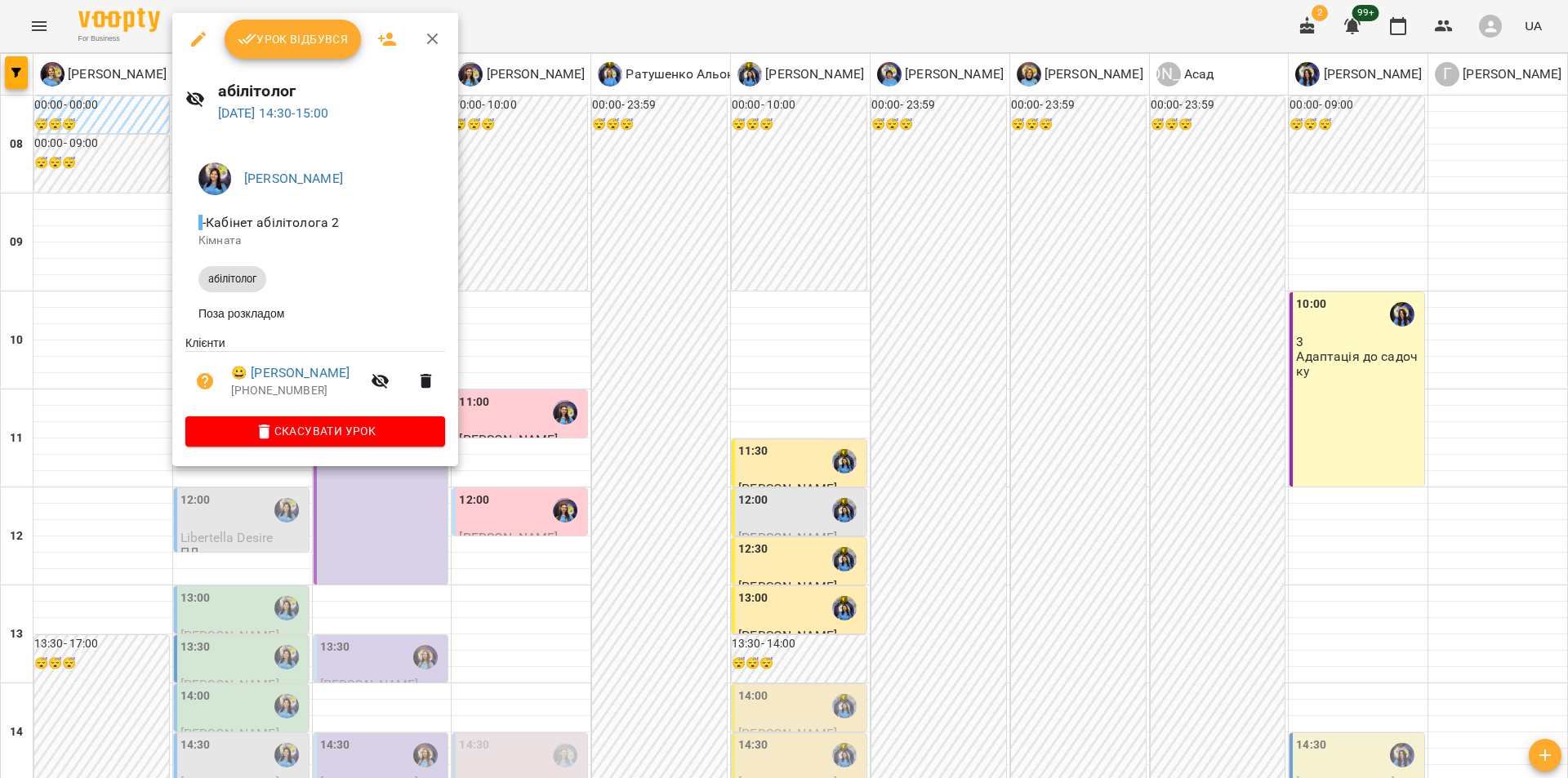
click at [214, 522] on div at bounding box center [784, 389] width 1568 height 778
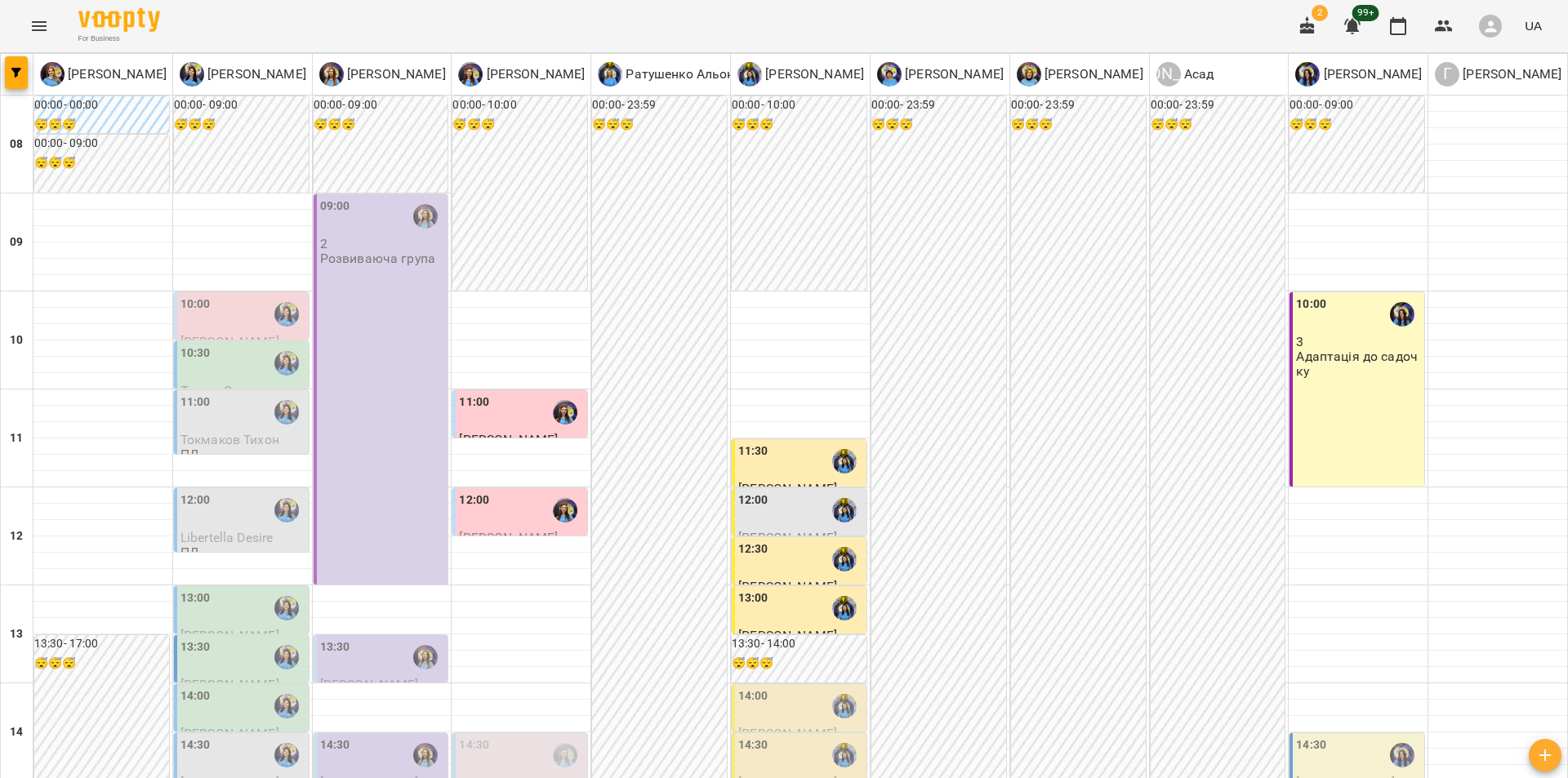
click at [396, 736] on div "14:30" at bounding box center [382, 755] width 125 height 38
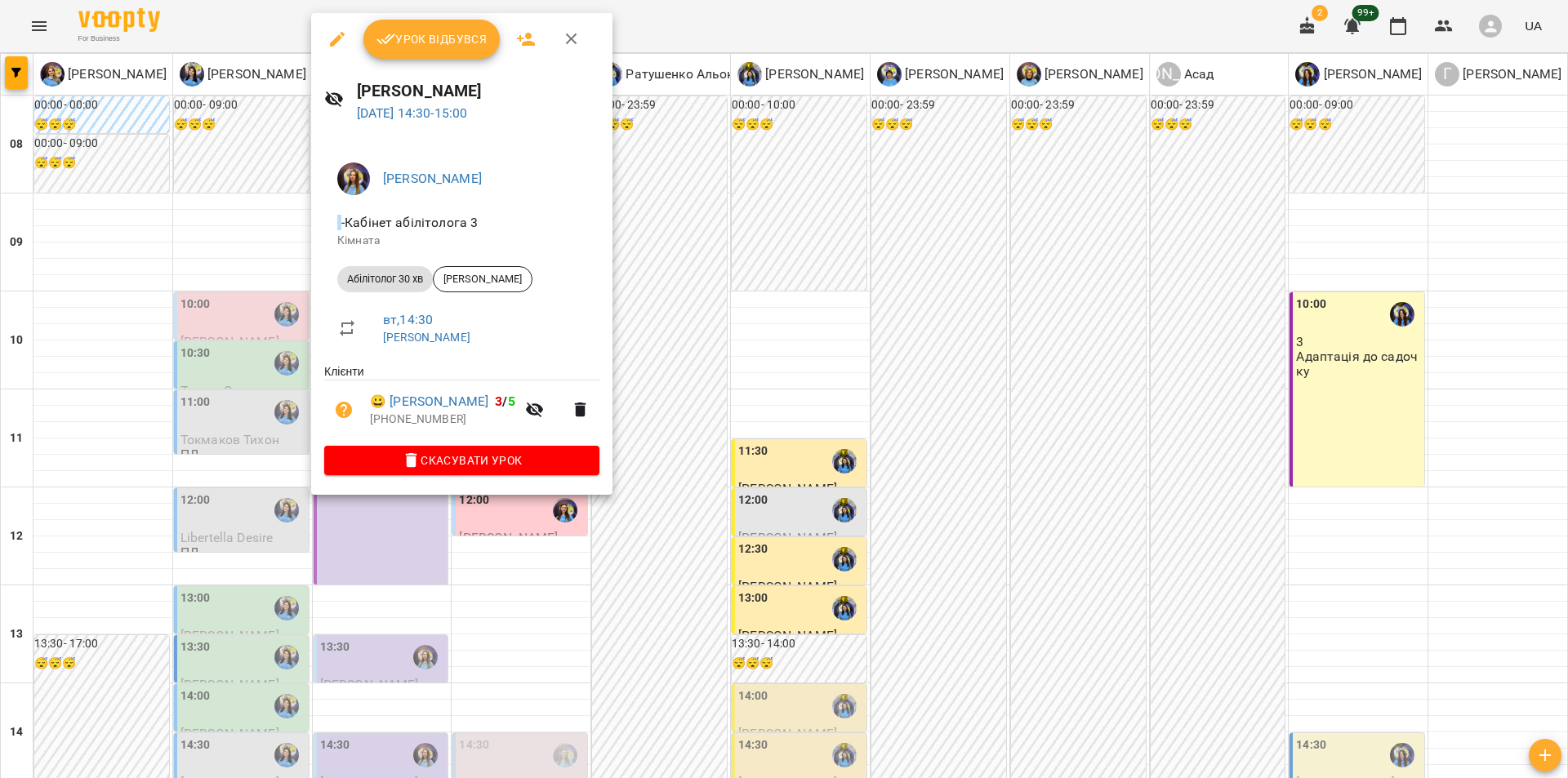
click at [658, 448] on div at bounding box center [784, 389] width 1568 height 778
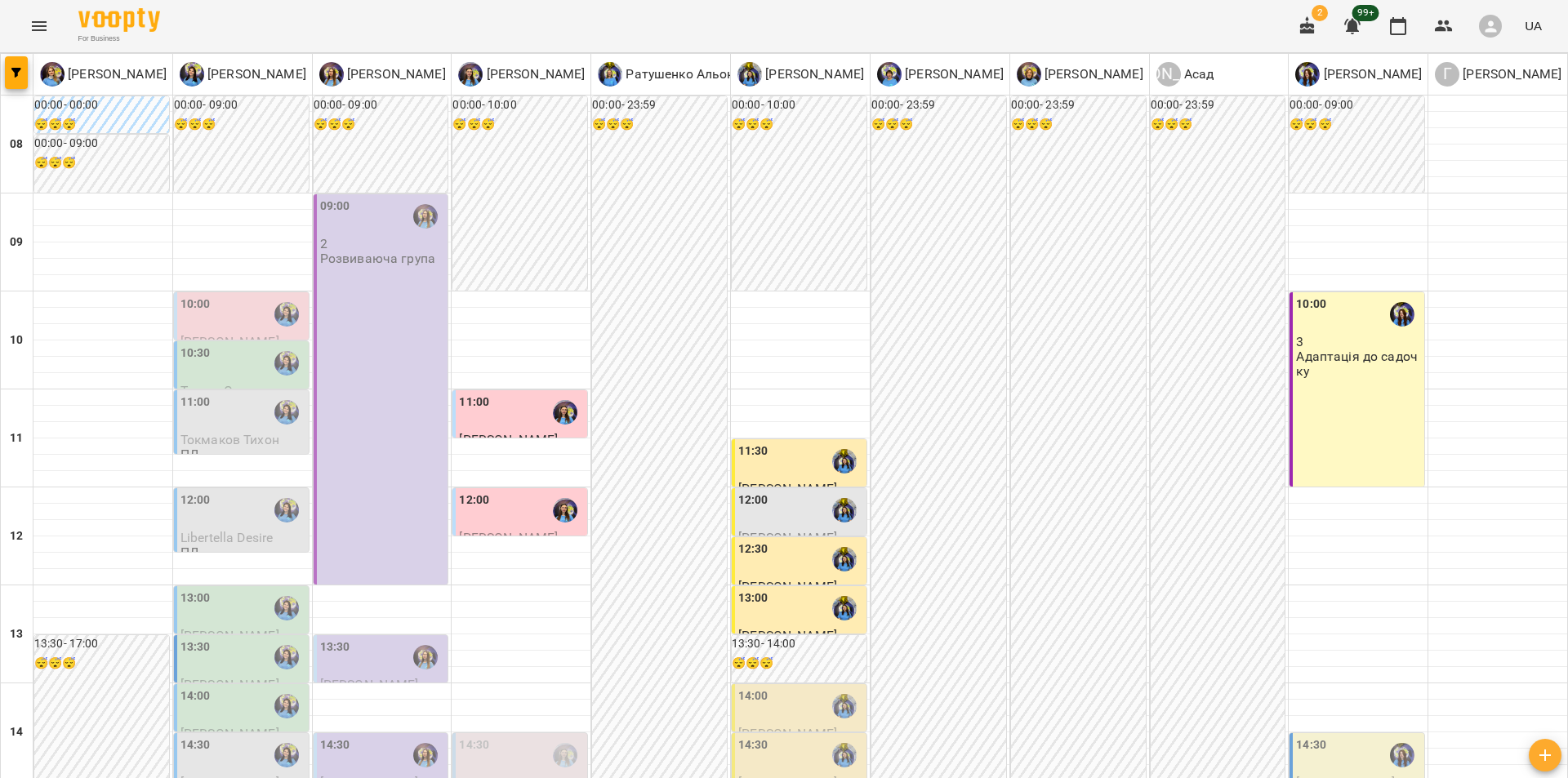
click at [546, 736] on div at bounding box center [565, 755] width 38 height 38
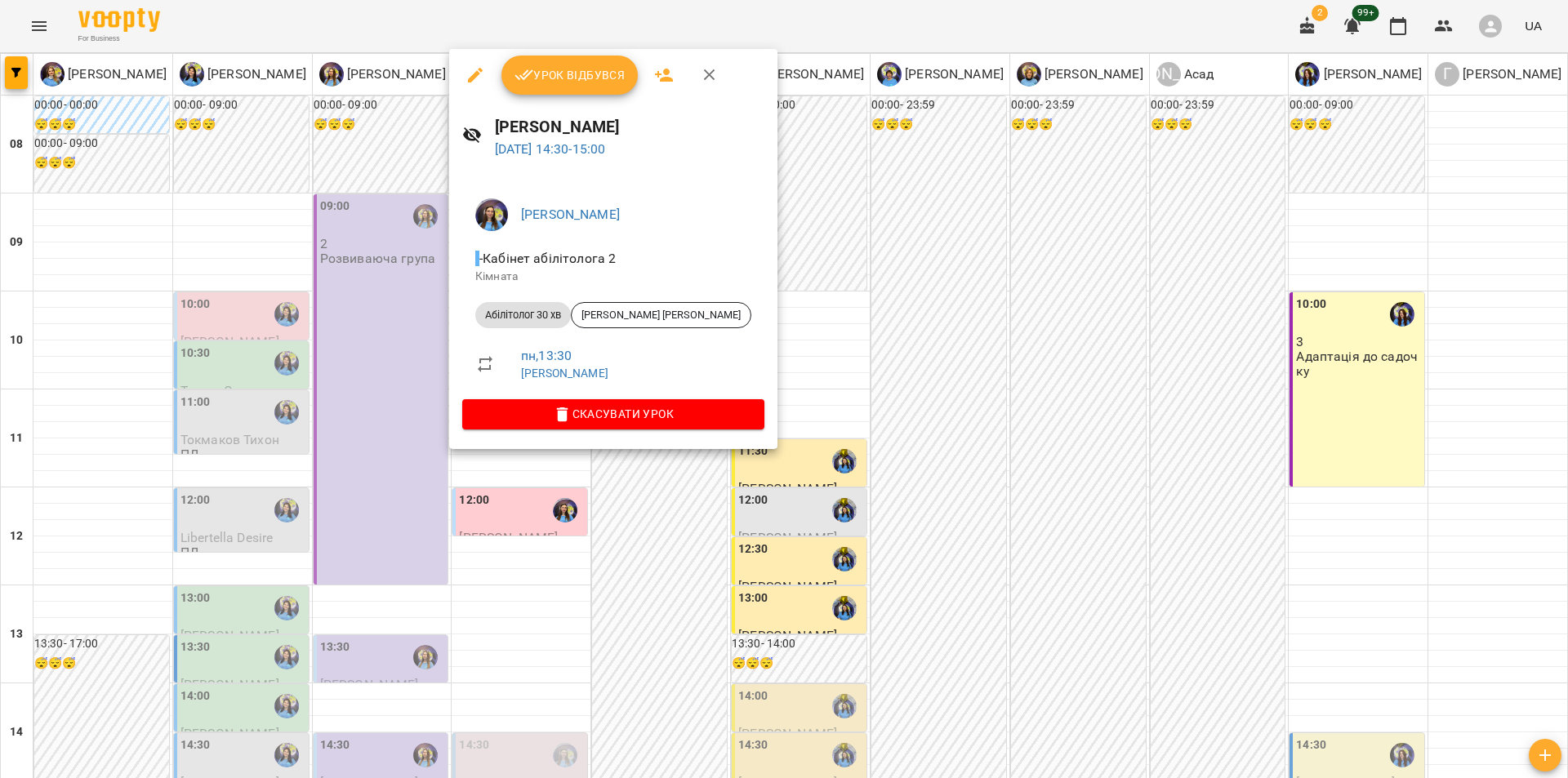
click at [776, 444] on div at bounding box center [784, 389] width 1568 height 778
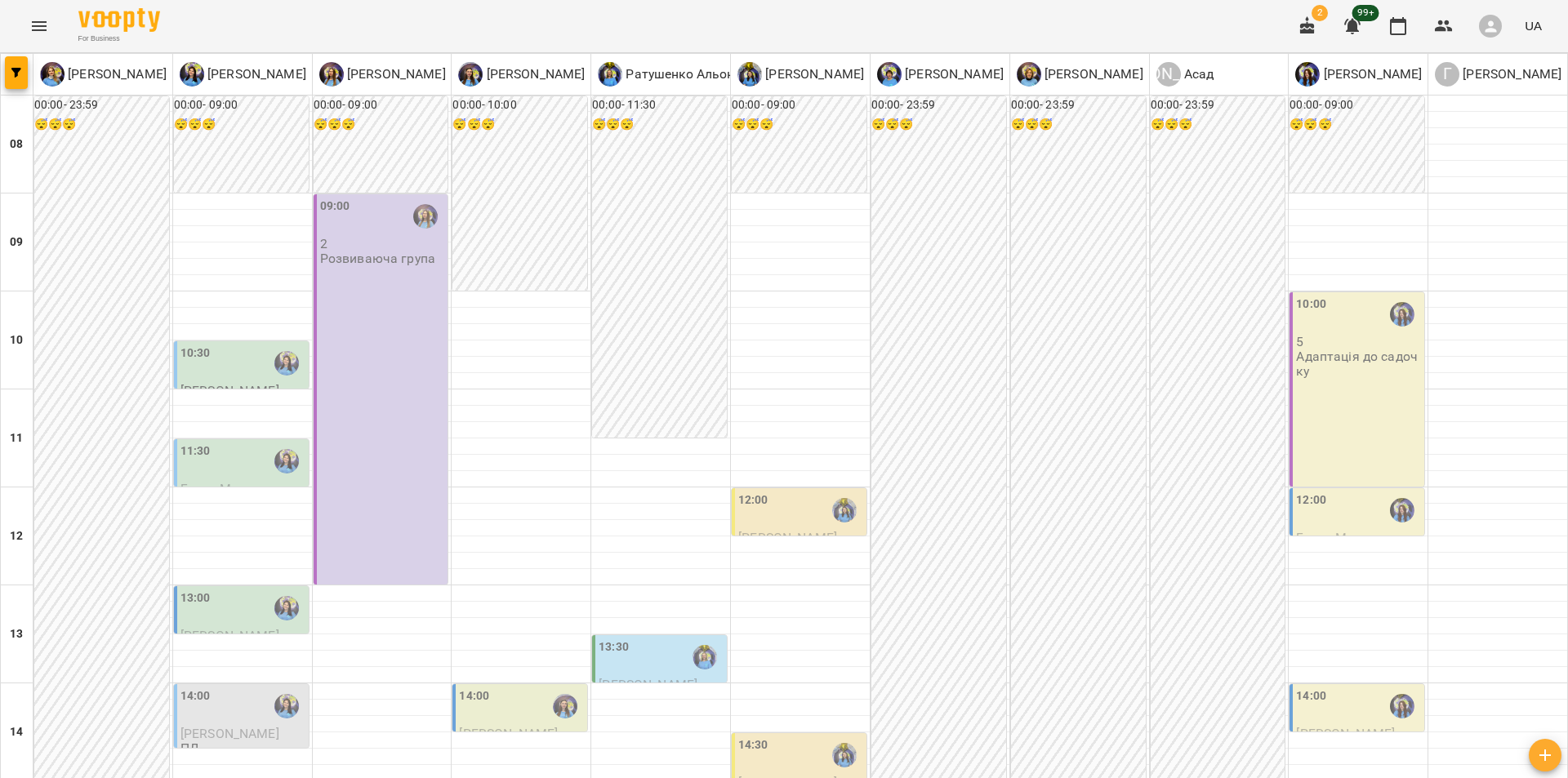
click at [1248, 378] on div "00:00 - 23:59 😴😴😴" at bounding box center [1217, 732] width 135 height 1272
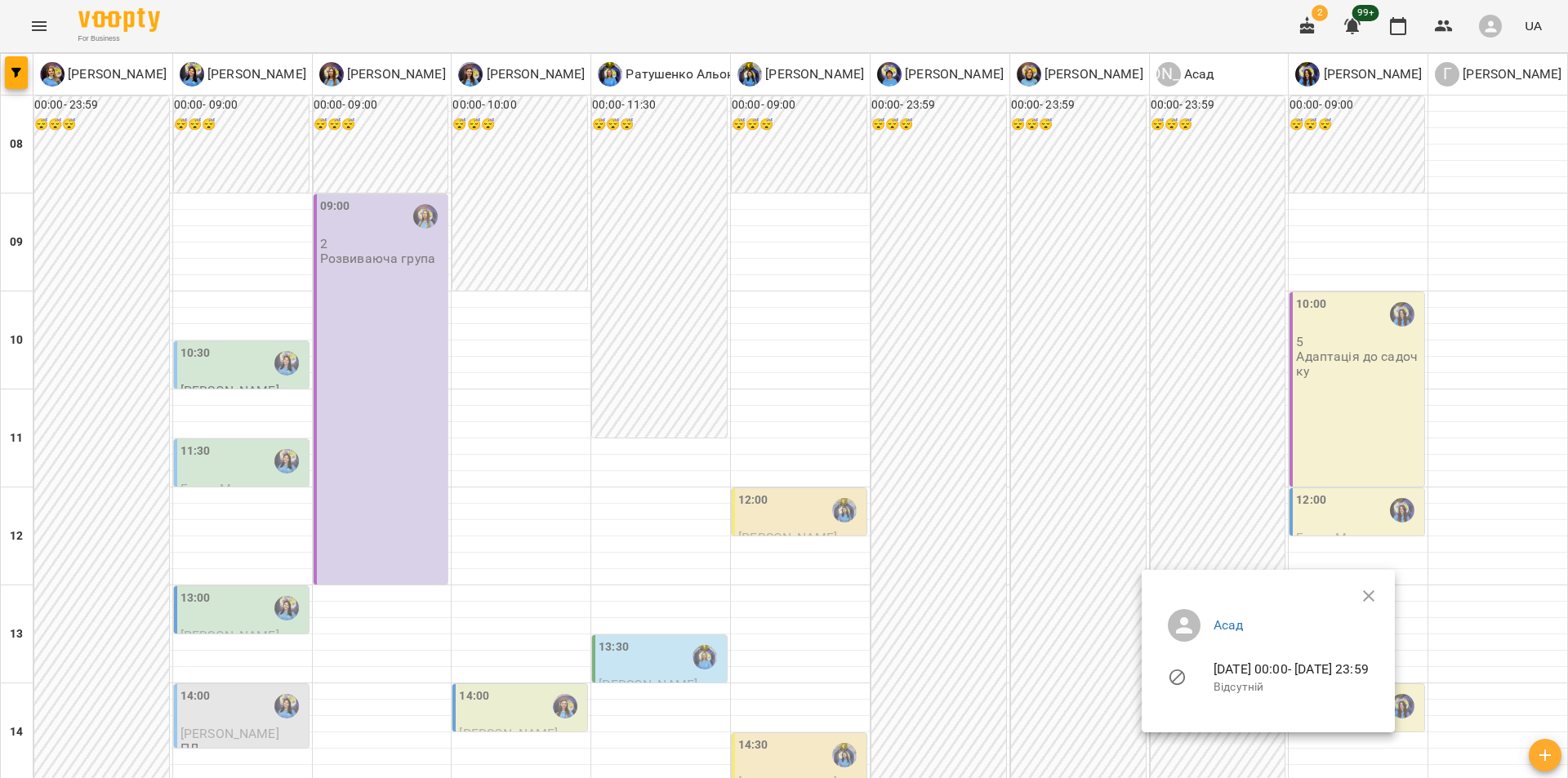
click at [1061, 330] on div at bounding box center [784, 389] width 1568 height 778
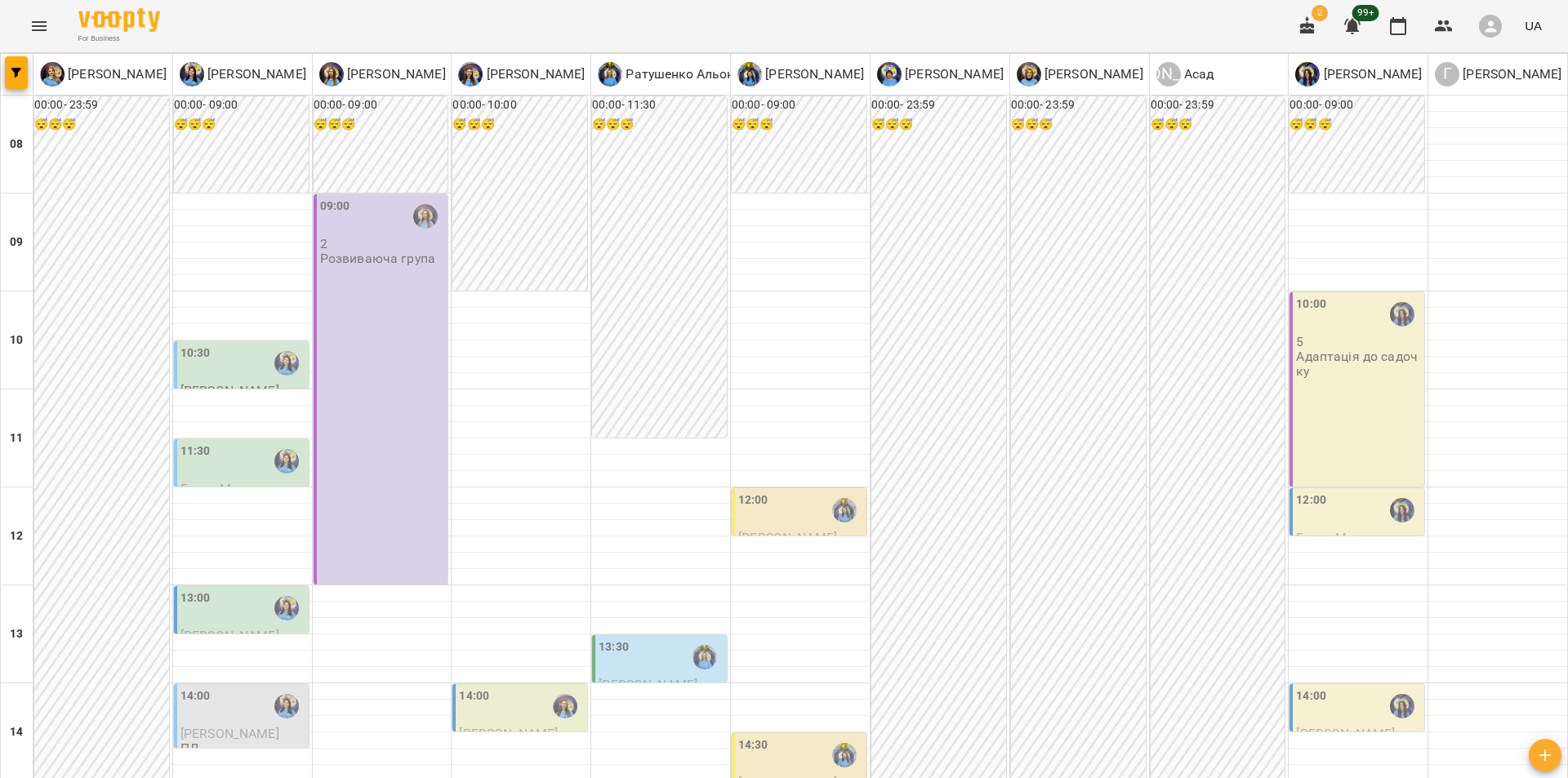
scroll to position [41, 0]
click at [1102, 323] on div "00:00 - 23:59 😴😴😴" at bounding box center [1078, 732] width 135 height 1272
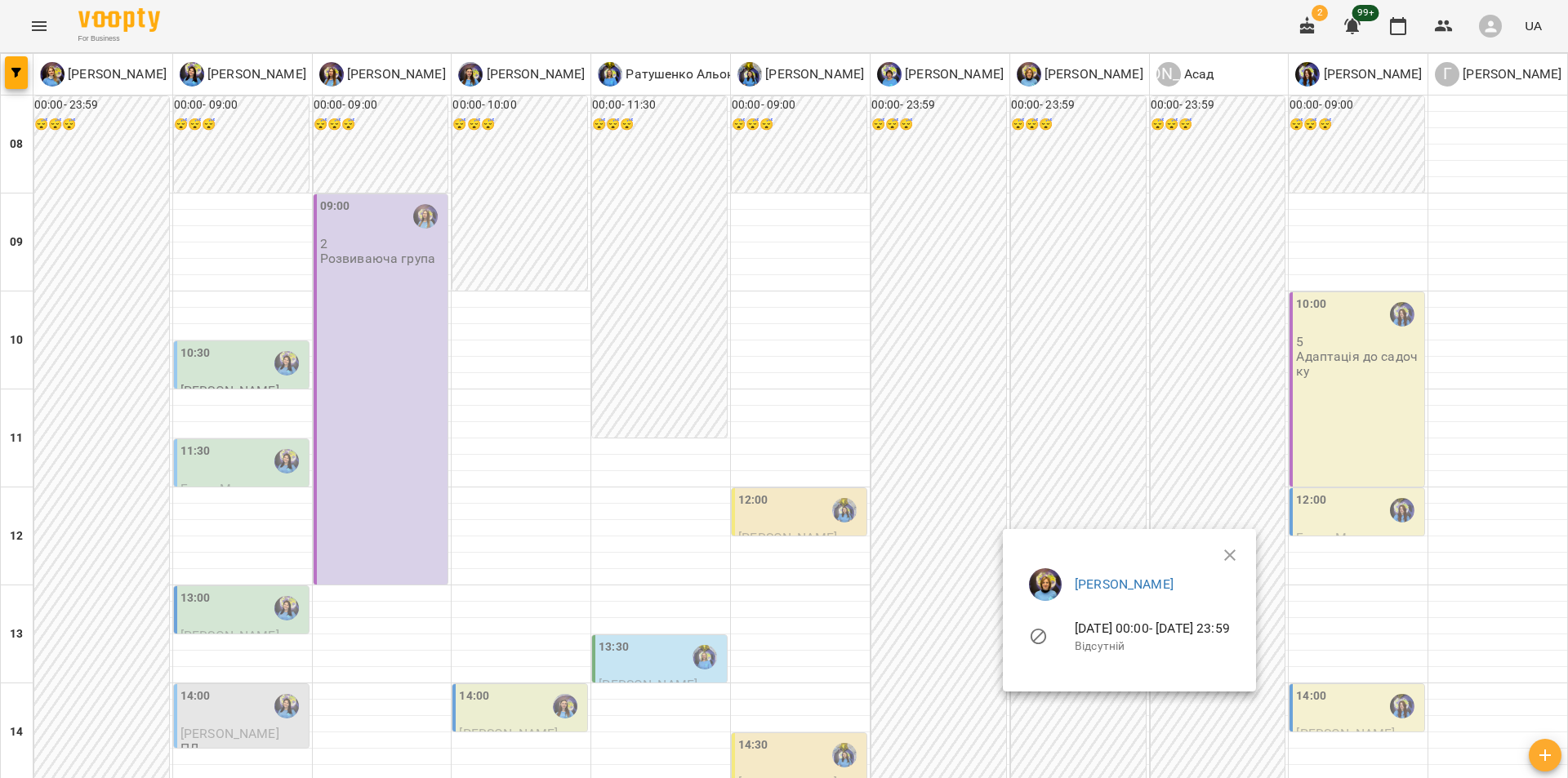
click at [1115, 225] on div at bounding box center [784, 389] width 1568 height 778
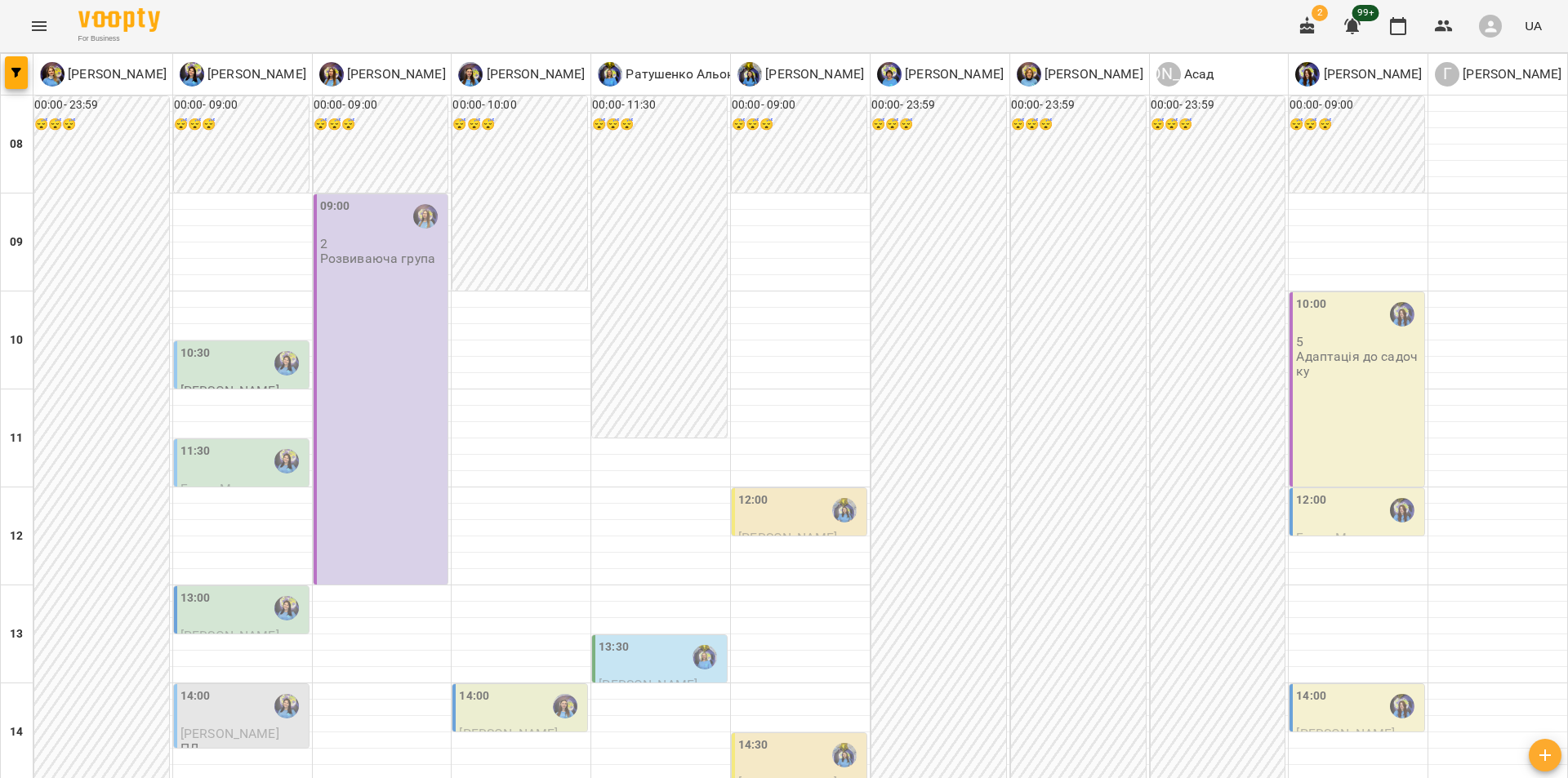
scroll to position [0, 0]
